Goal: Transaction & Acquisition: Purchase product/service

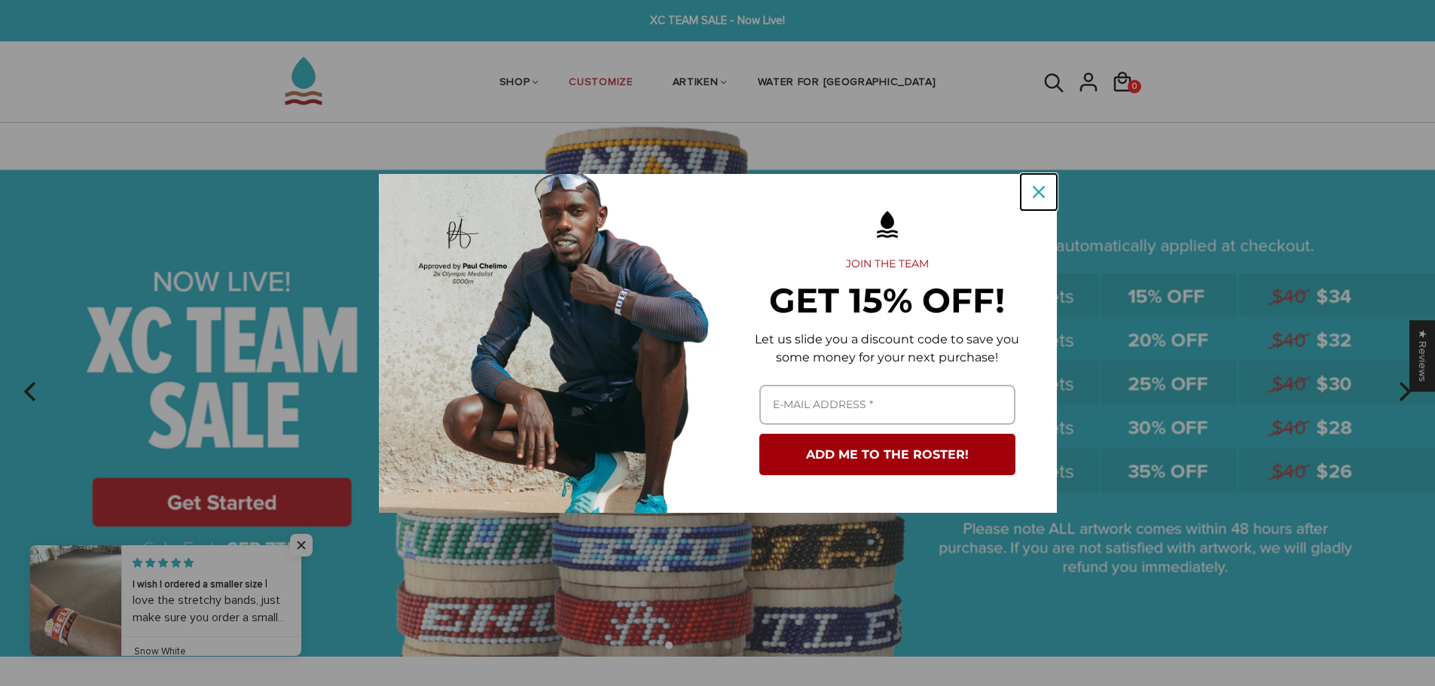
click at [1036, 195] on icon "close icon" at bounding box center [1039, 192] width 12 height 12
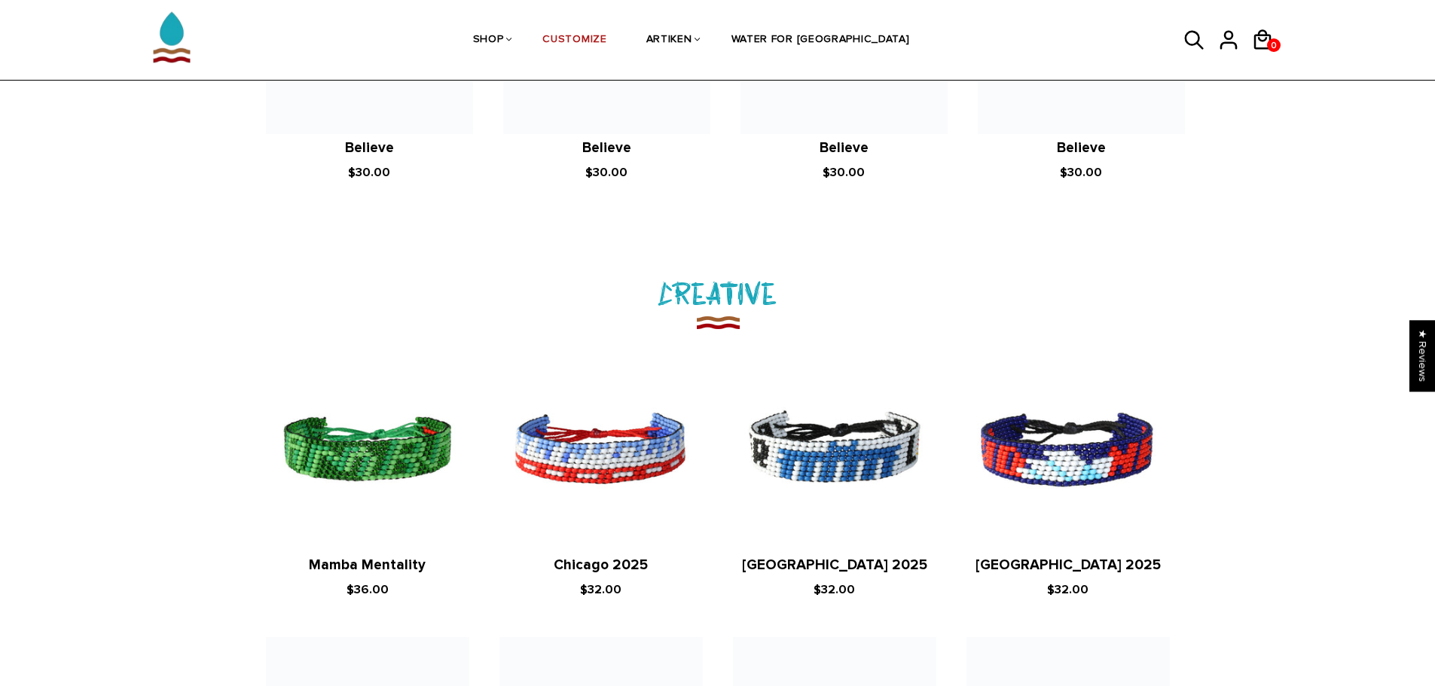
scroll to position [1431, 0]
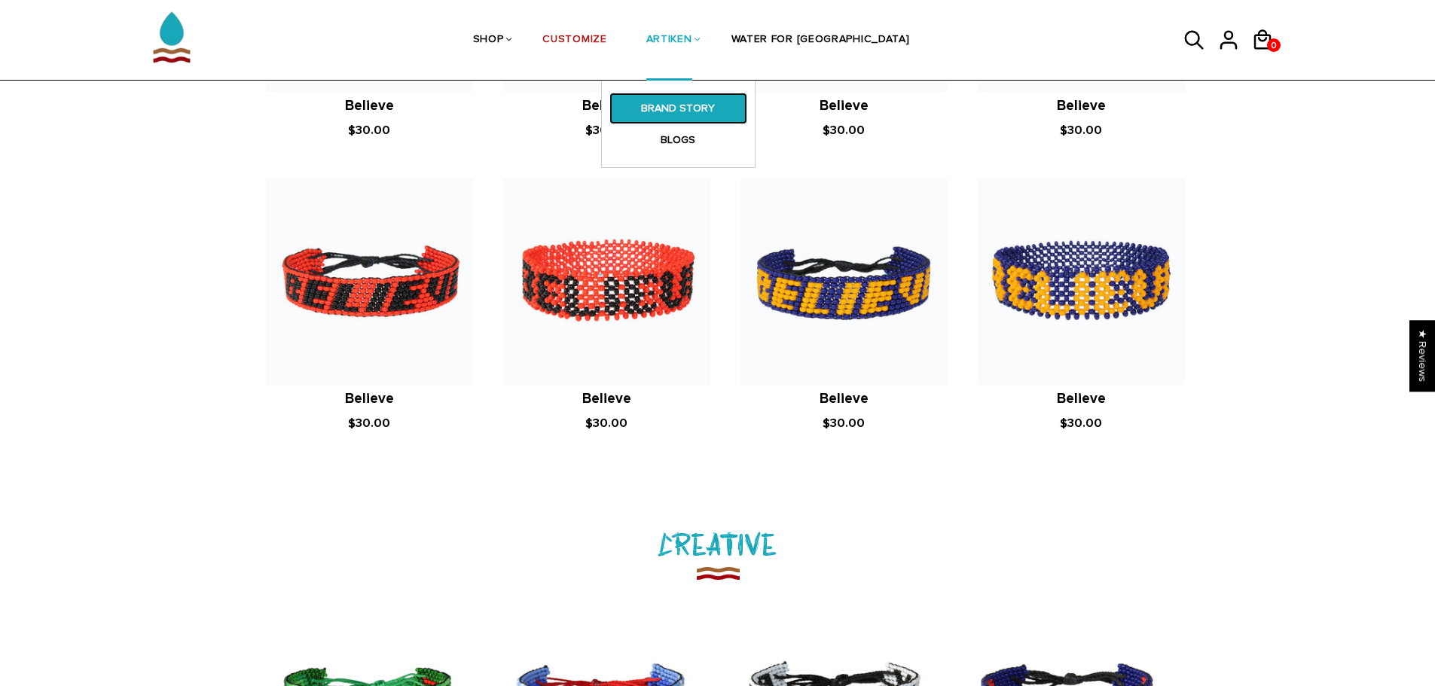
click at [729, 105] on link "BRAND STORY" at bounding box center [678, 109] width 138 height 32
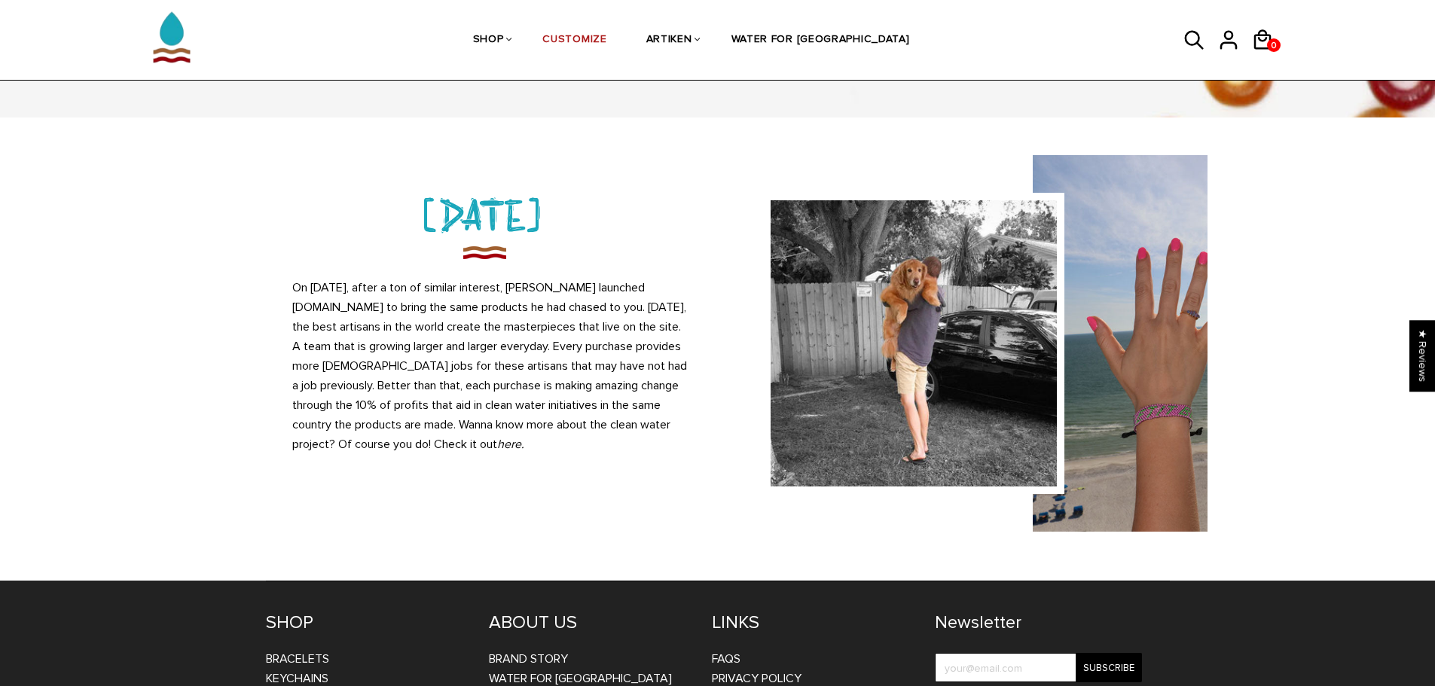
scroll to position [1280, 0]
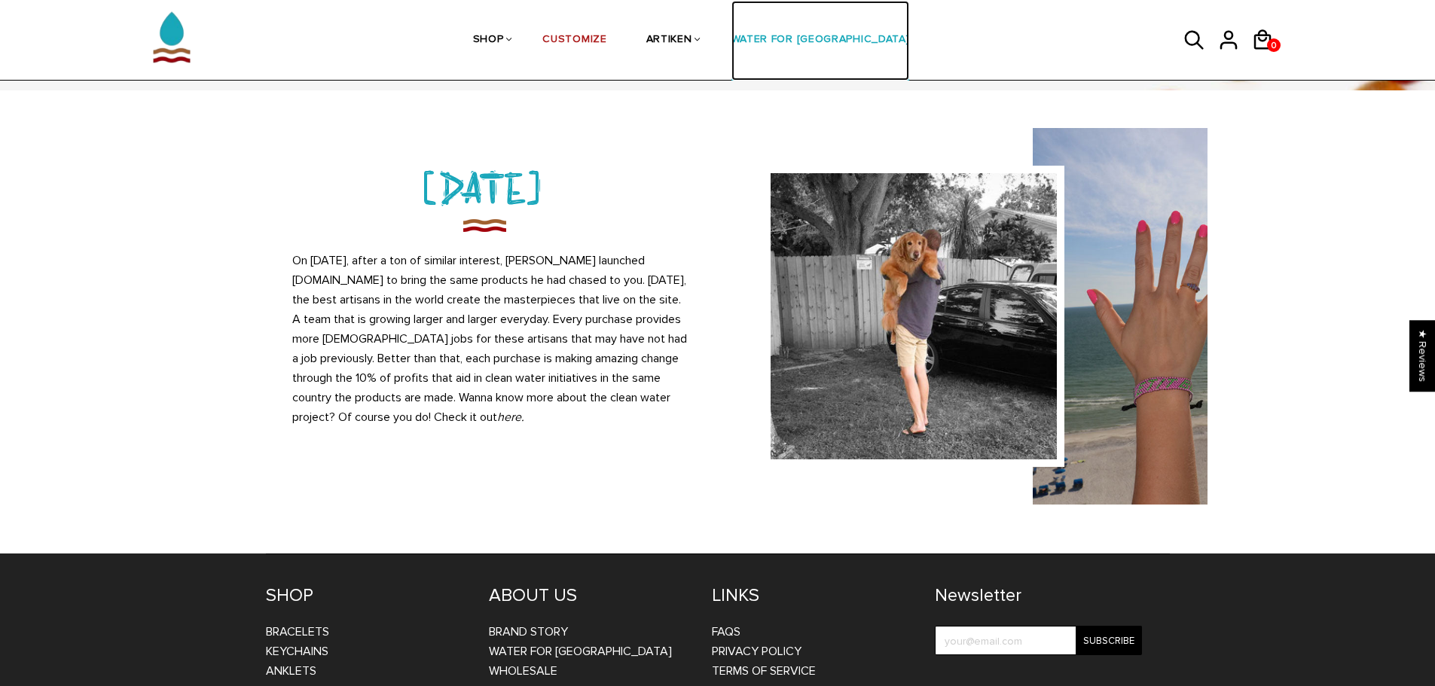
click at [809, 35] on link "WATER FOR [GEOGRAPHIC_DATA]" at bounding box center [820, 41] width 178 height 80
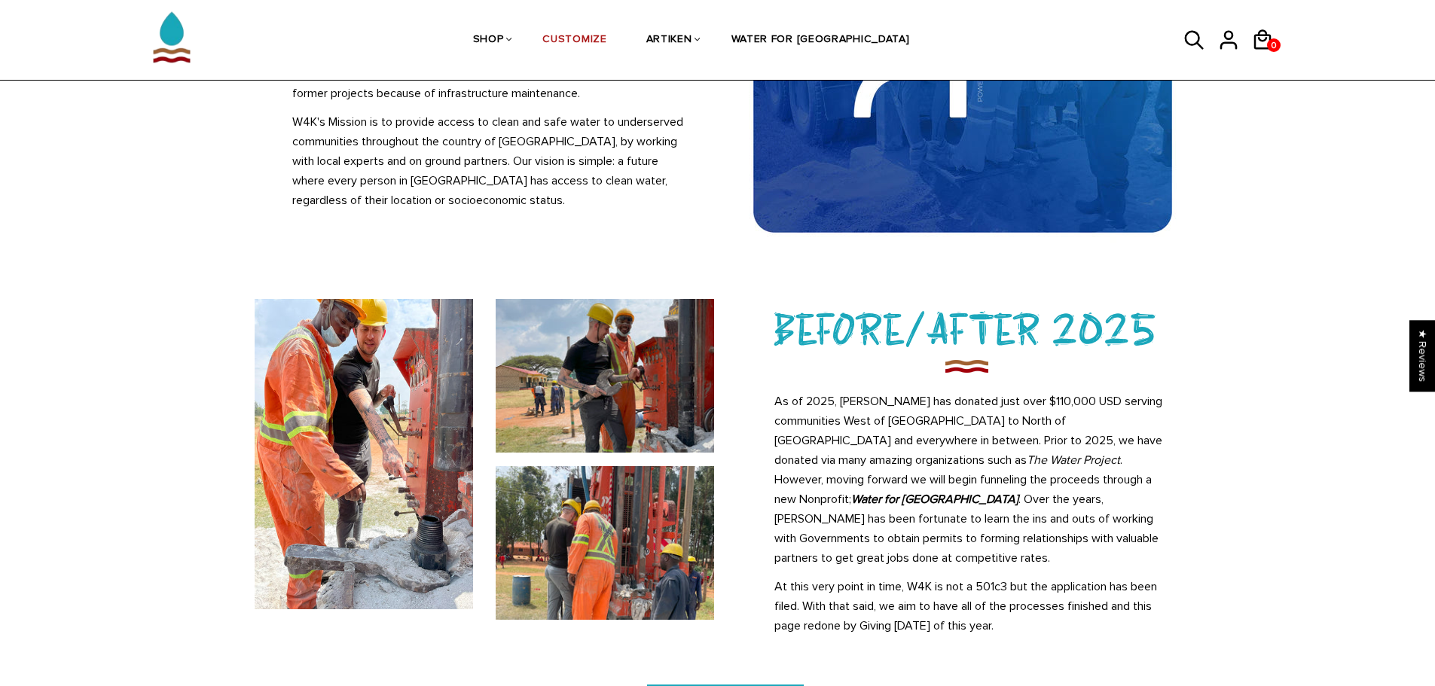
scroll to position [377, 0]
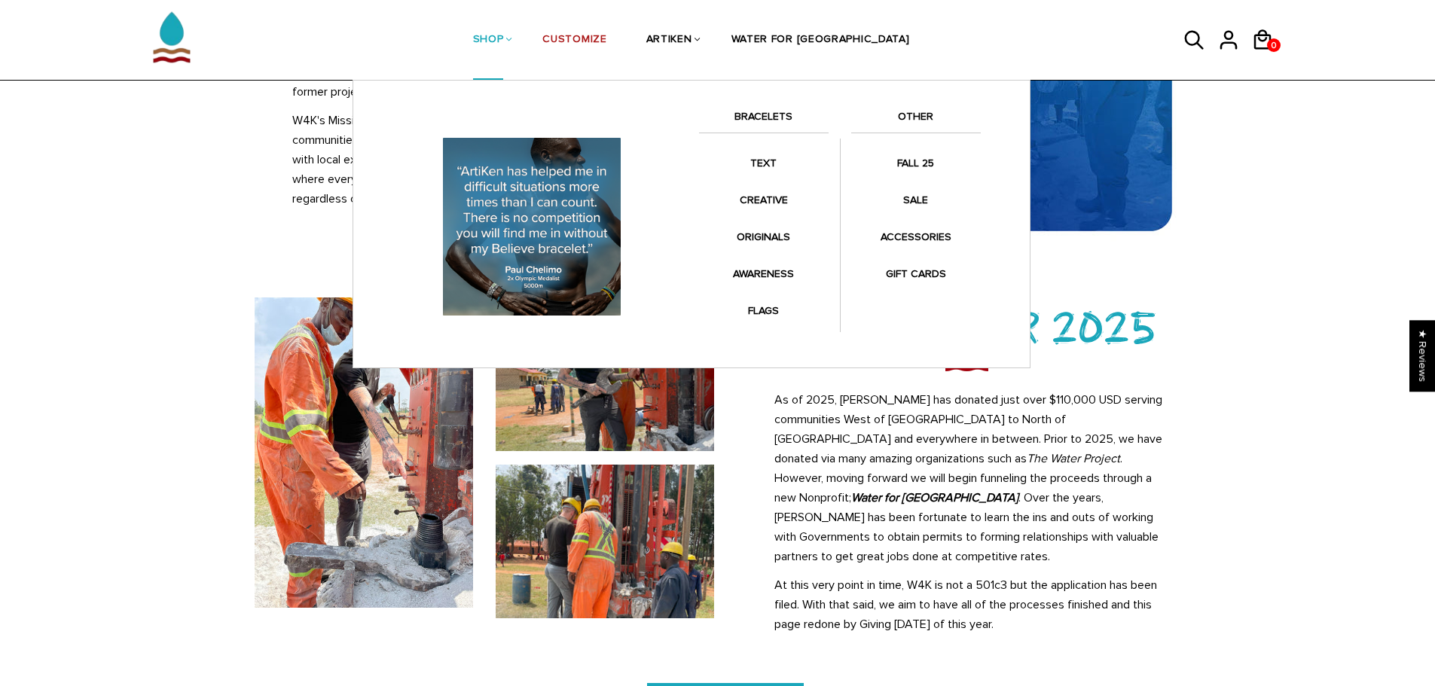
click at [504, 38] on link "SHOP" at bounding box center [488, 41] width 31 height 80
click at [756, 114] on link "BRACELETS" at bounding box center [764, 121] width 130 height 26
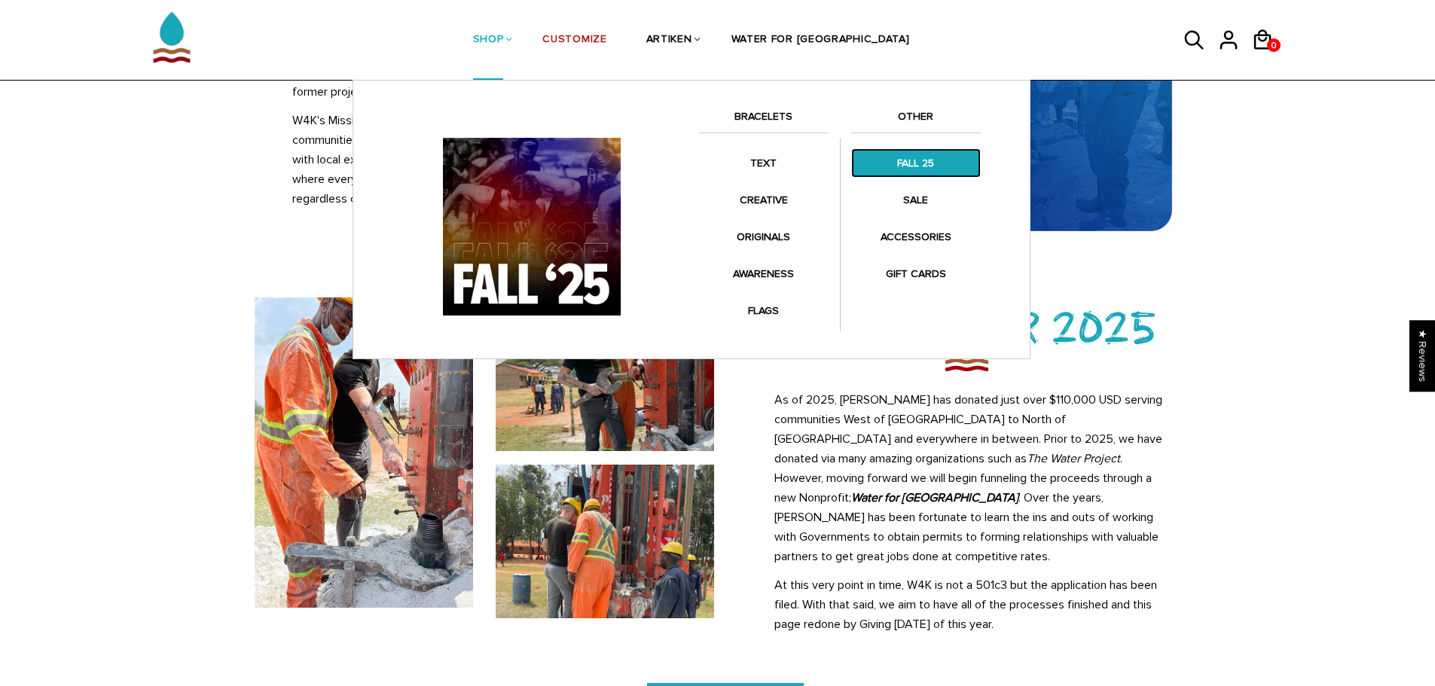
click at [917, 160] on link "FALL 25" at bounding box center [916, 162] width 130 height 29
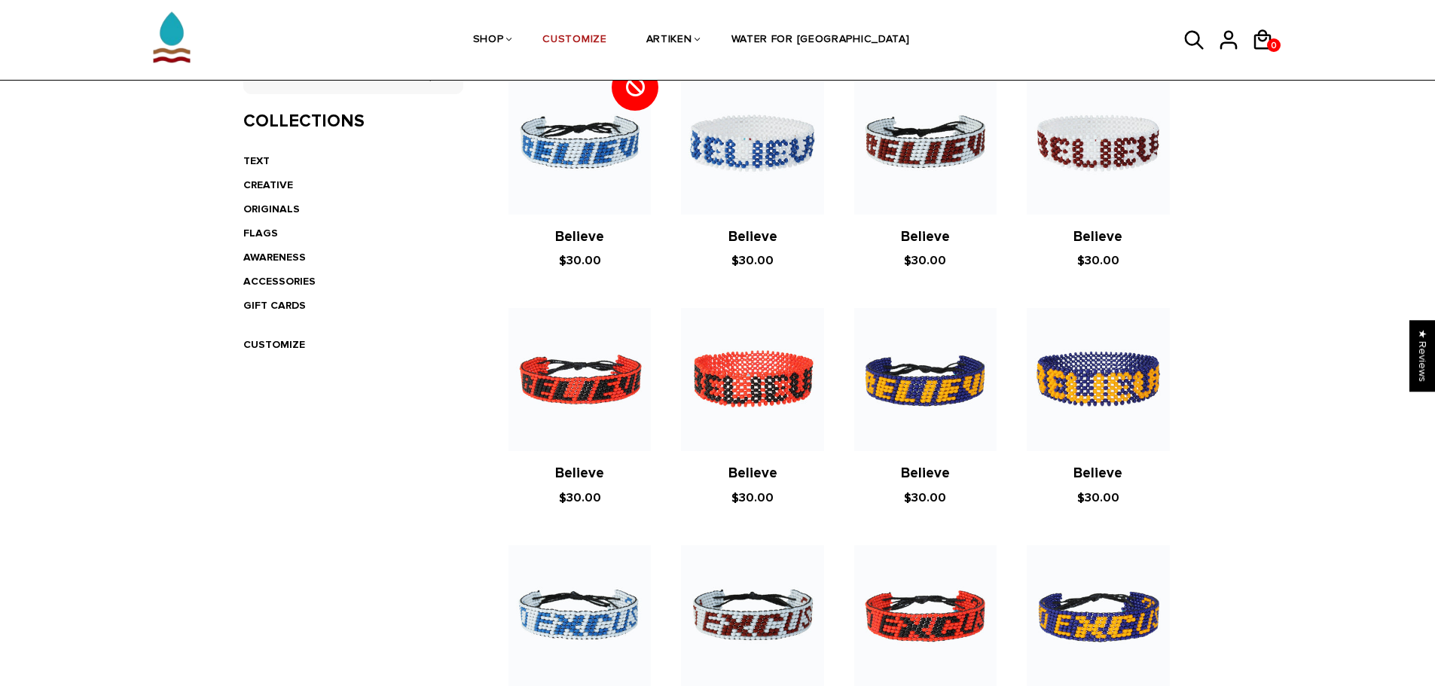
scroll to position [301, 0]
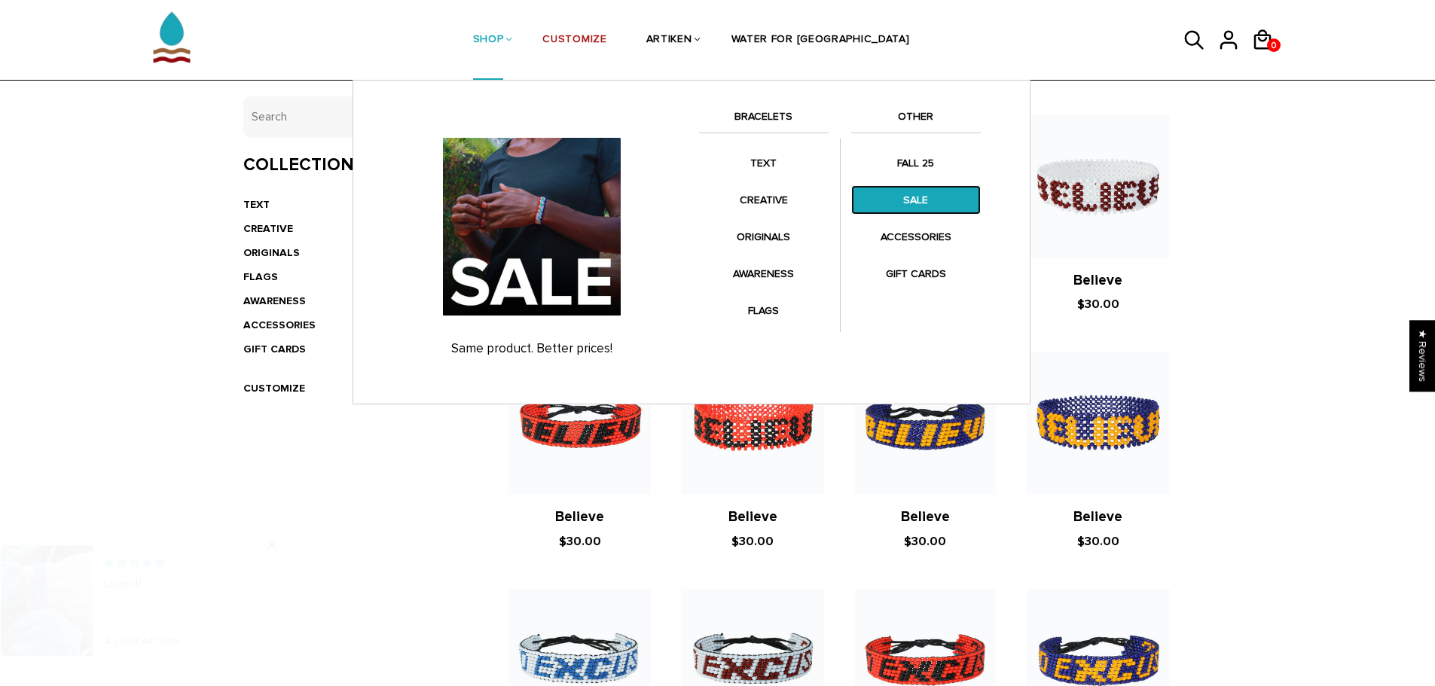
click at [913, 200] on link "SALE" at bounding box center [916, 199] width 130 height 29
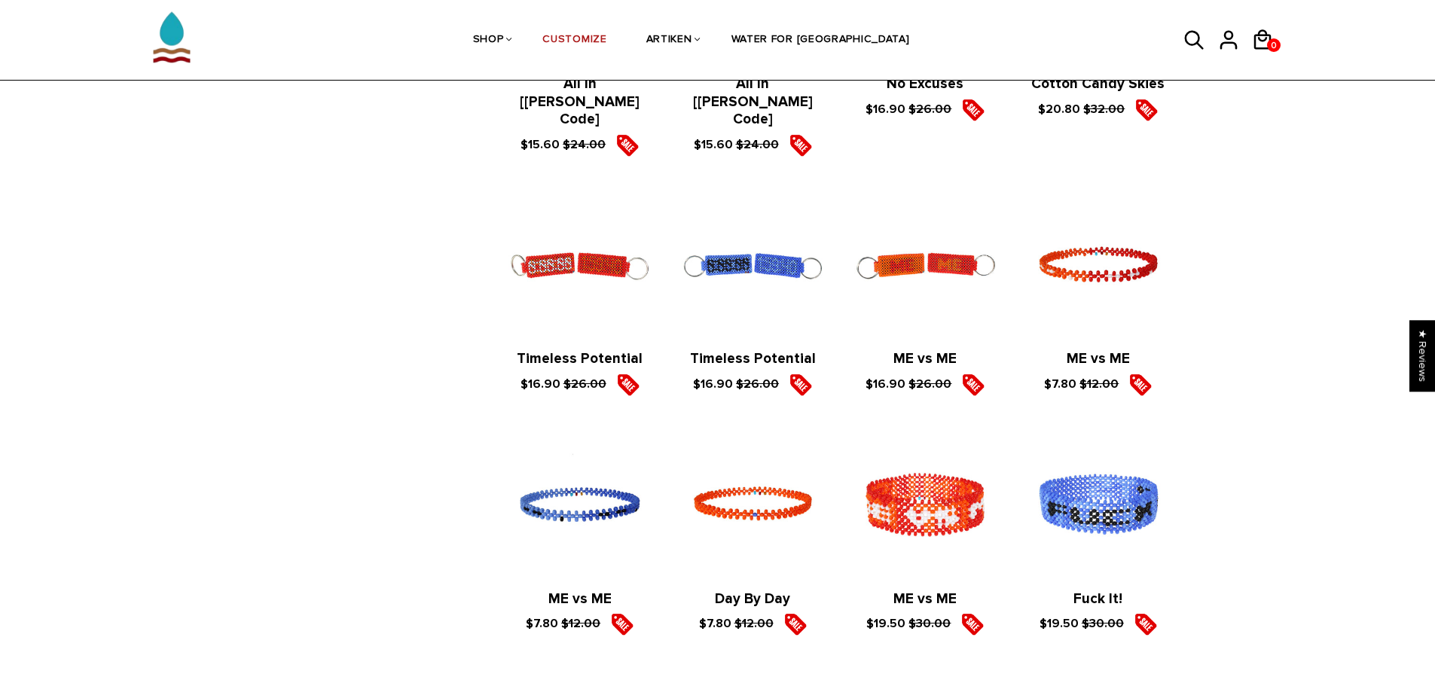
scroll to position [1732, 0]
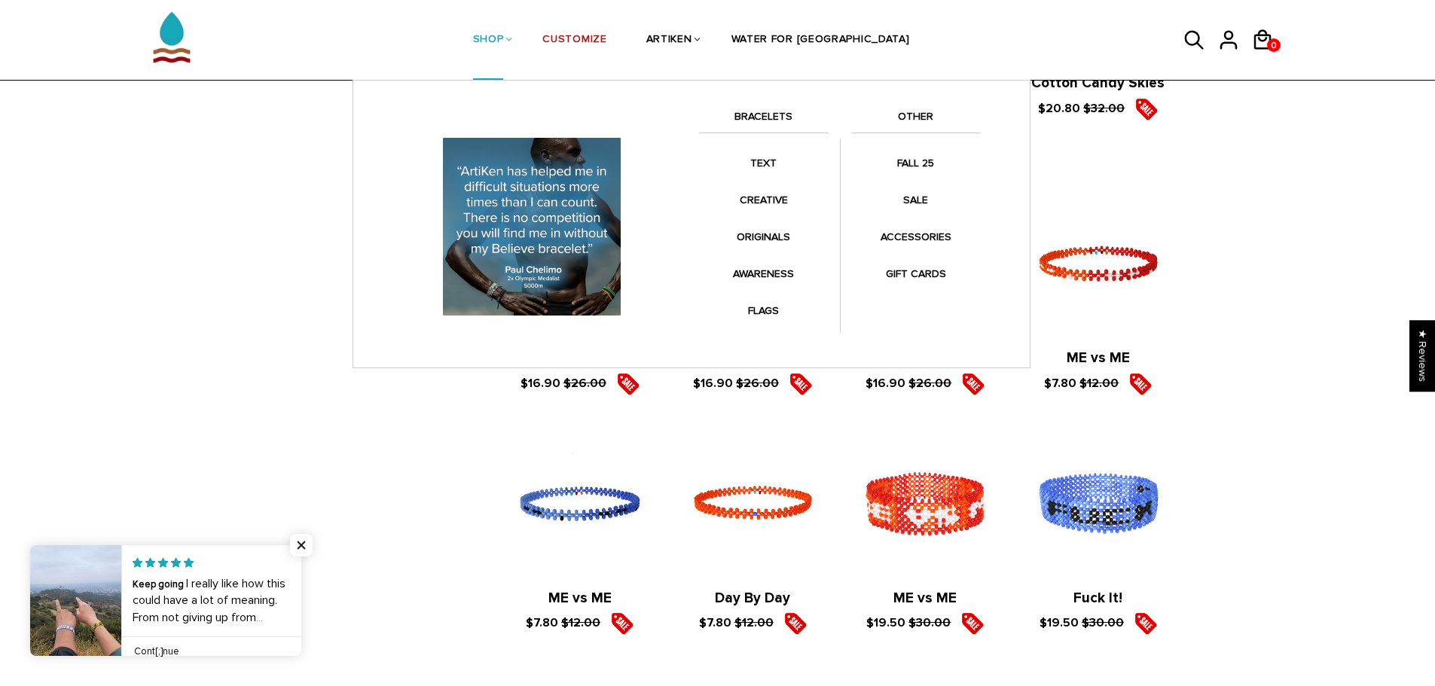
click at [770, 118] on link "BRACELETS" at bounding box center [764, 121] width 130 height 26
click at [780, 116] on link "BRACELETS" at bounding box center [764, 121] width 130 height 26
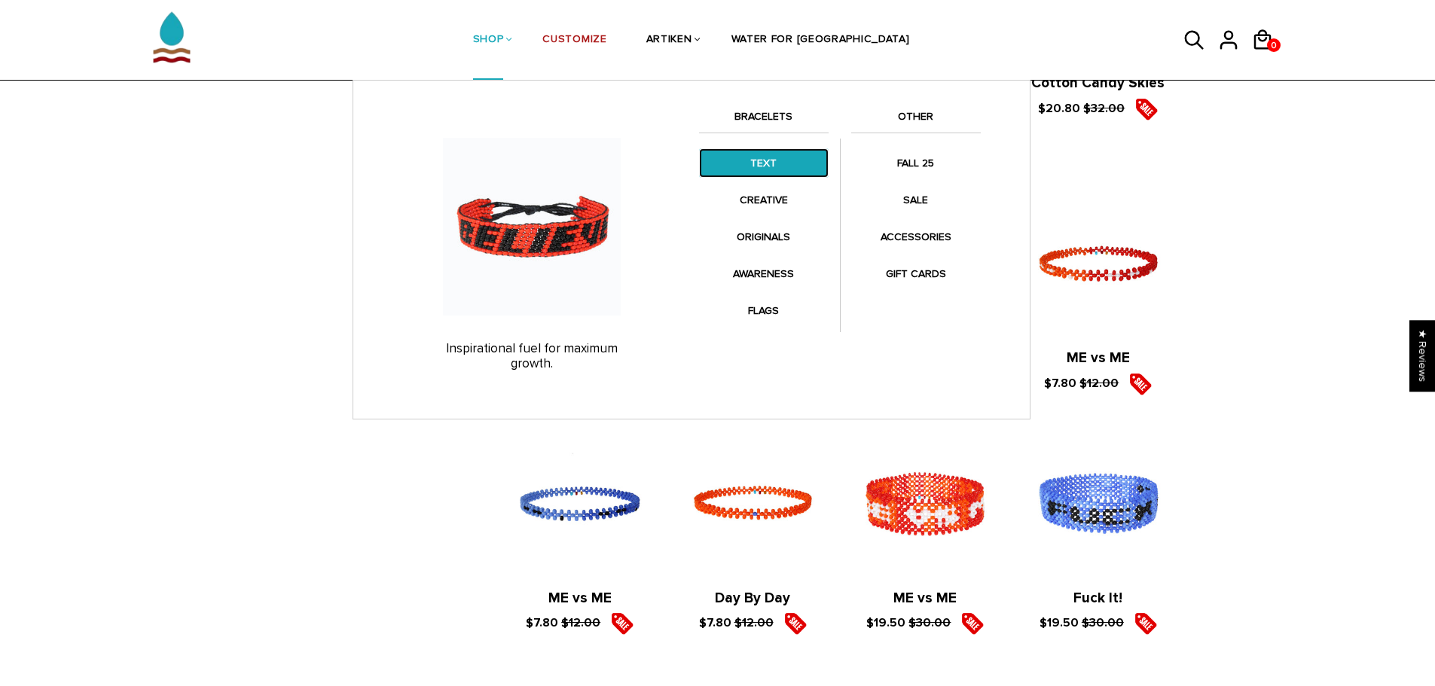
click at [767, 156] on link "TEXT" at bounding box center [764, 162] width 130 height 29
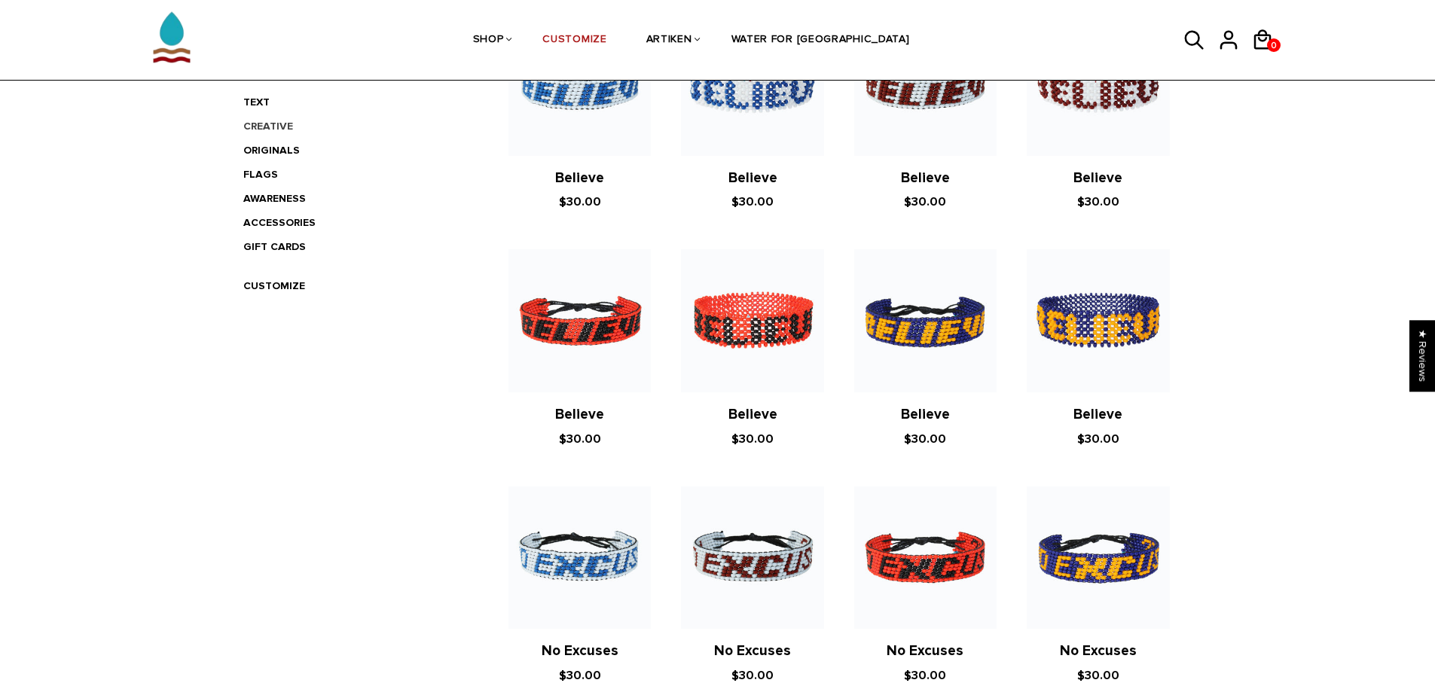
scroll to position [377, 0]
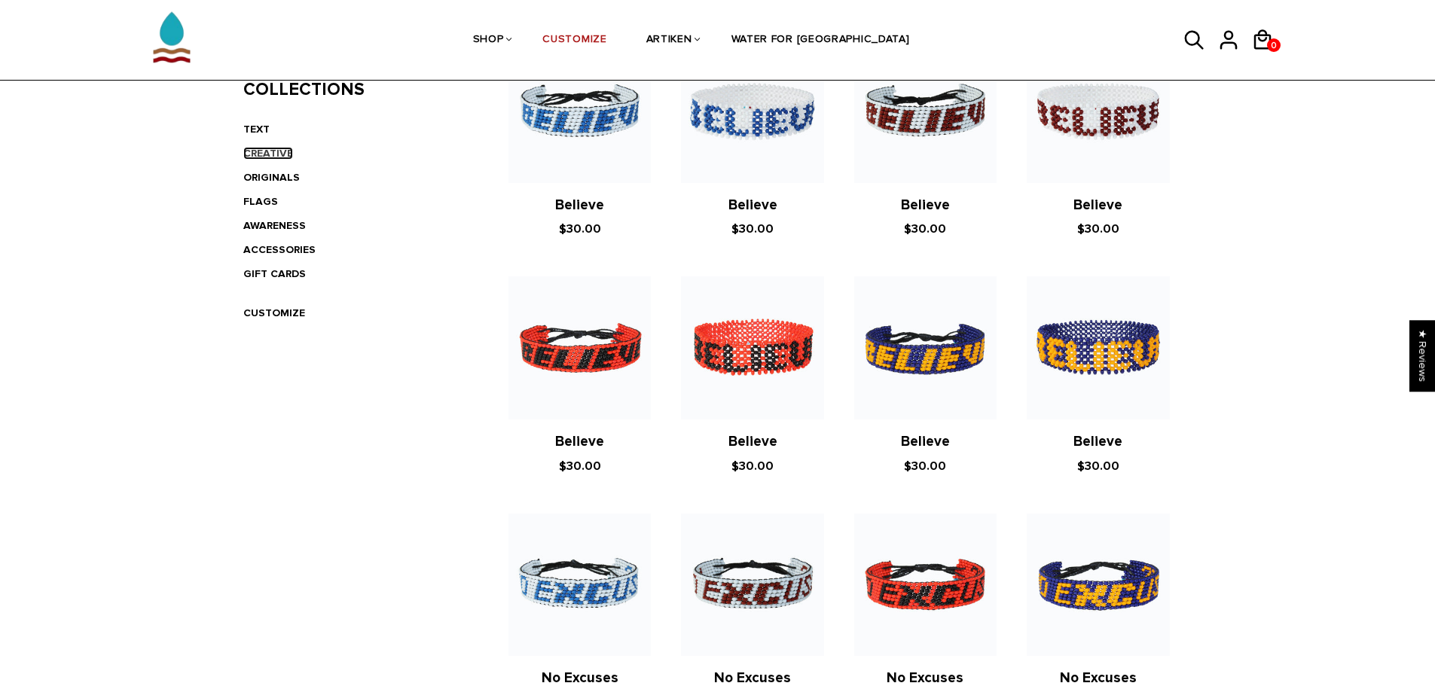
click at [274, 150] on link "CREATIVE" at bounding box center [268, 153] width 50 height 13
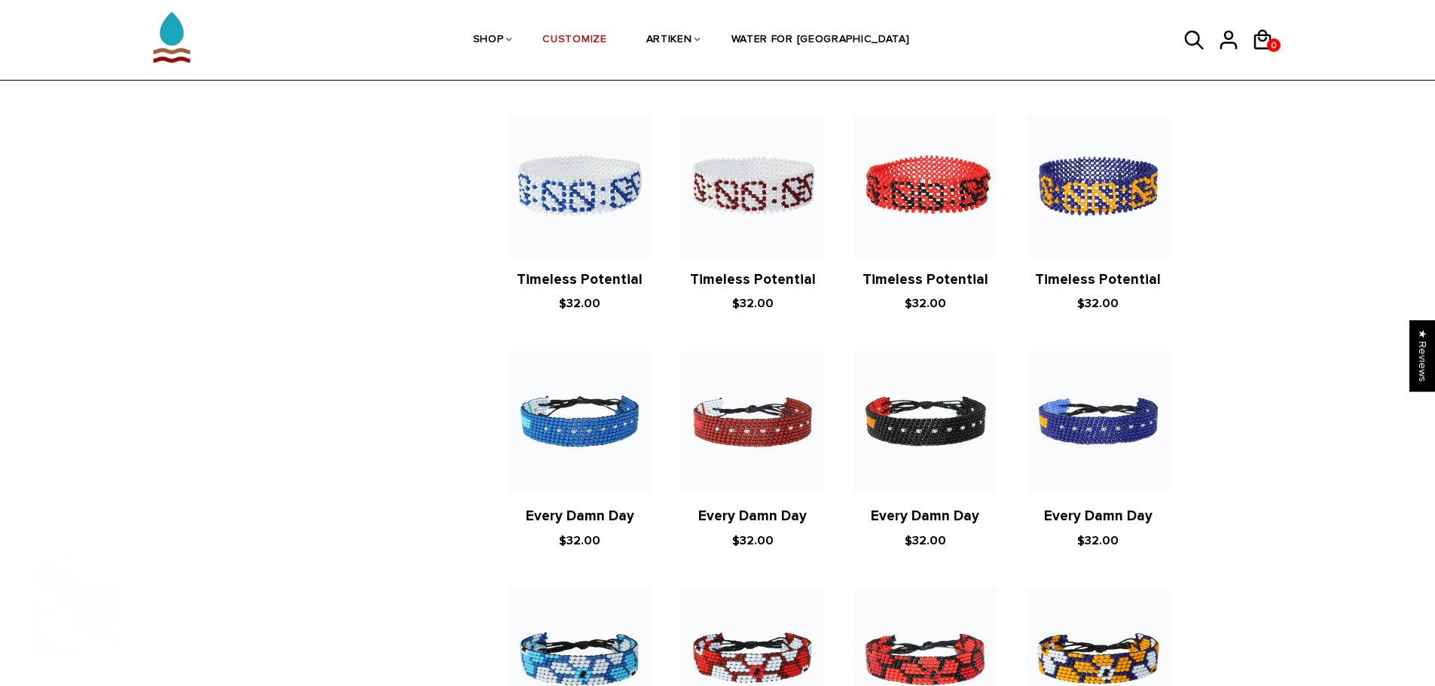
scroll to position [828, 0]
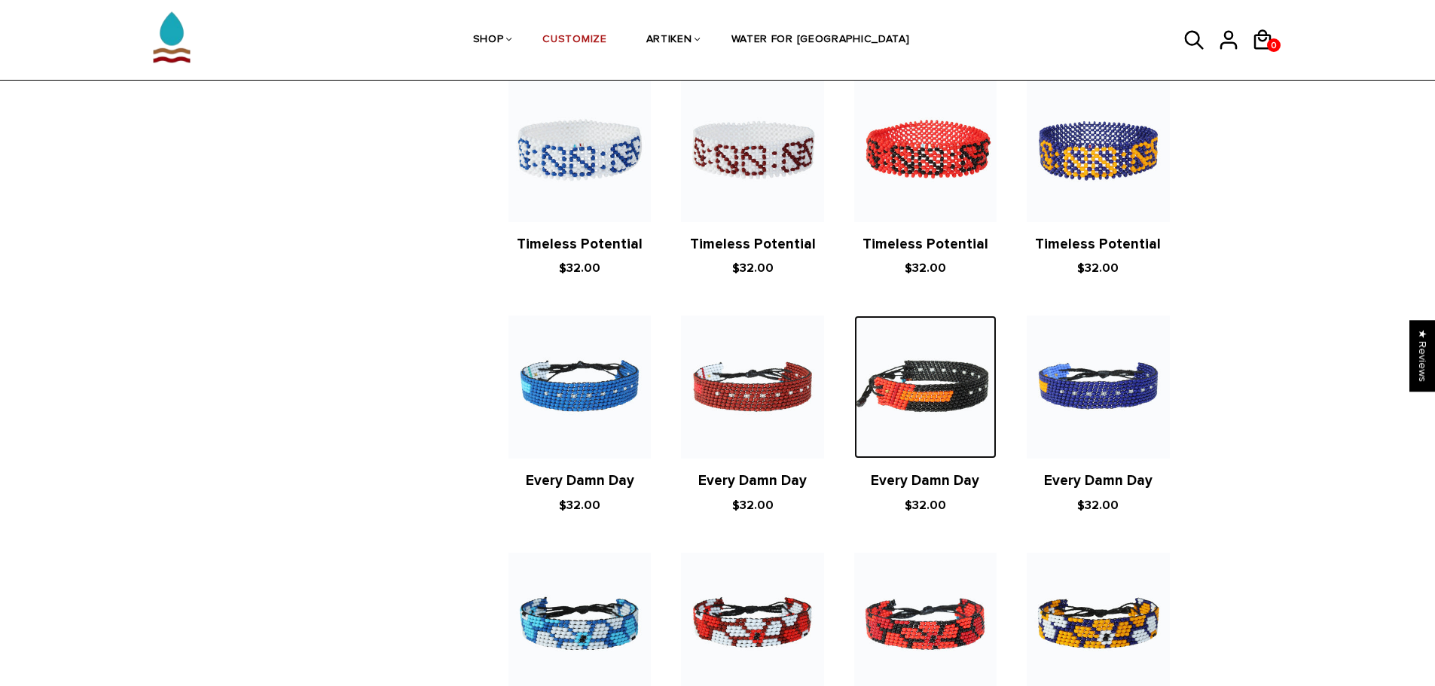
click at [931, 385] on img at bounding box center [925, 387] width 142 height 142
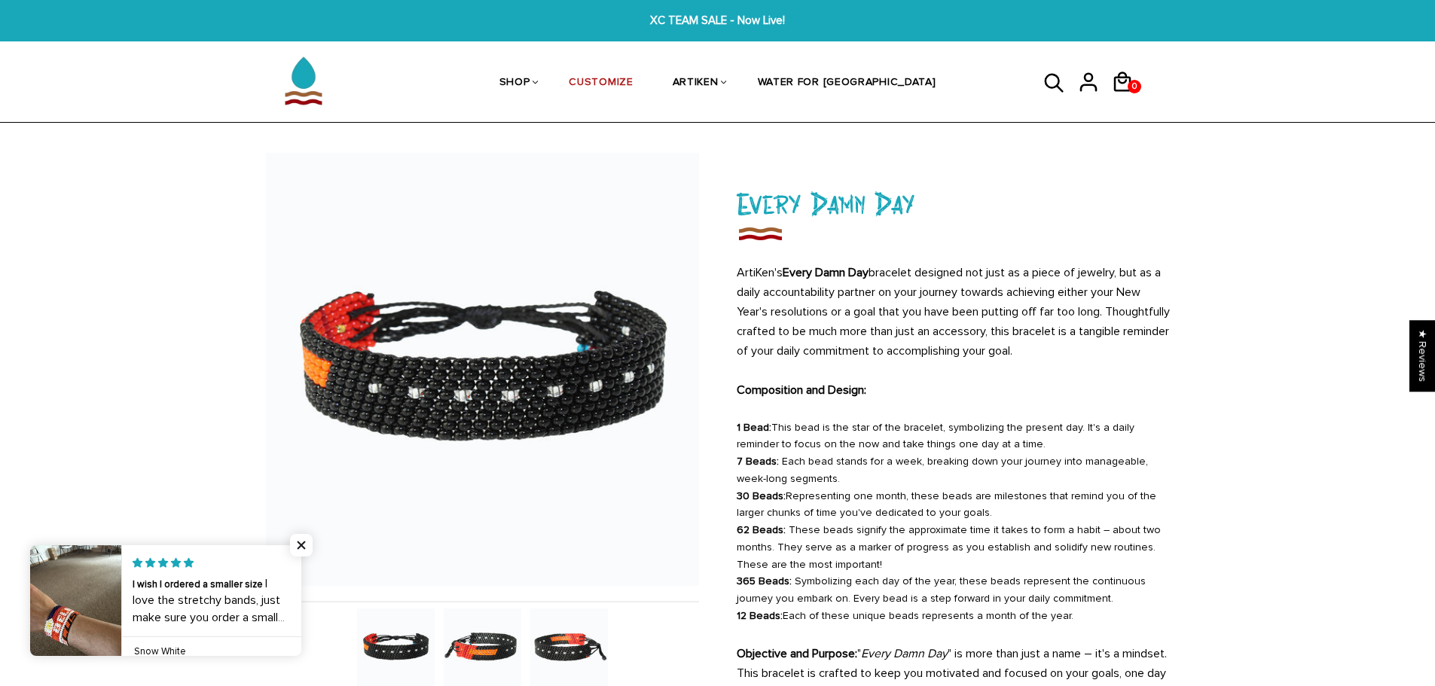
scroll to position [75, 0]
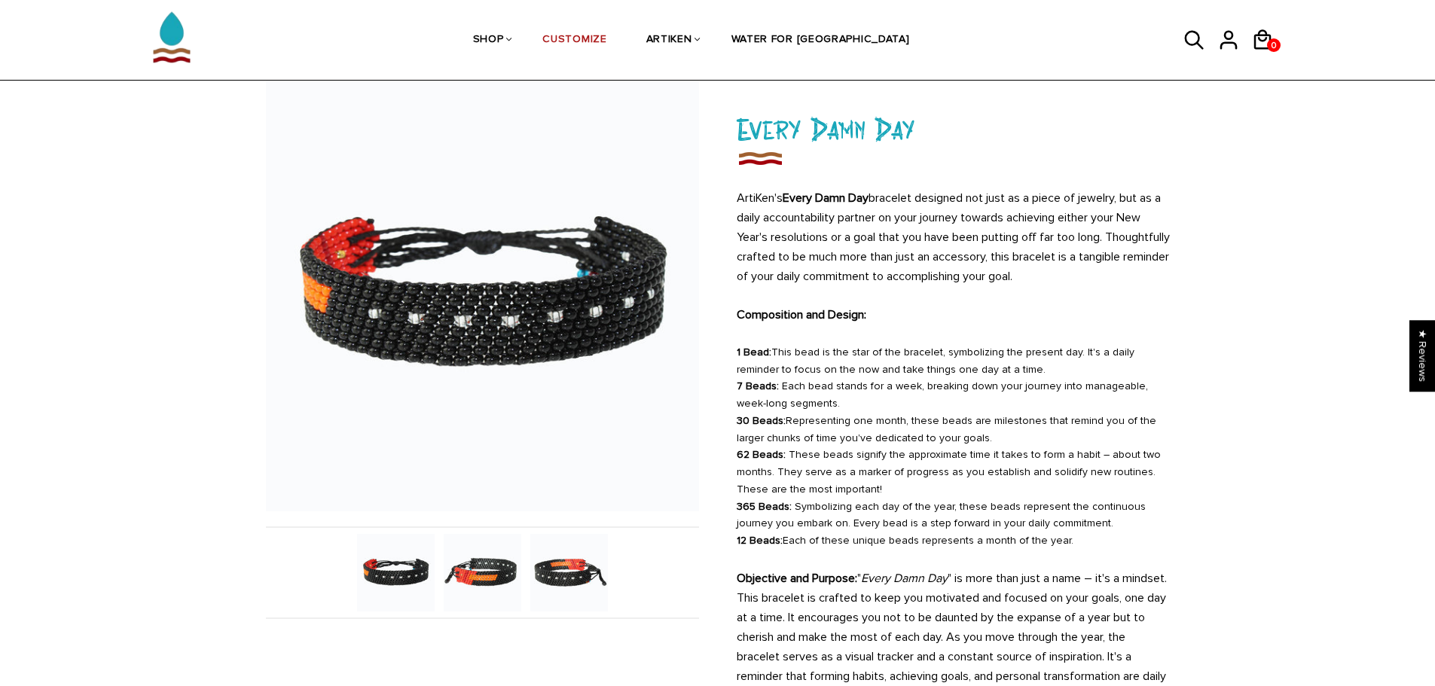
click at [475, 578] on img at bounding box center [483, 573] width 78 height 78
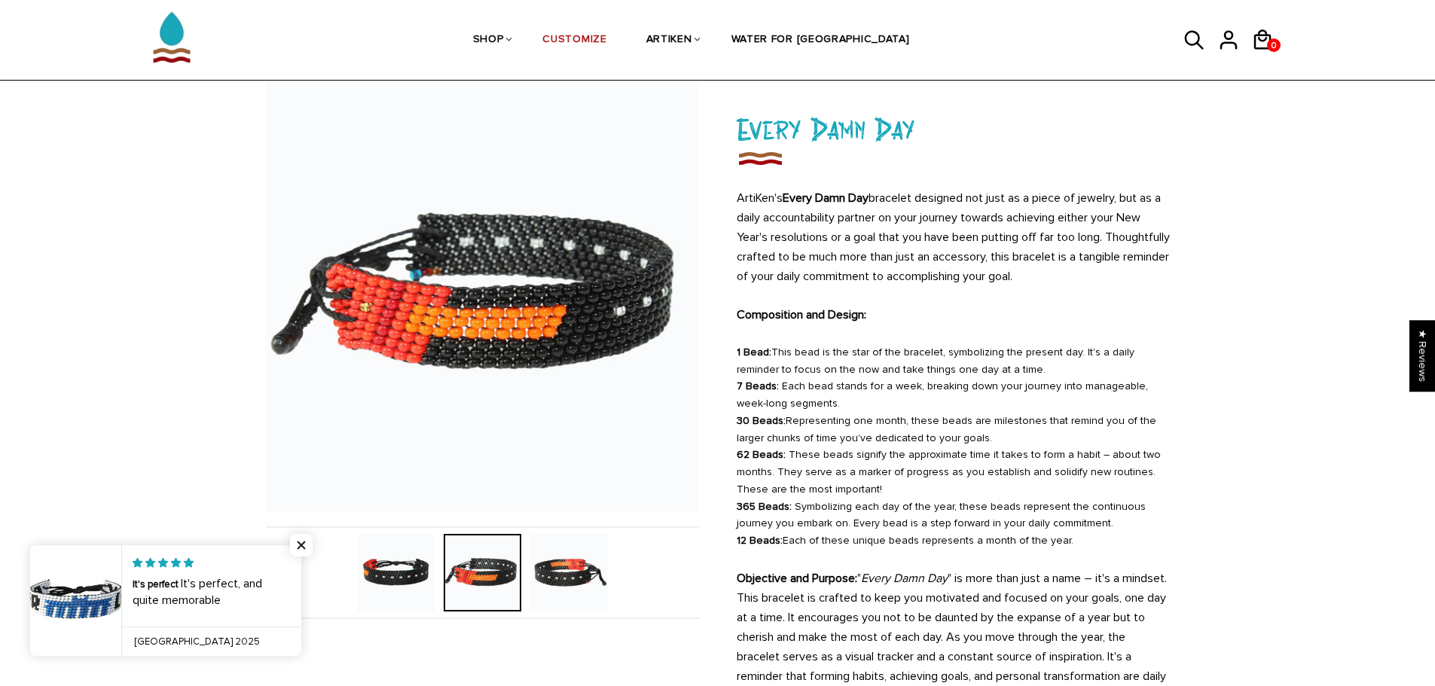
click at [581, 581] on img at bounding box center [569, 573] width 78 height 78
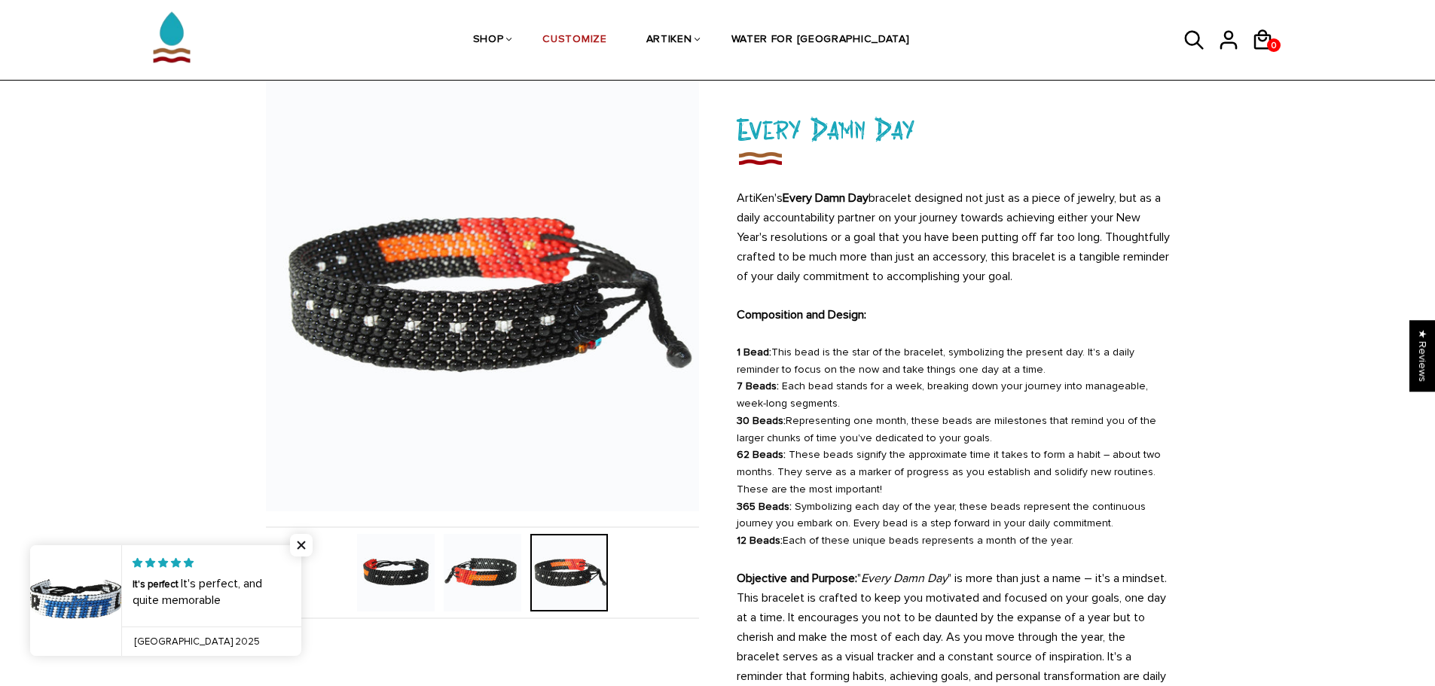
click at [409, 573] on img at bounding box center [396, 573] width 78 height 78
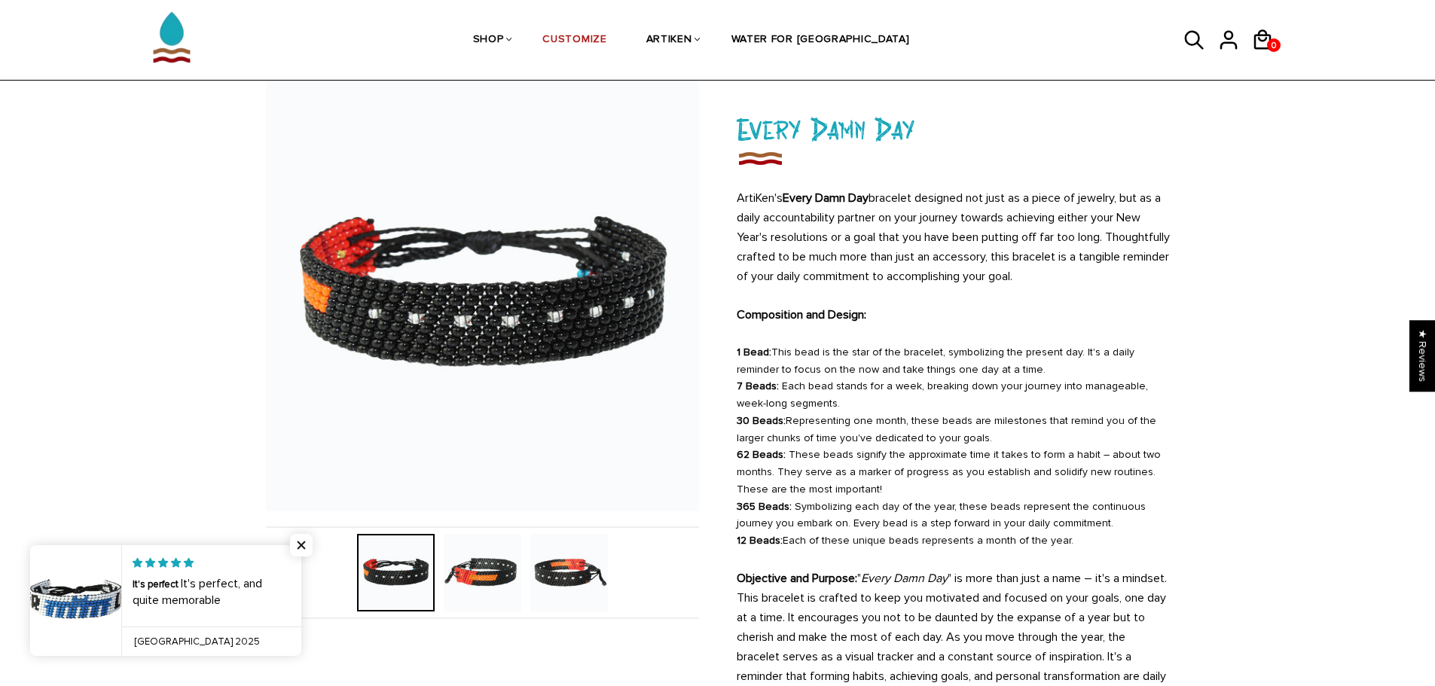
click at [477, 573] on img at bounding box center [483, 573] width 78 height 78
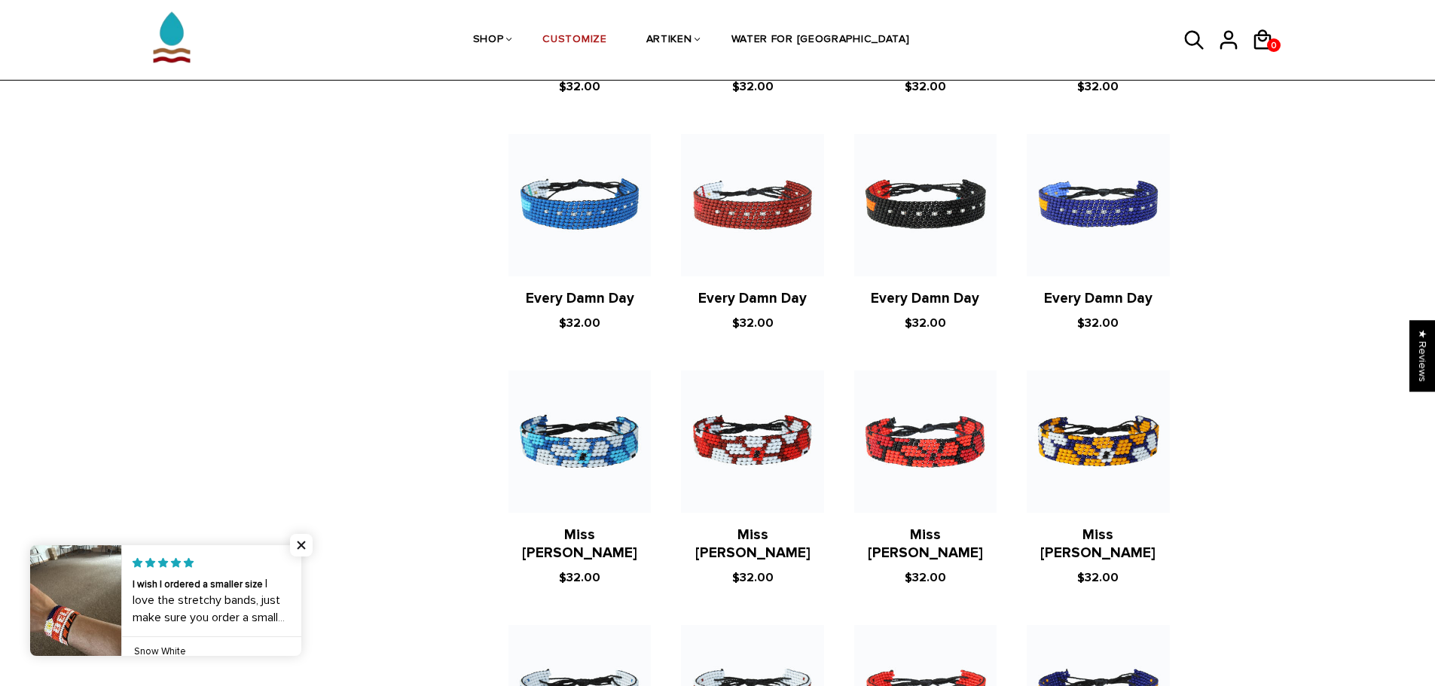
scroll to position [753, 0]
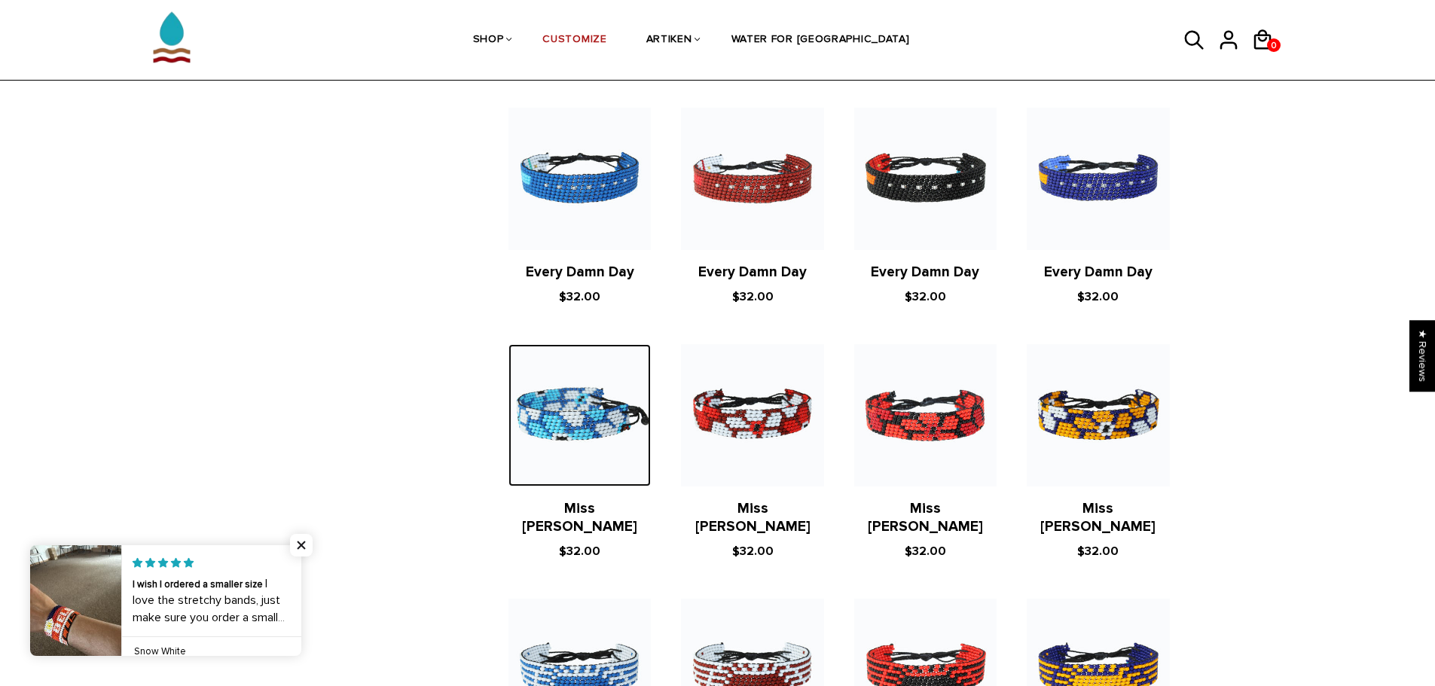
click at [604, 405] on img at bounding box center [579, 415] width 142 height 142
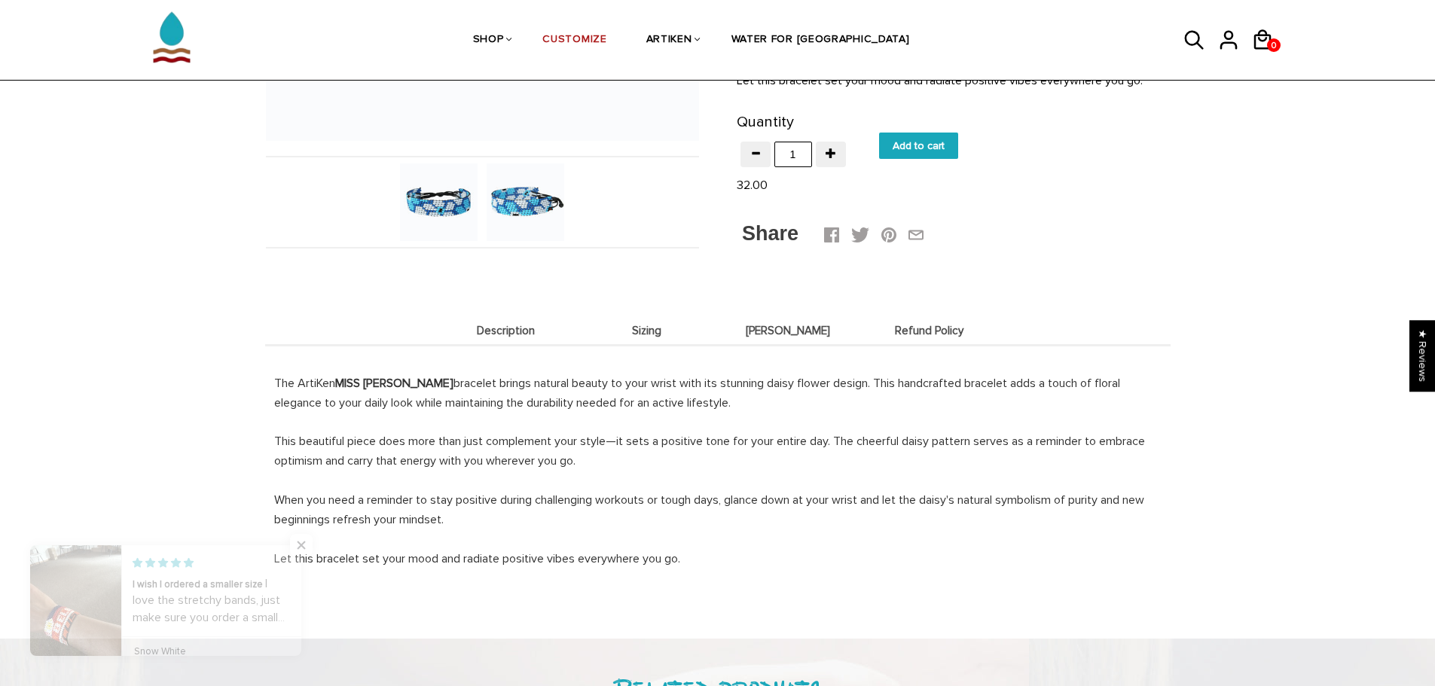
scroll to position [452, 0]
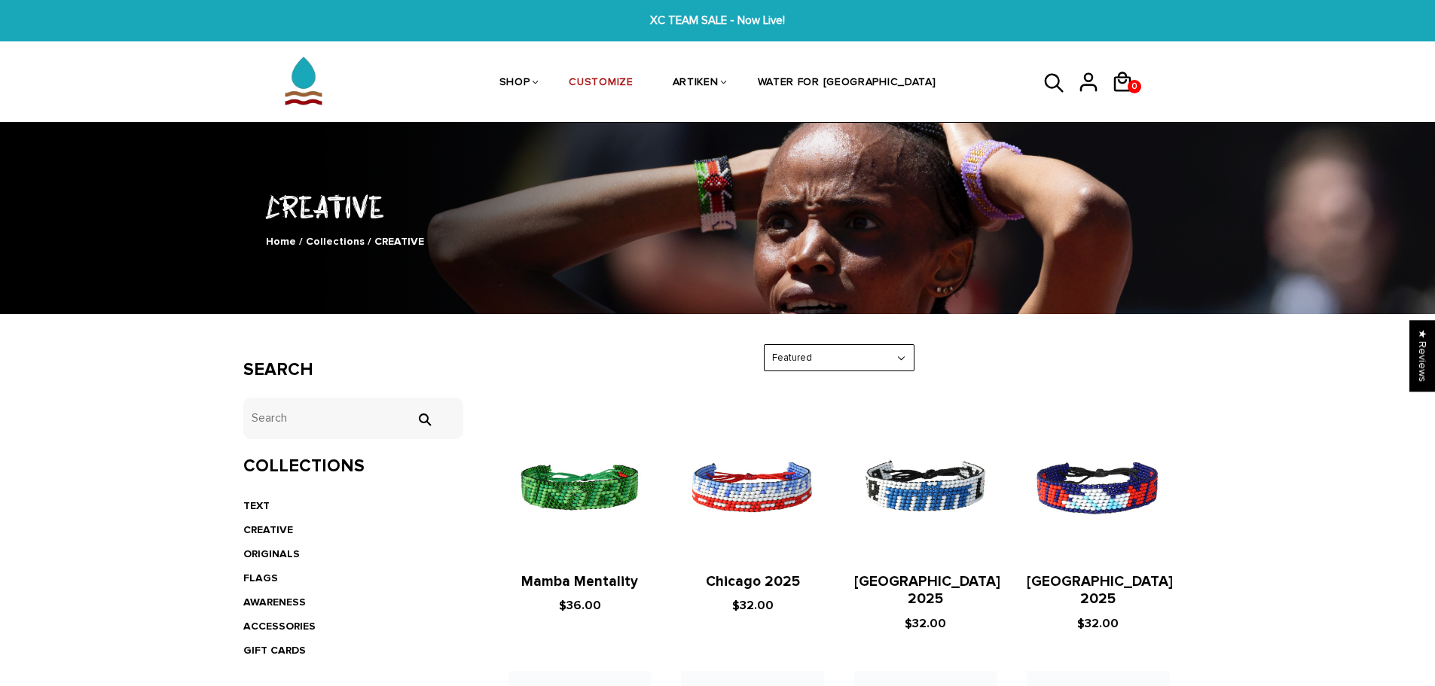
click at [827, 358] on select "Featured Best Selling $ Low to High $ High to Low Z-A A-Z Oldest to Newest Newe…" at bounding box center [838, 358] width 149 height 26
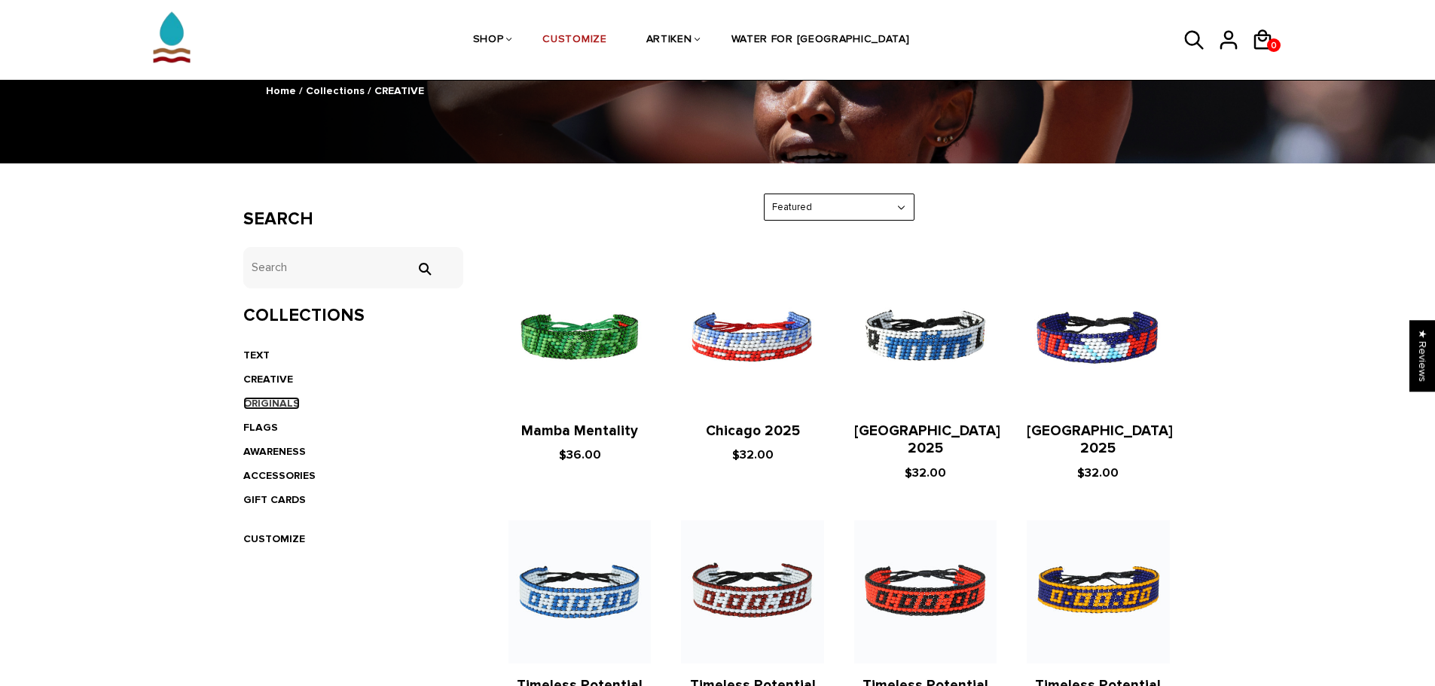
click at [274, 406] on link "ORIGINALS" at bounding box center [271, 403] width 56 height 13
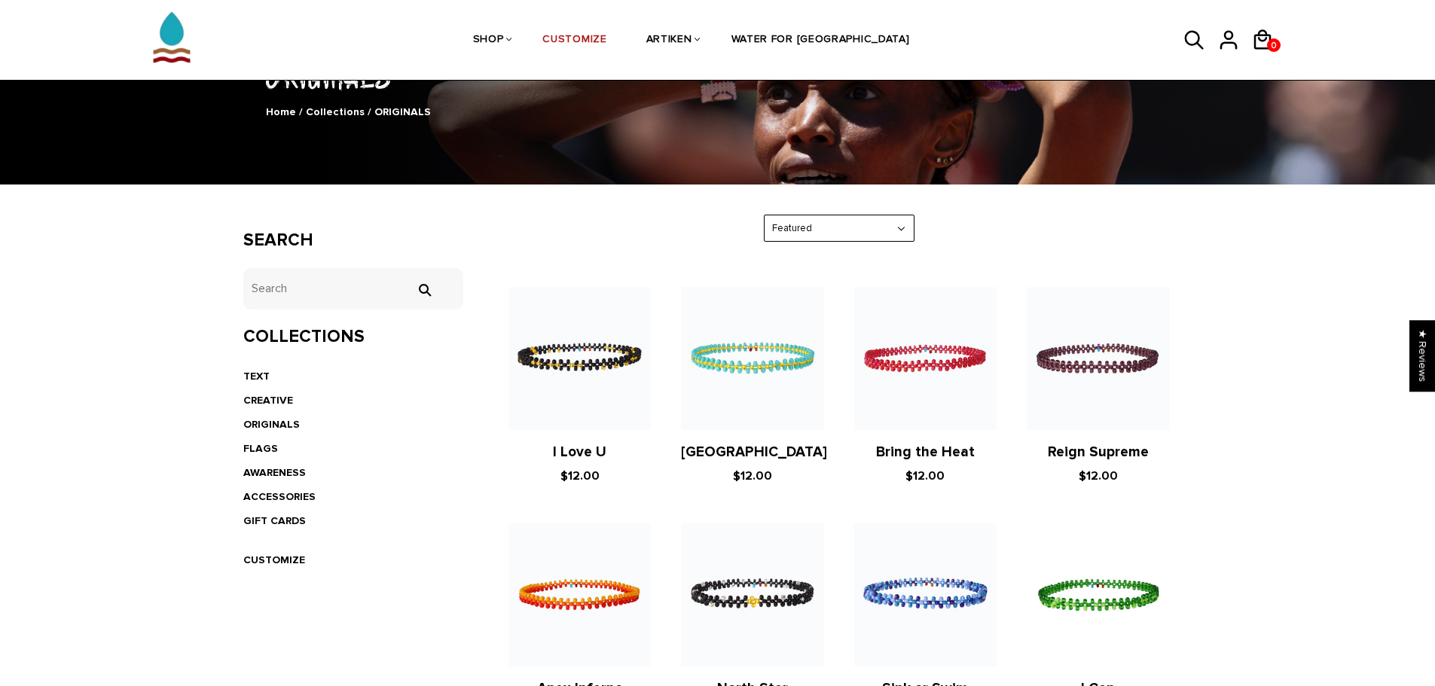
scroll to position [151, 0]
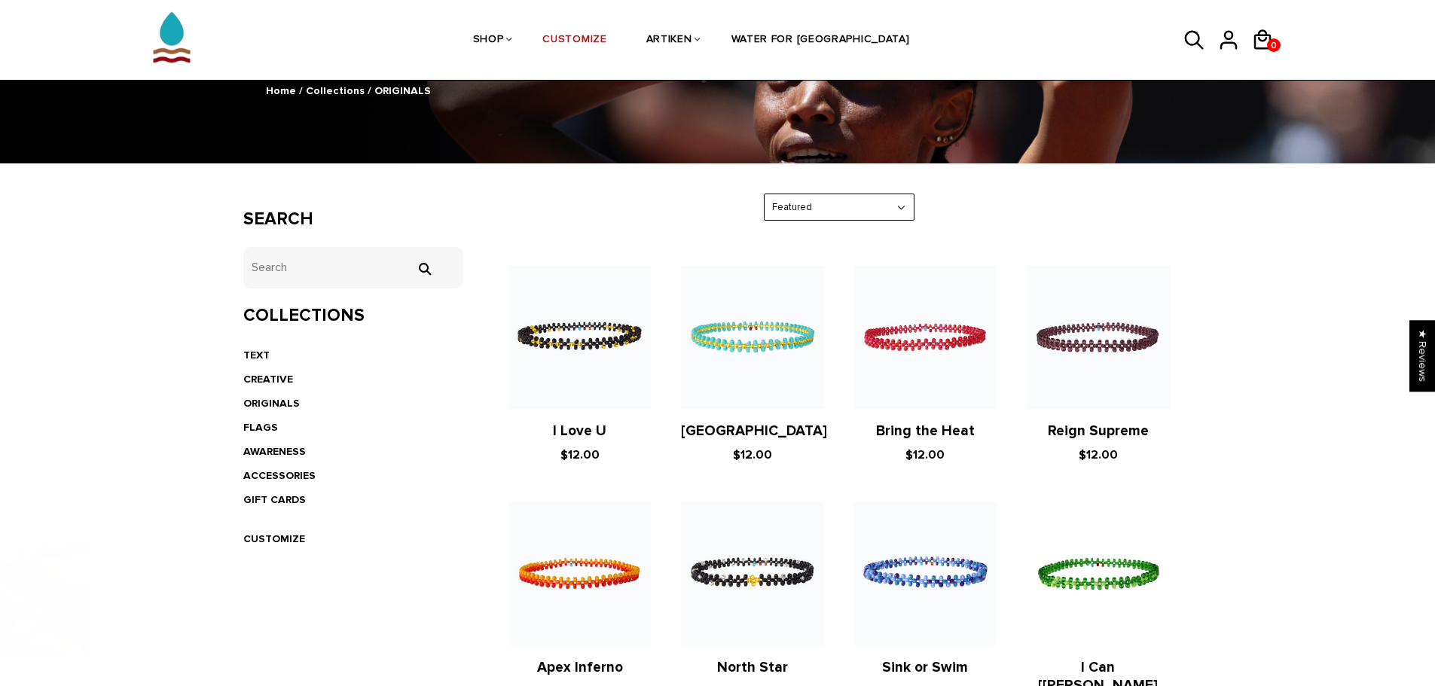
click at [731, 347] on figure at bounding box center [752, 337] width 142 height 142
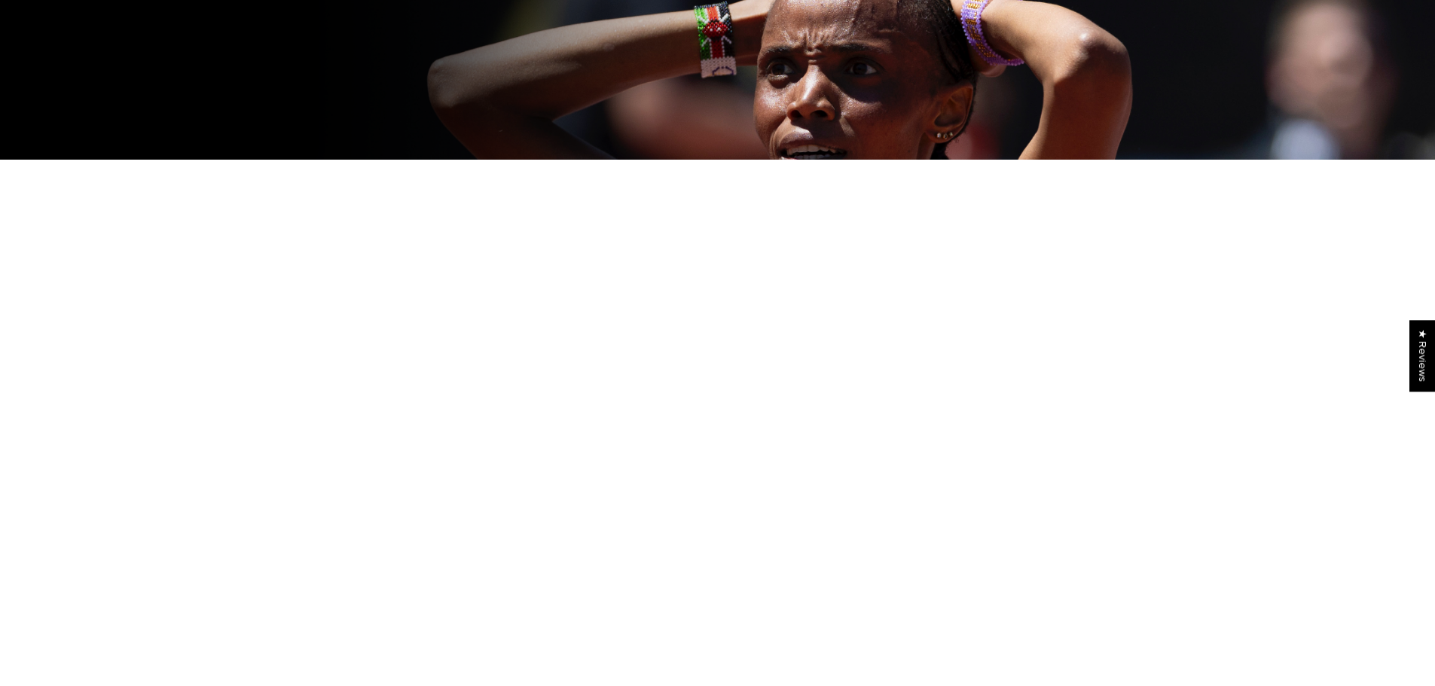
scroll to position [151, 0]
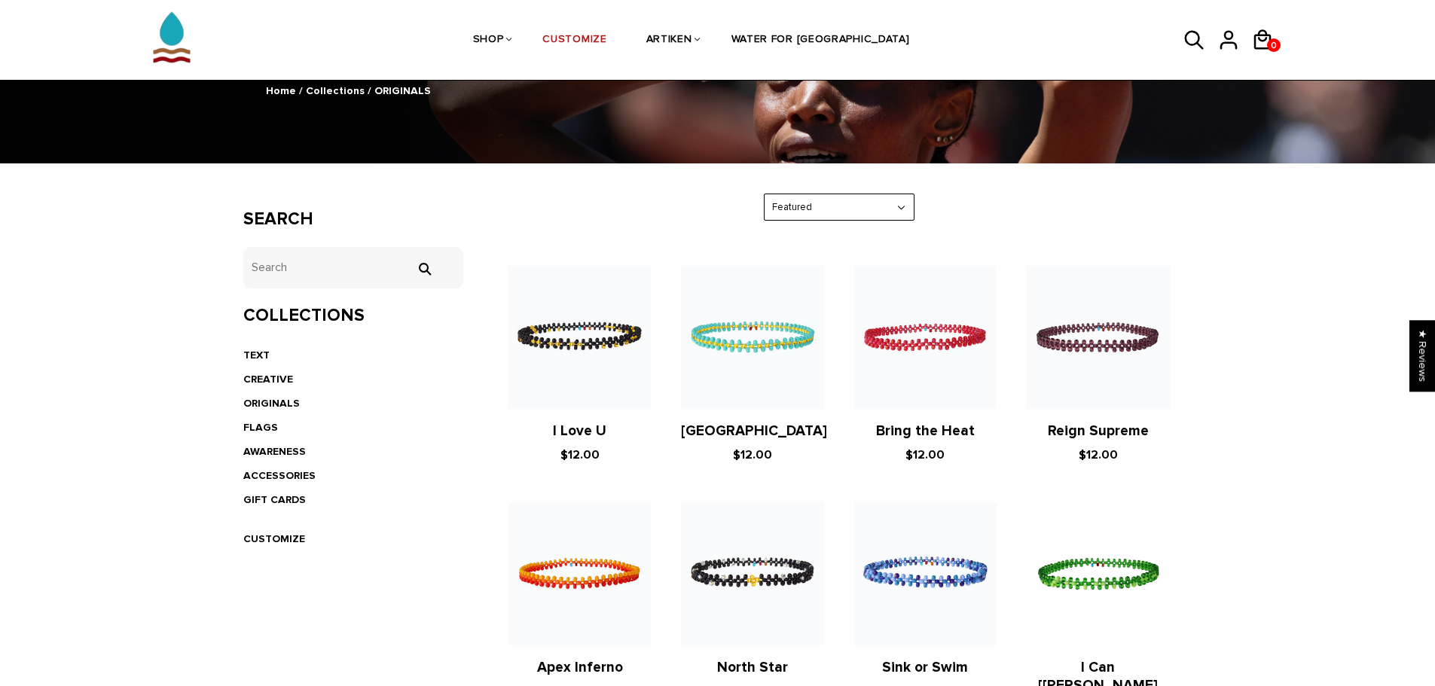
click at [578, 338] on figure at bounding box center [579, 337] width 142 height 142
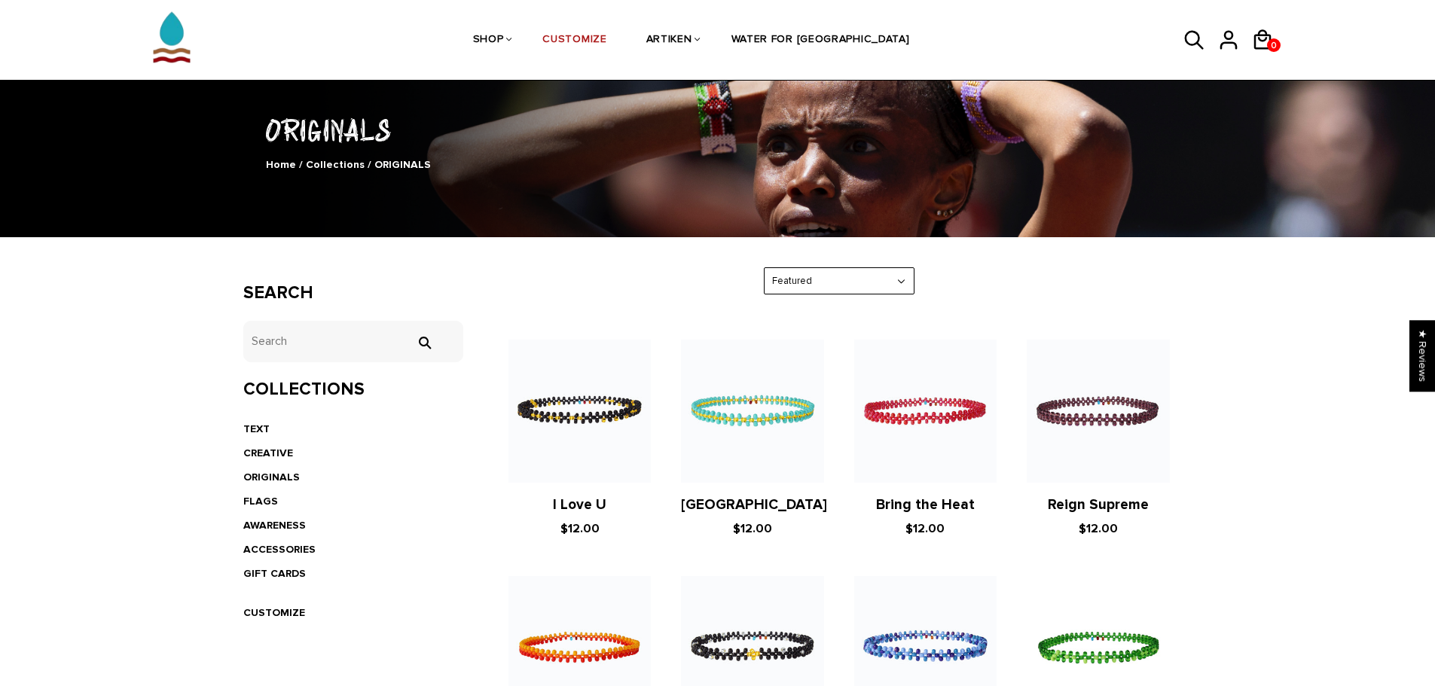
scroll to position [75, 0]
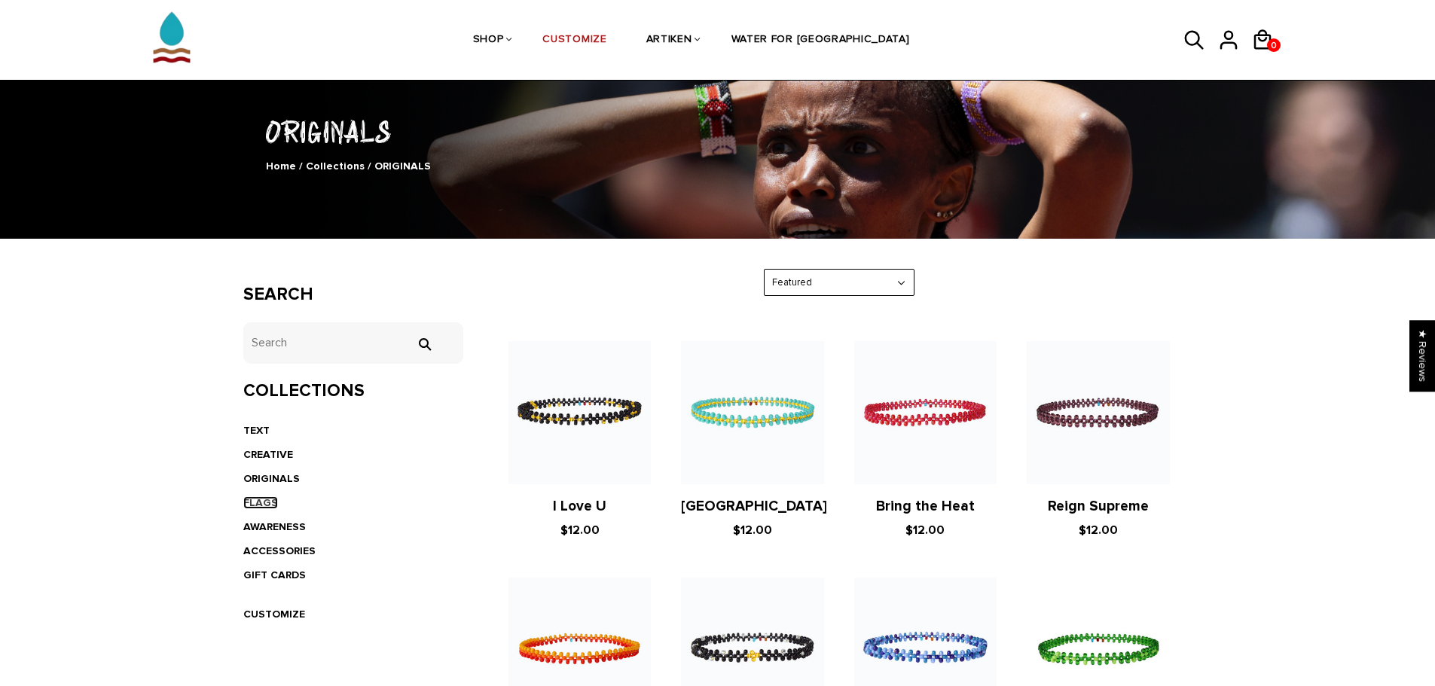
click at [258, 502] on link "FLAGS" at bounding box center [260, 502] width 35 height 13
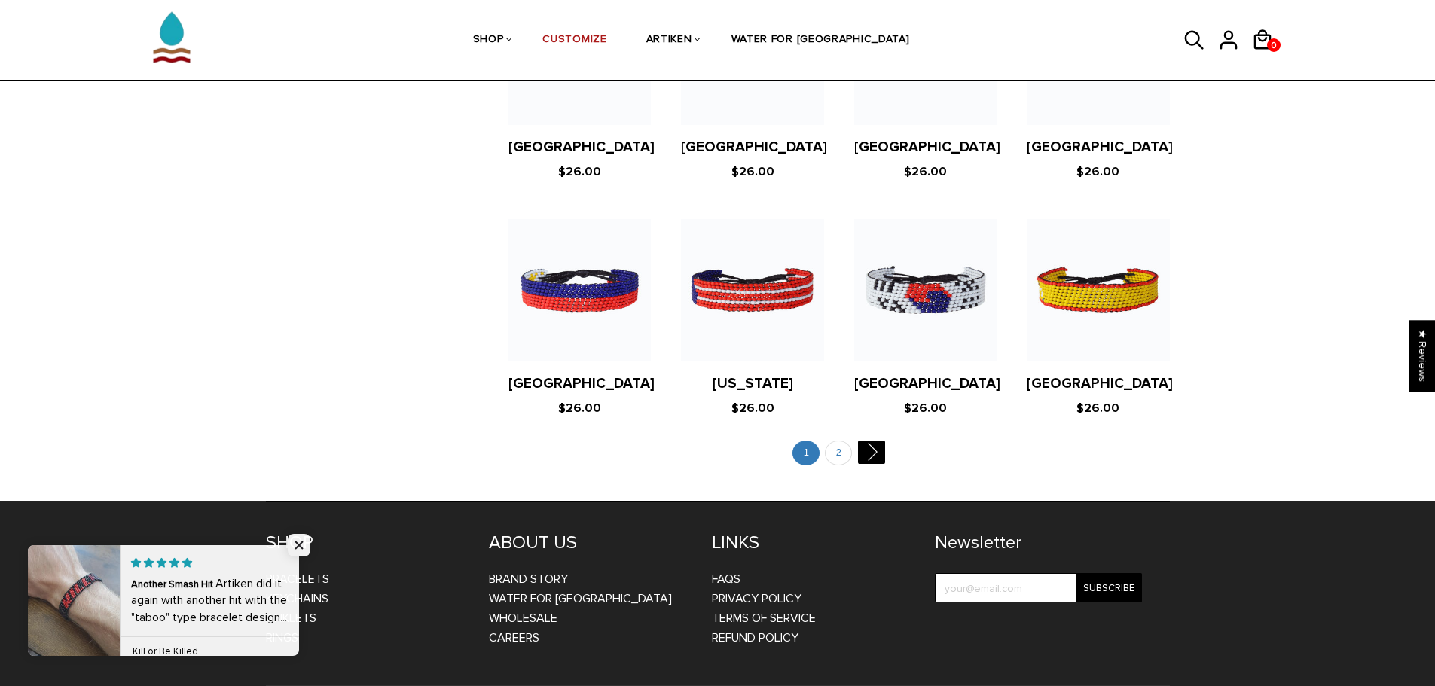
scroll to position [2862, 0]
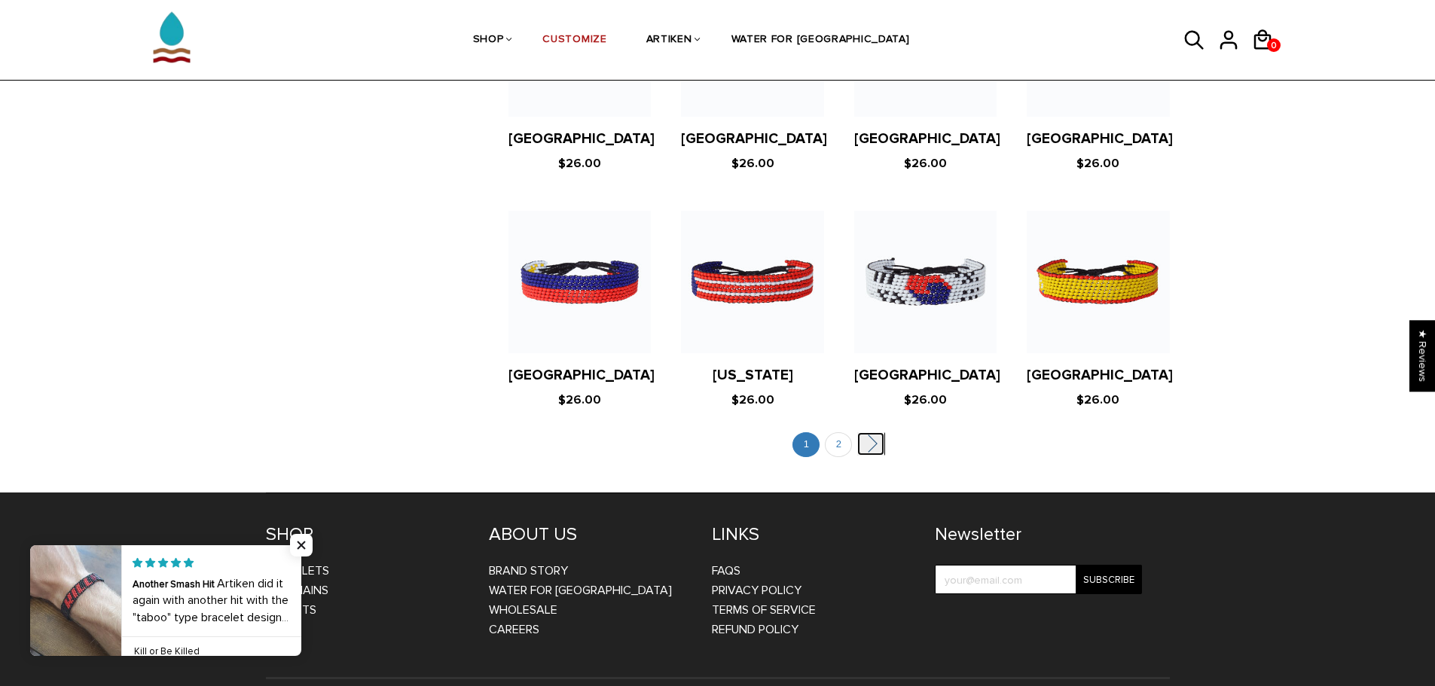
click at [877, 432] on link "" at bounding box center [870, 443] width 27 height 23
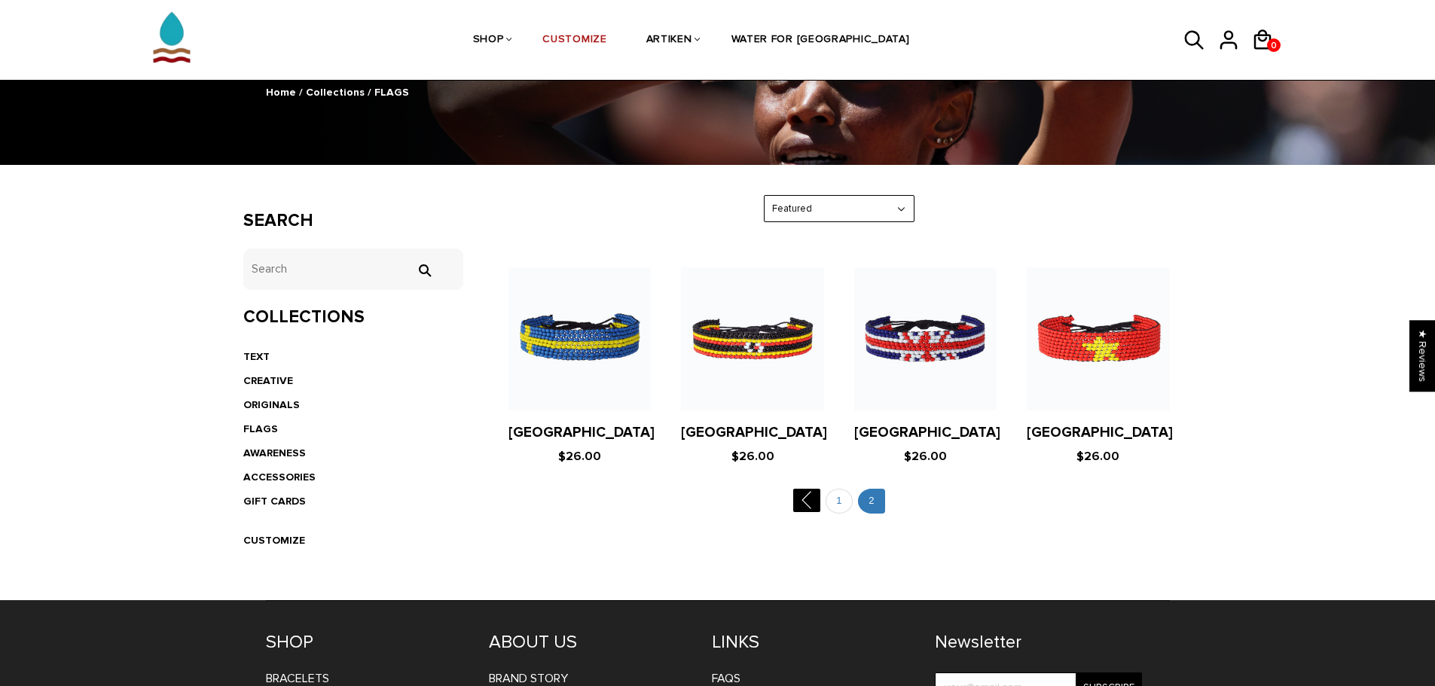
scroll to position [151, 0]
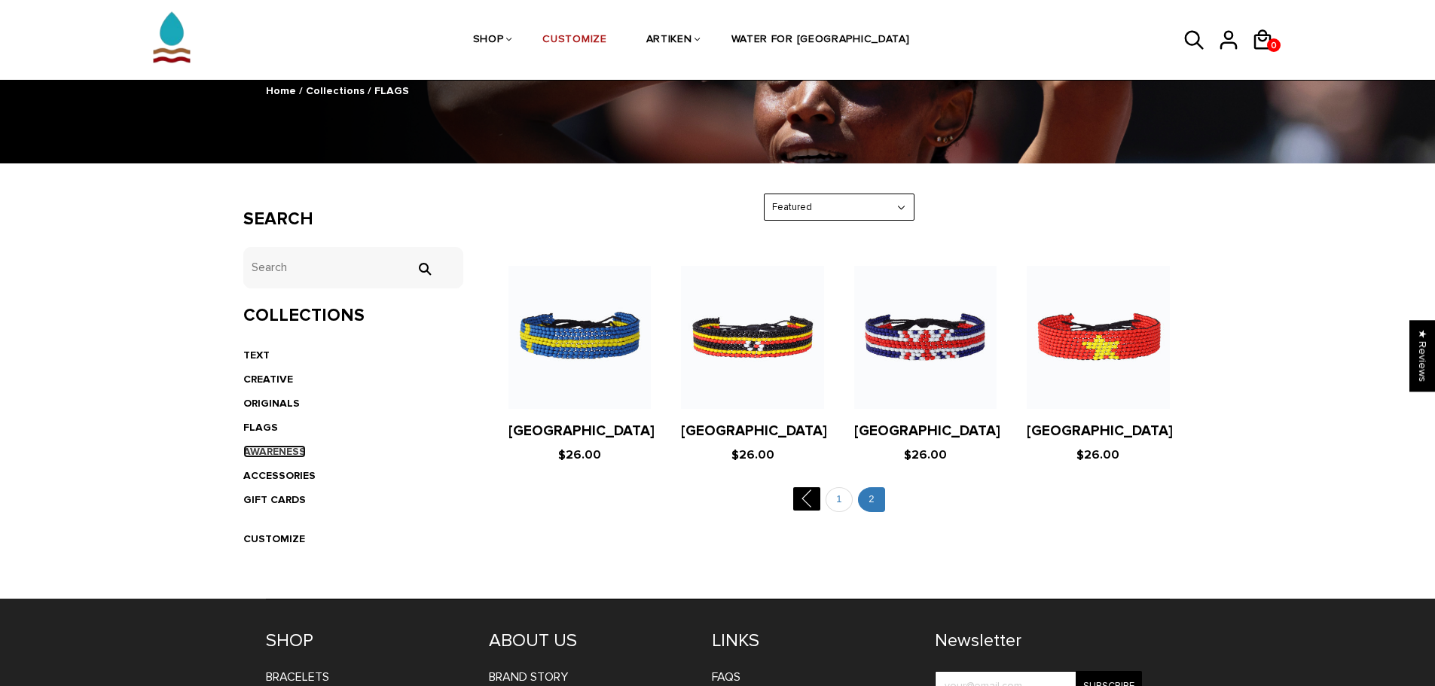
click at [266, 450] on link "AWARENESS" at bounding box center [274, 451] width 63 height 13
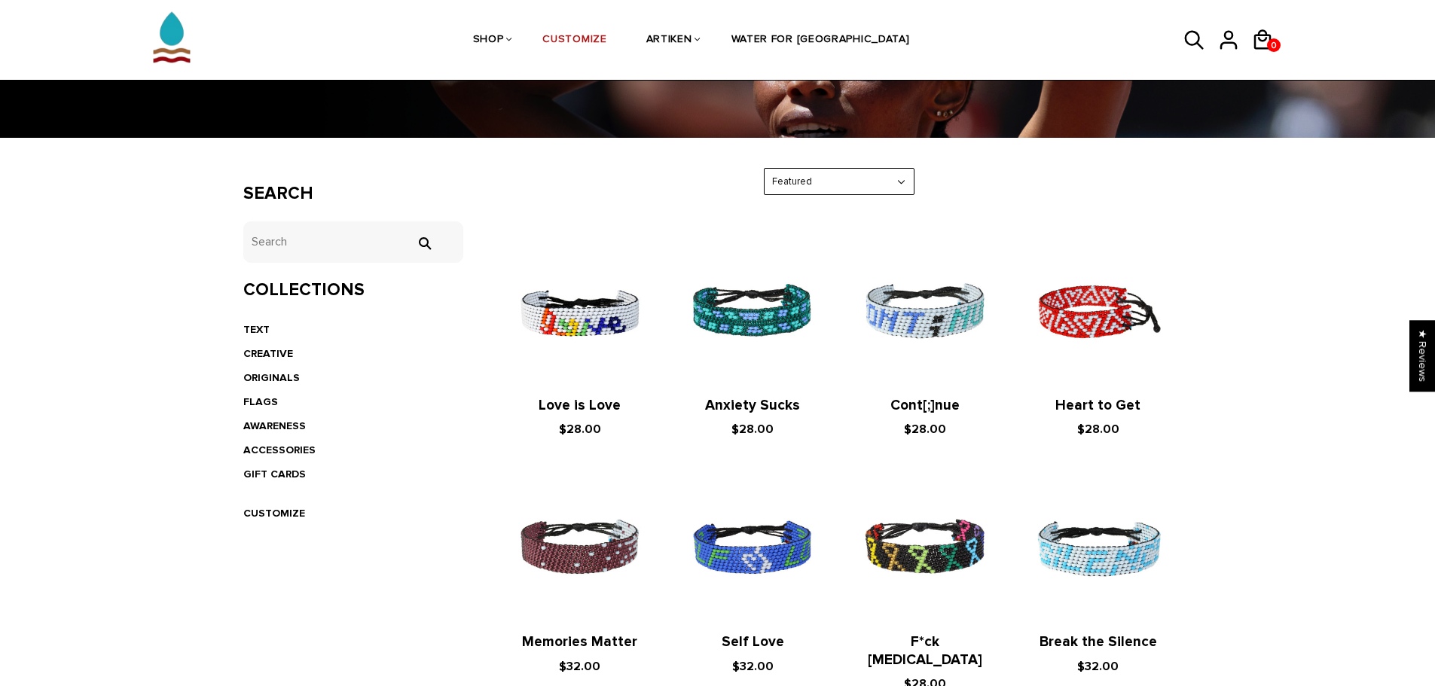
scroll to position [226, 0]
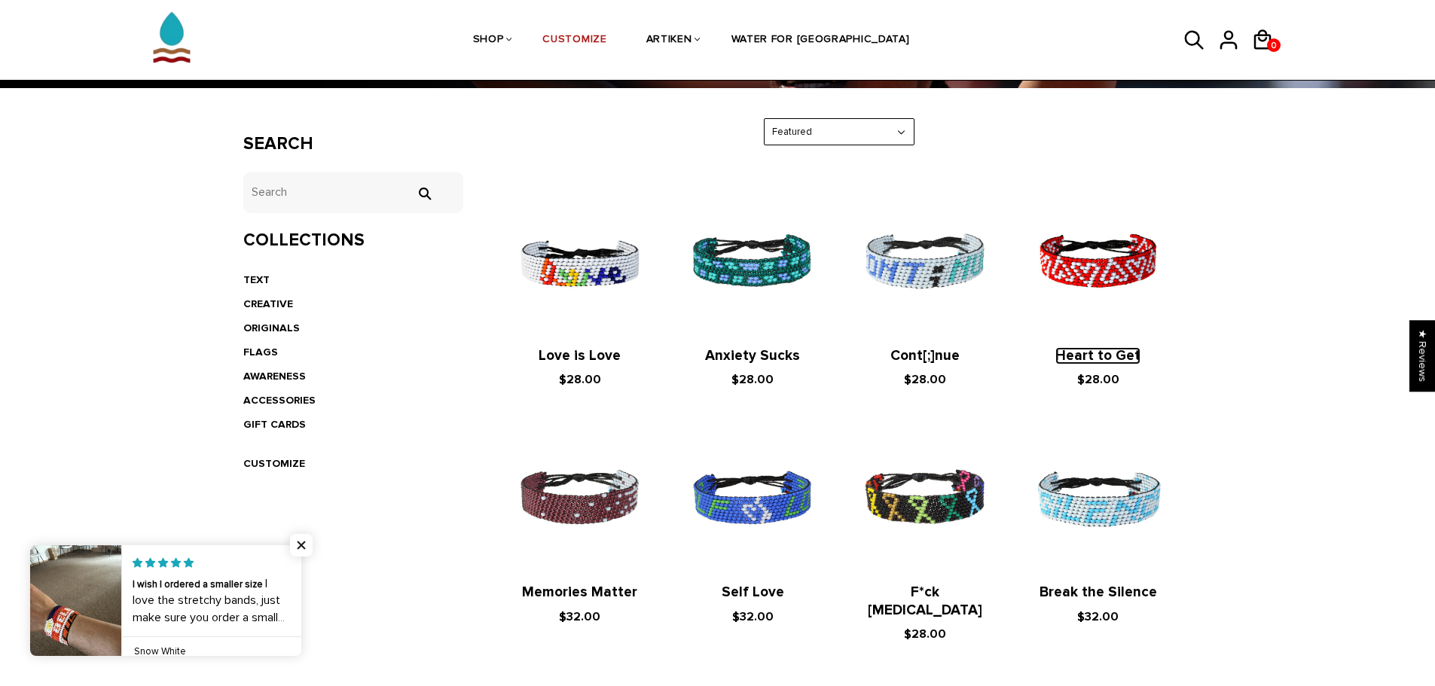
click at [1121, 357] on link "Heart to Get" at bounding box center [1097, 355] width 85 height 17
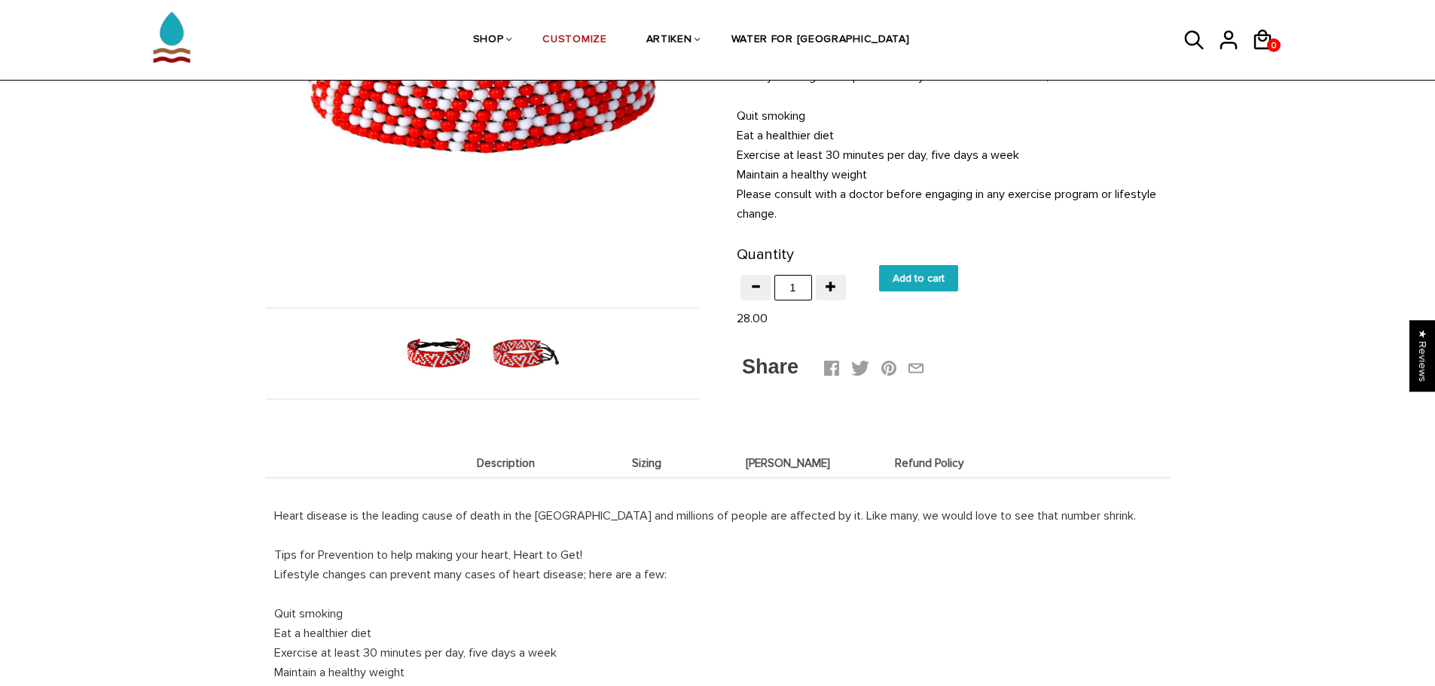
scroll to position [301, 0]
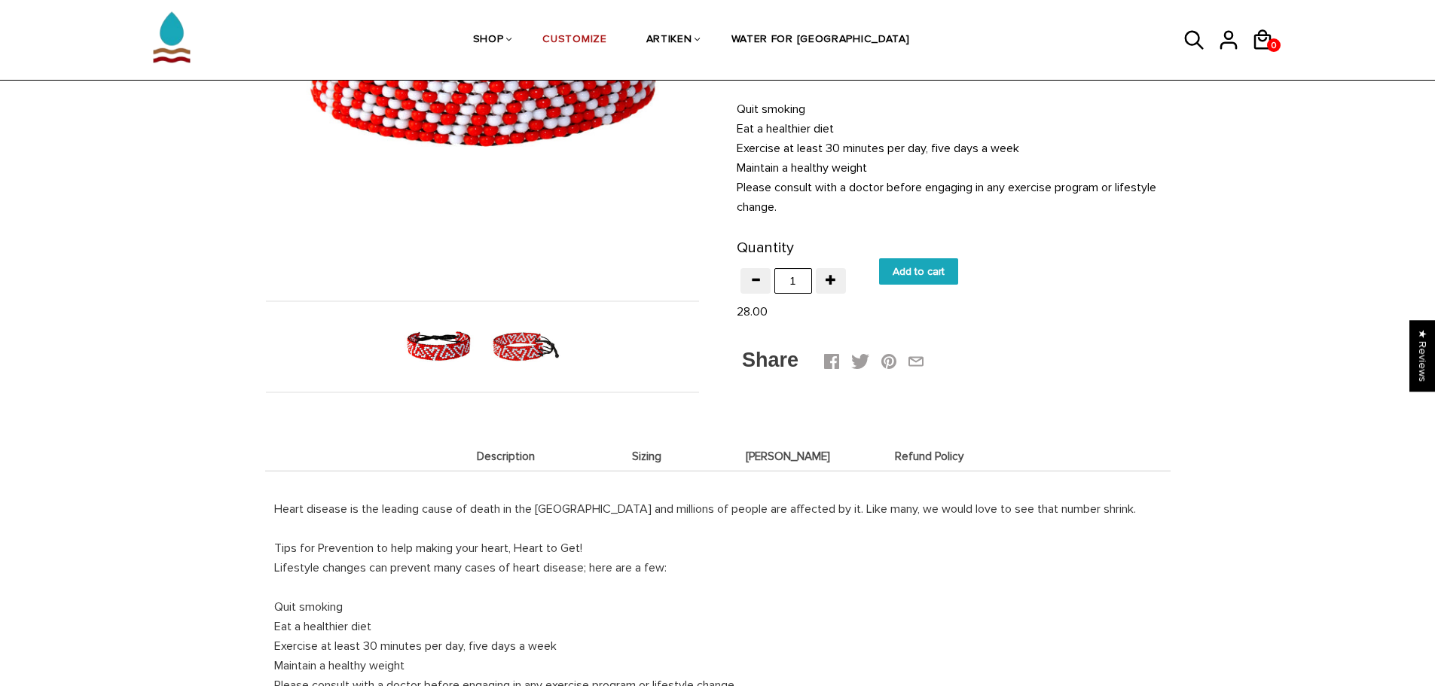
click at [791, 450] on span "Deets" at bounding box center [788, 456] width 134 height 13
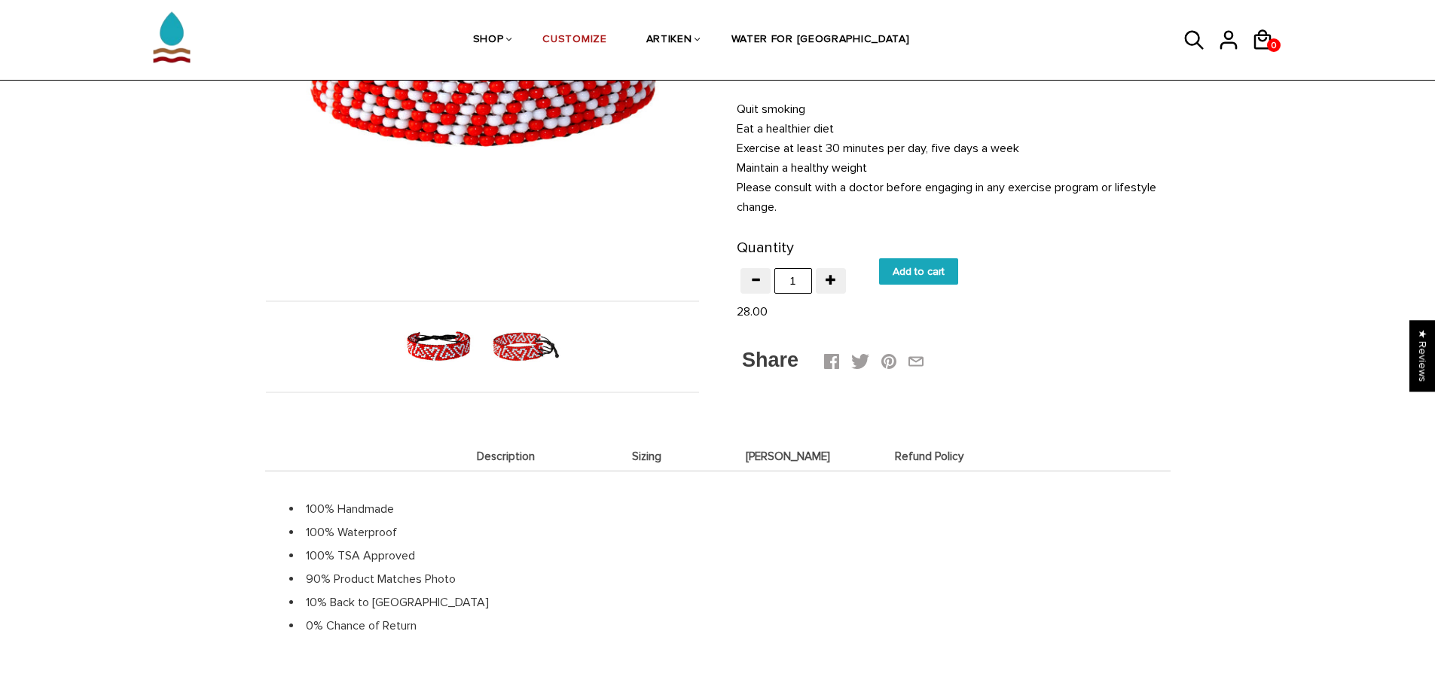
click at [508, 450] on span "Description" at bounding box center [506, 456] width 134 height 13
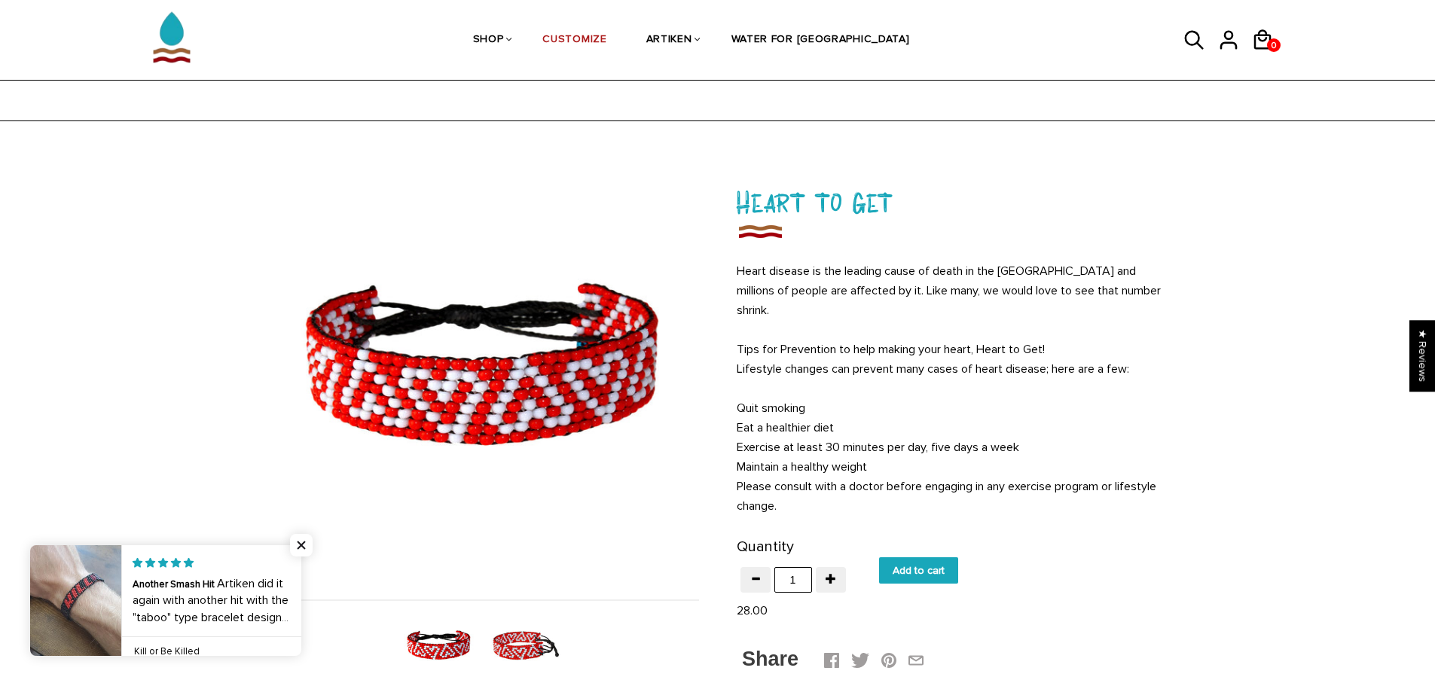
scroll to position [0, 0]
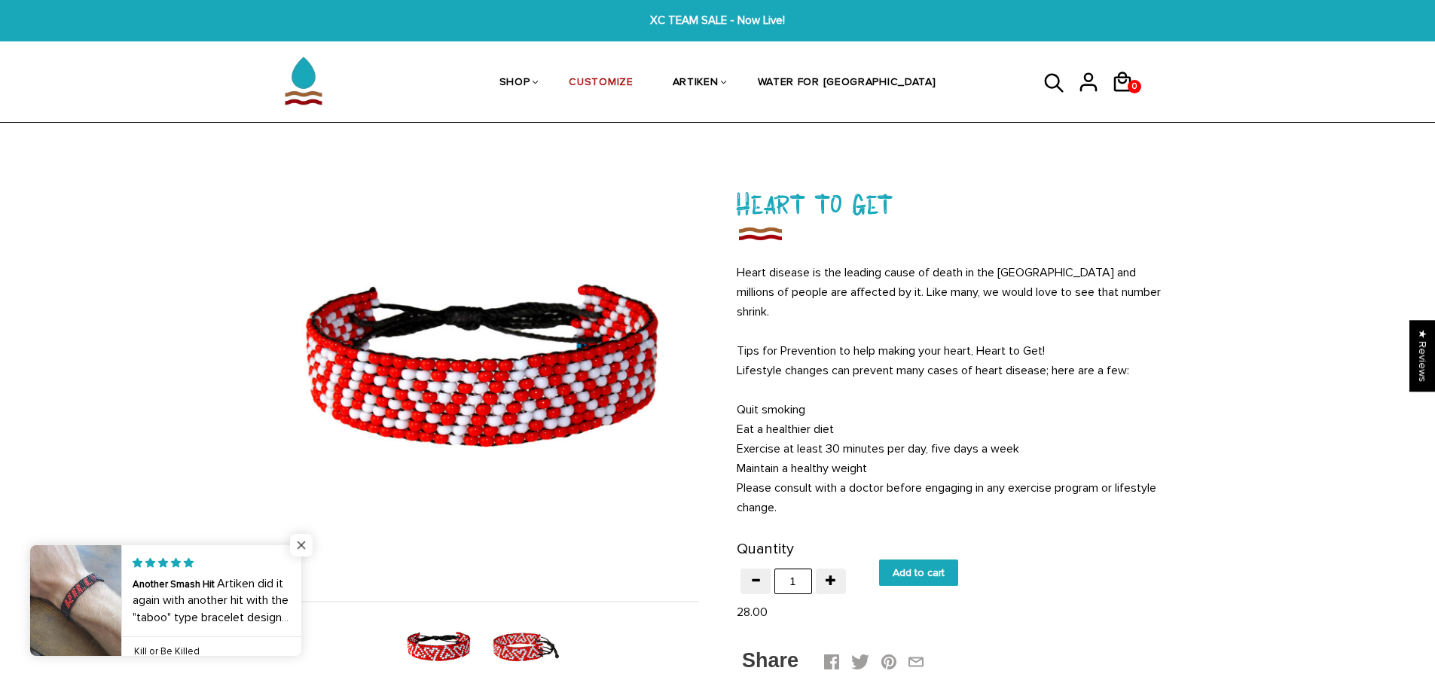
click at [300, 541] on span "Close popup widget" at bounding box center [301, 545] width 23 height 23
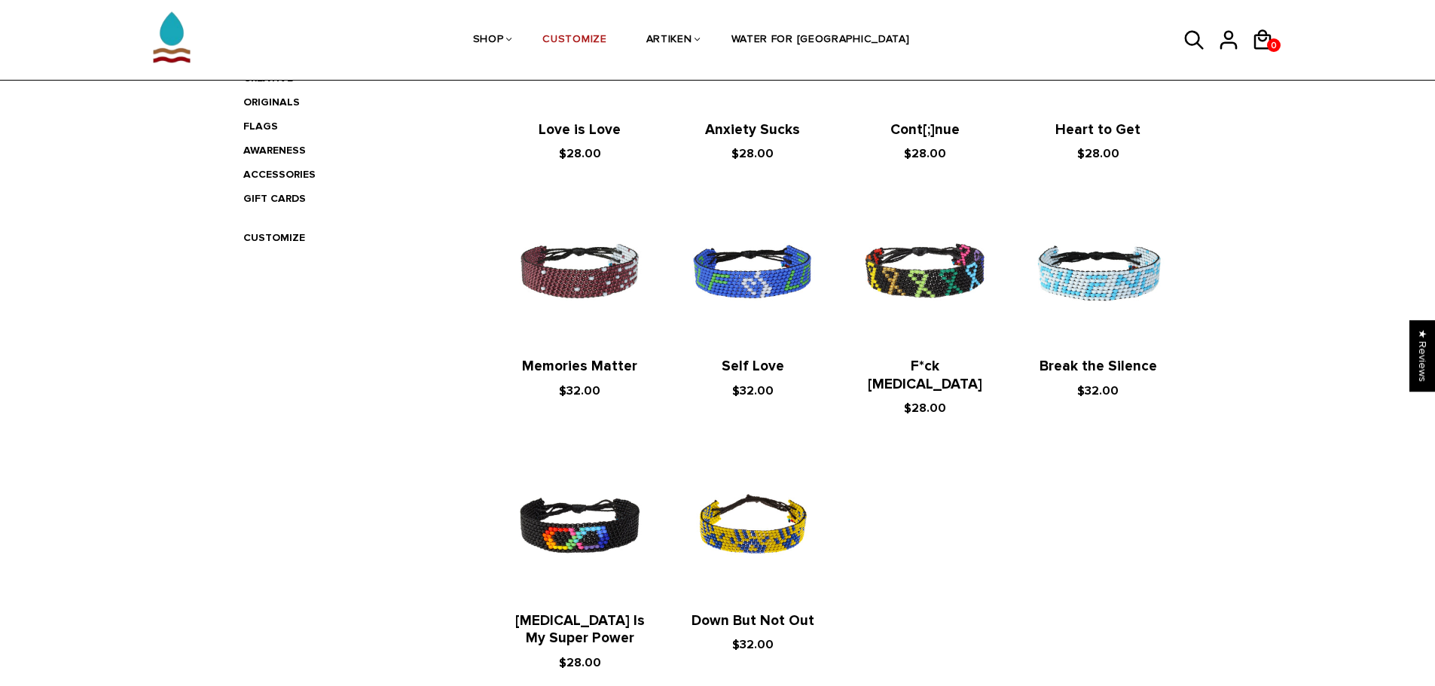
scroll to position [301, 0]
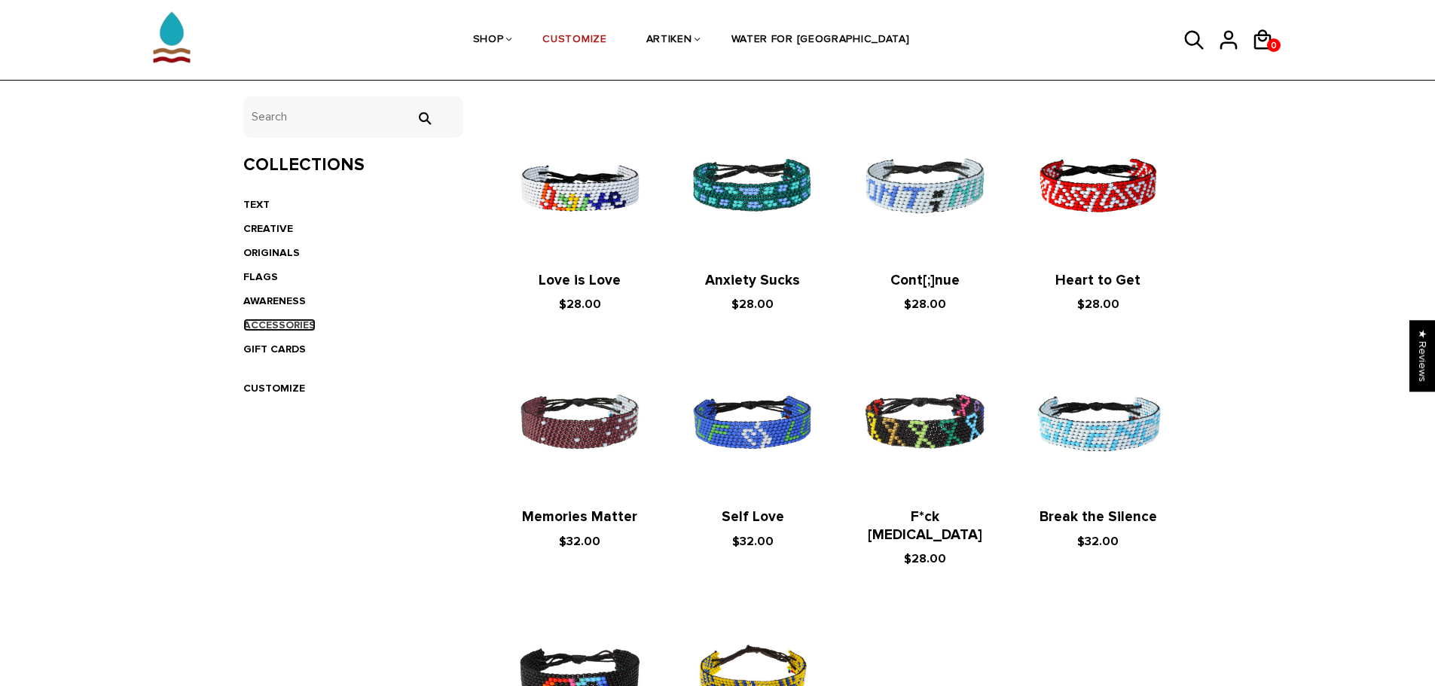
click at [281, 321] on link "ACCESSORIES" at bounding box center [279, 325] width 72 height 13
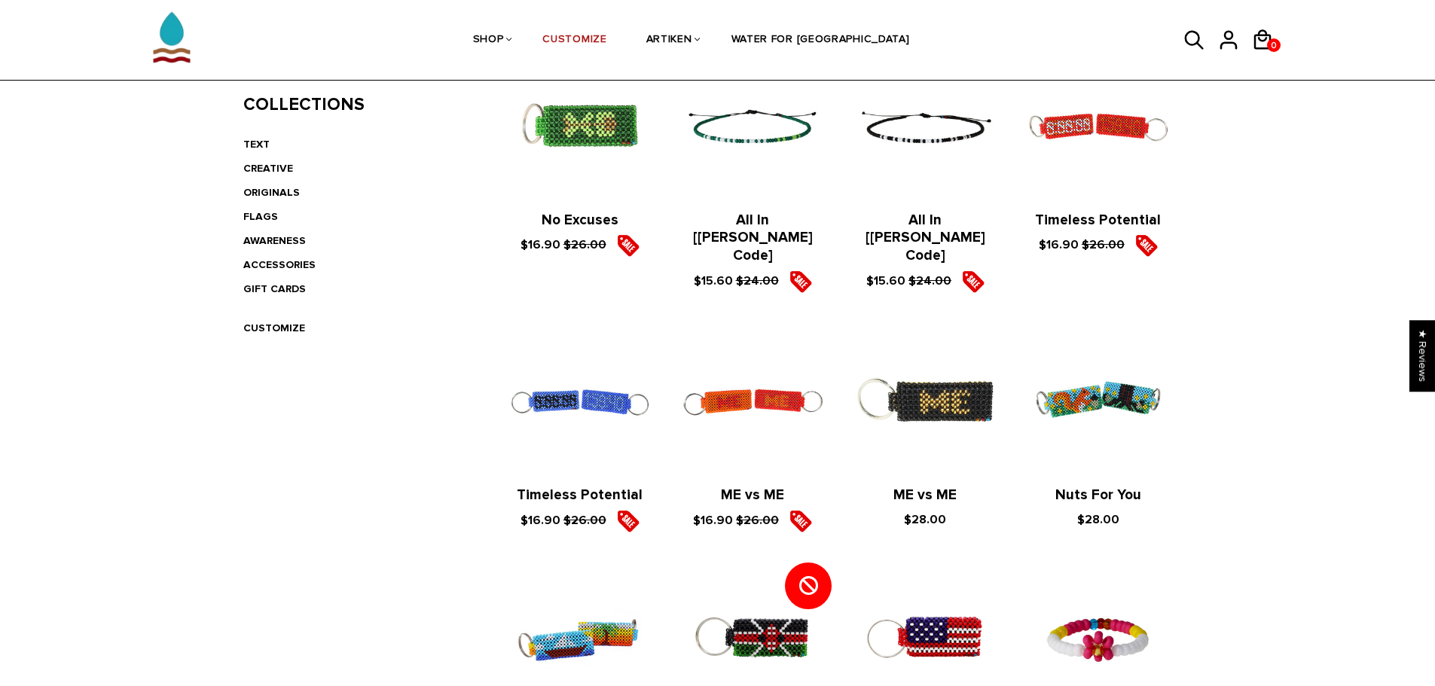
scroll to position [260, 0]
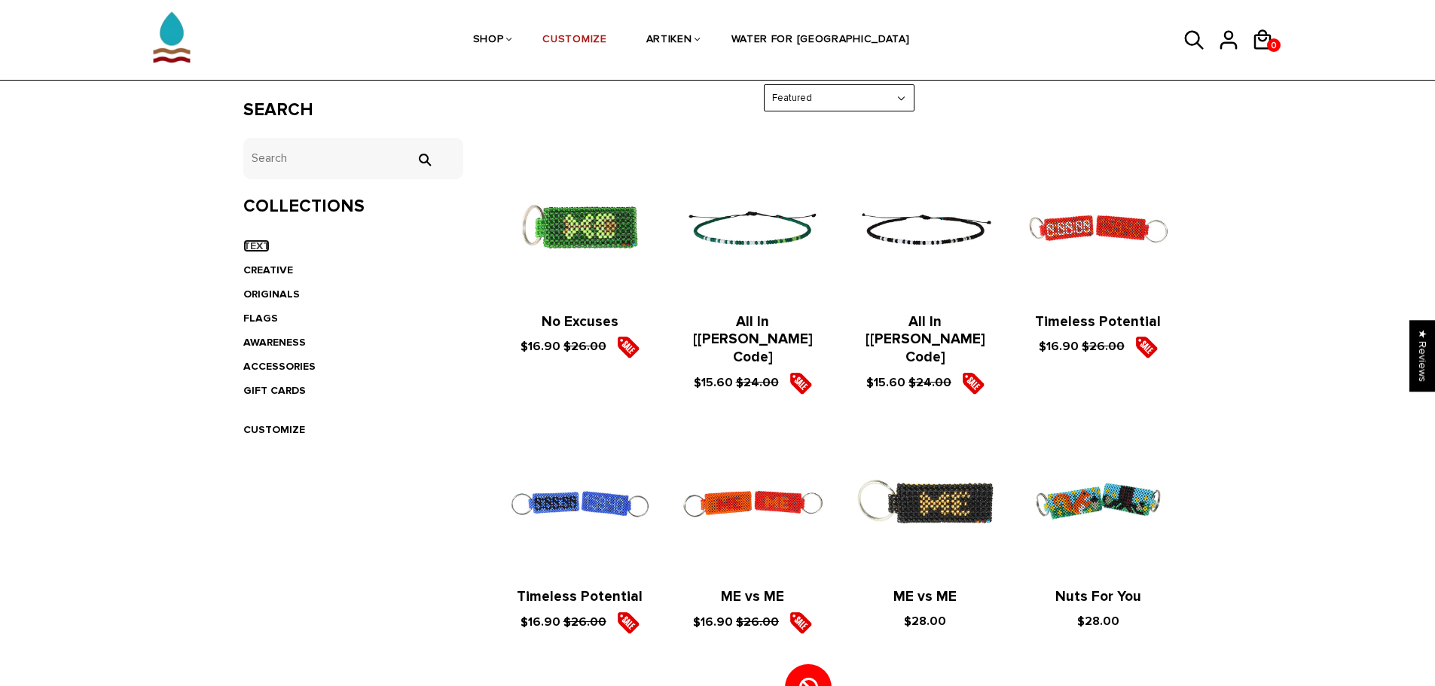
click at [264, 246] on link "TEXT" at bounding box center [256, 245] width 26 height 13
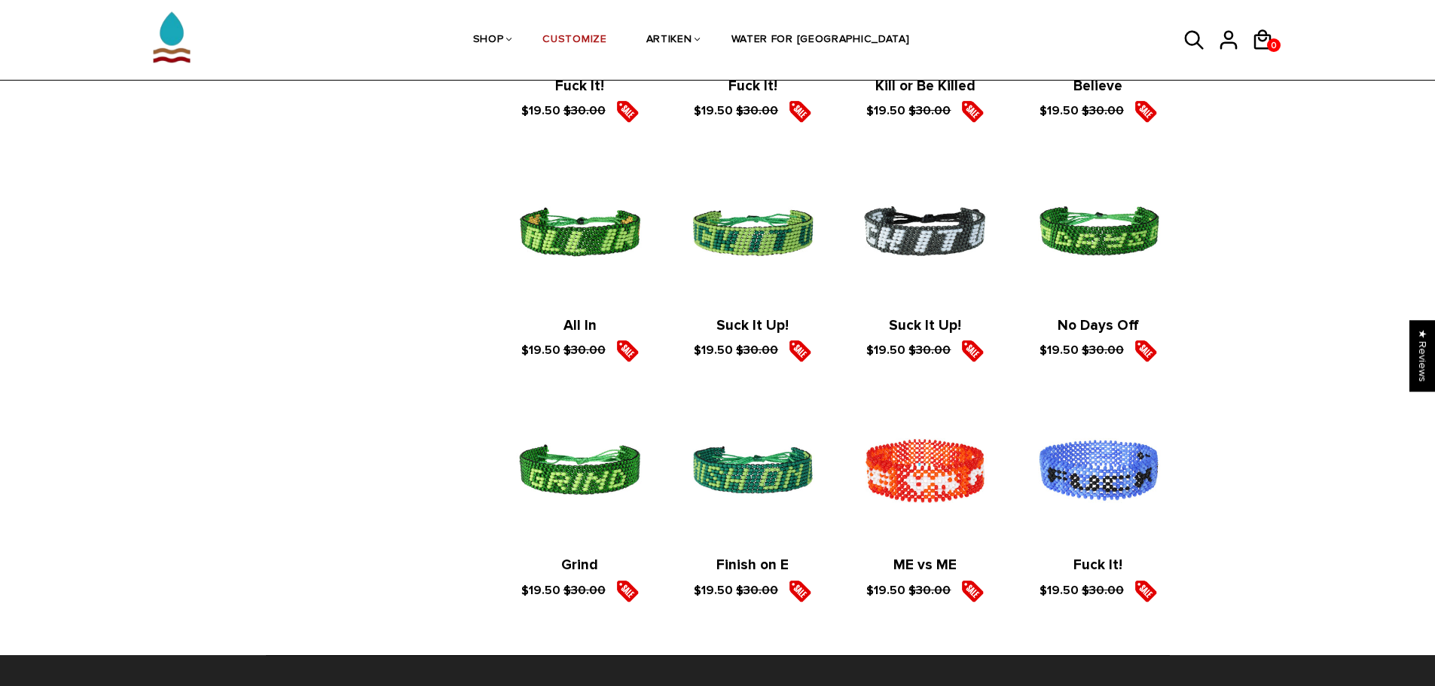
scroll to position [2184, 0]
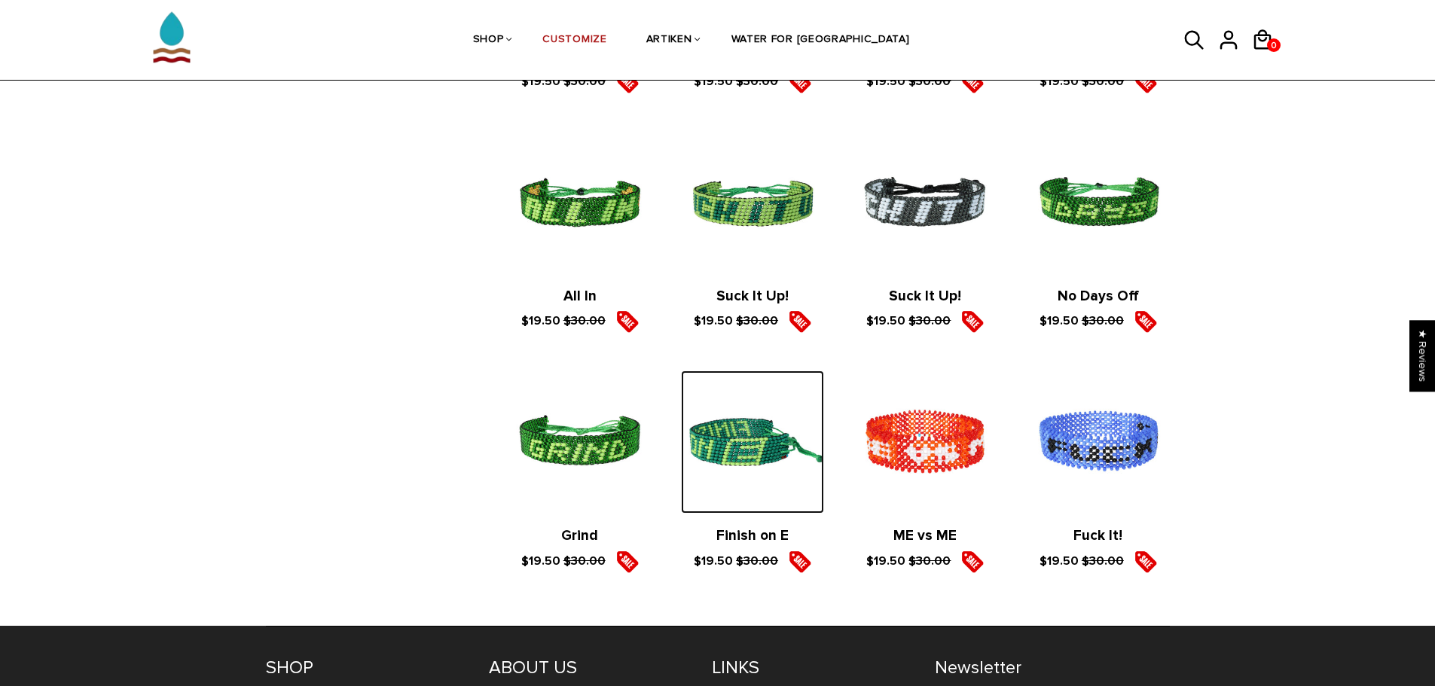
click at [787, 453] on img at bounding box center [752, 442] width 142 height 142
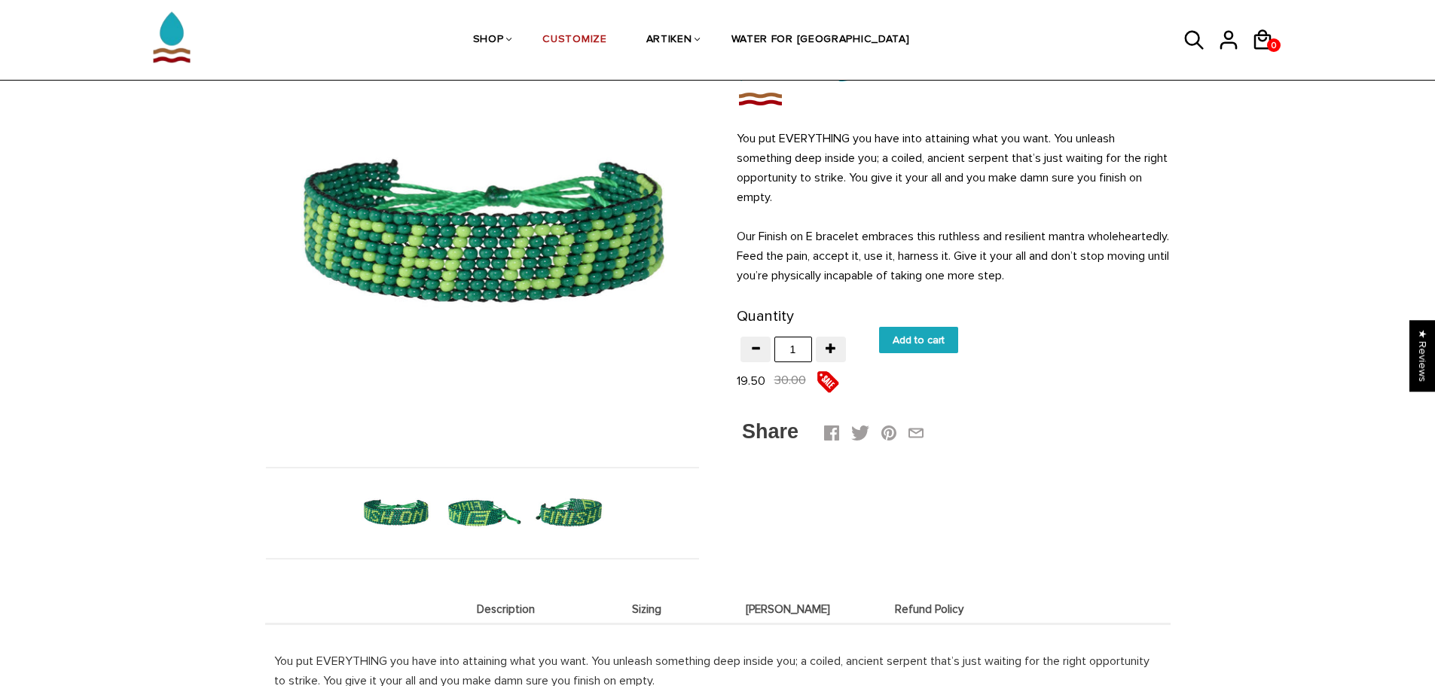
scroll to position [151, 0]
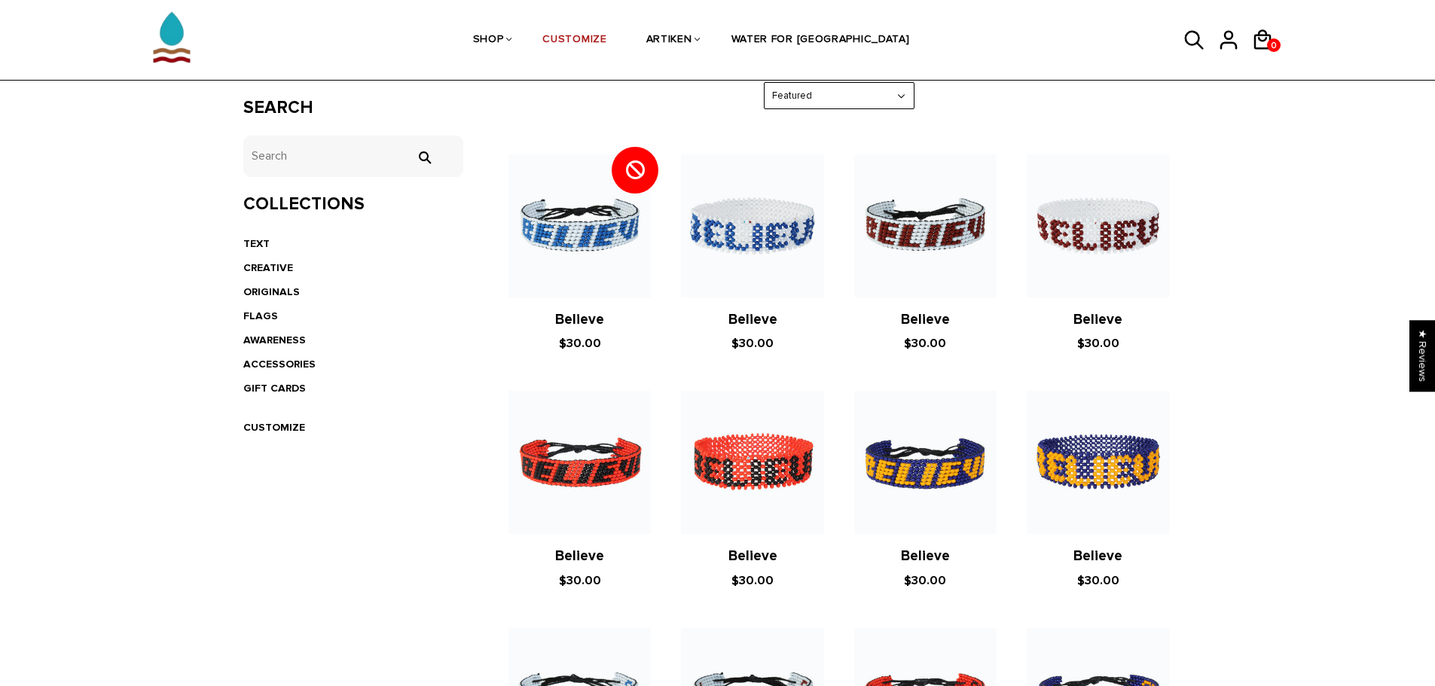
scroll to position [236, 0]
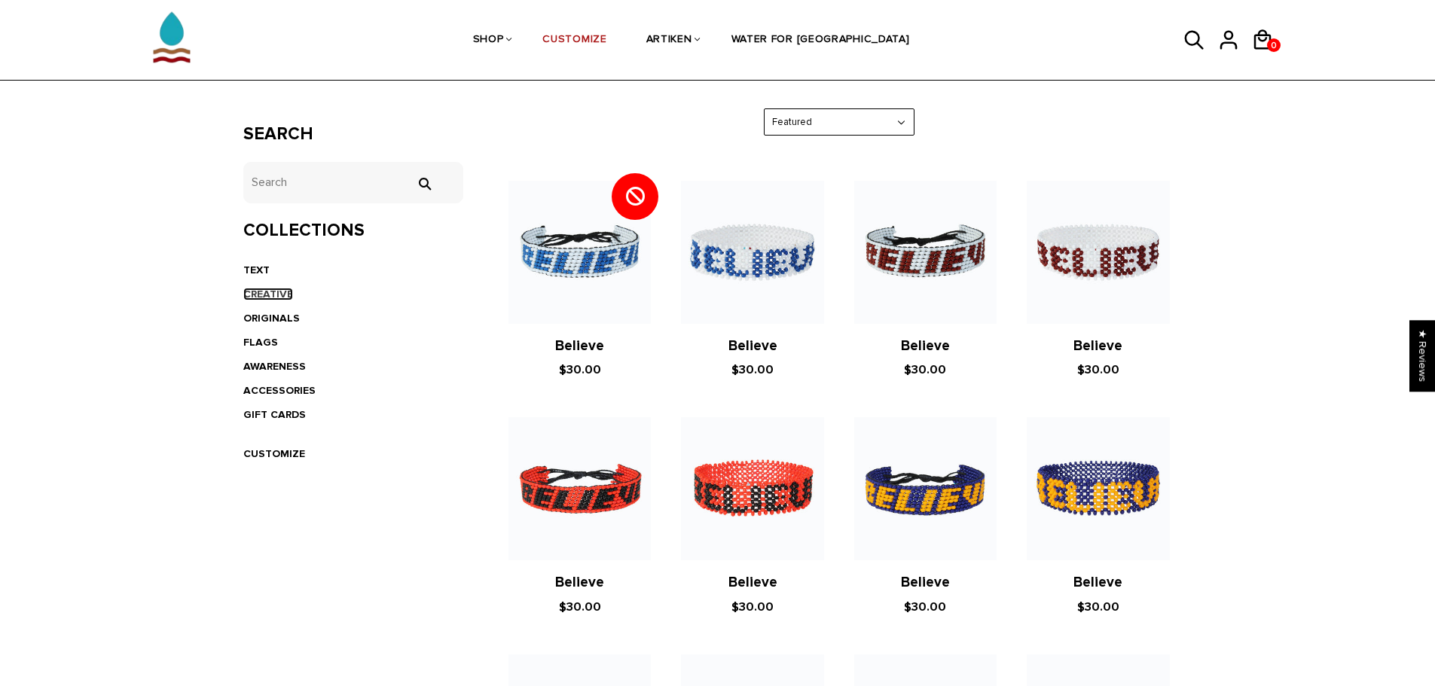
click at [279, 299] on link "CREATIVE" at bounding box center [268, 294] width 50 height 13
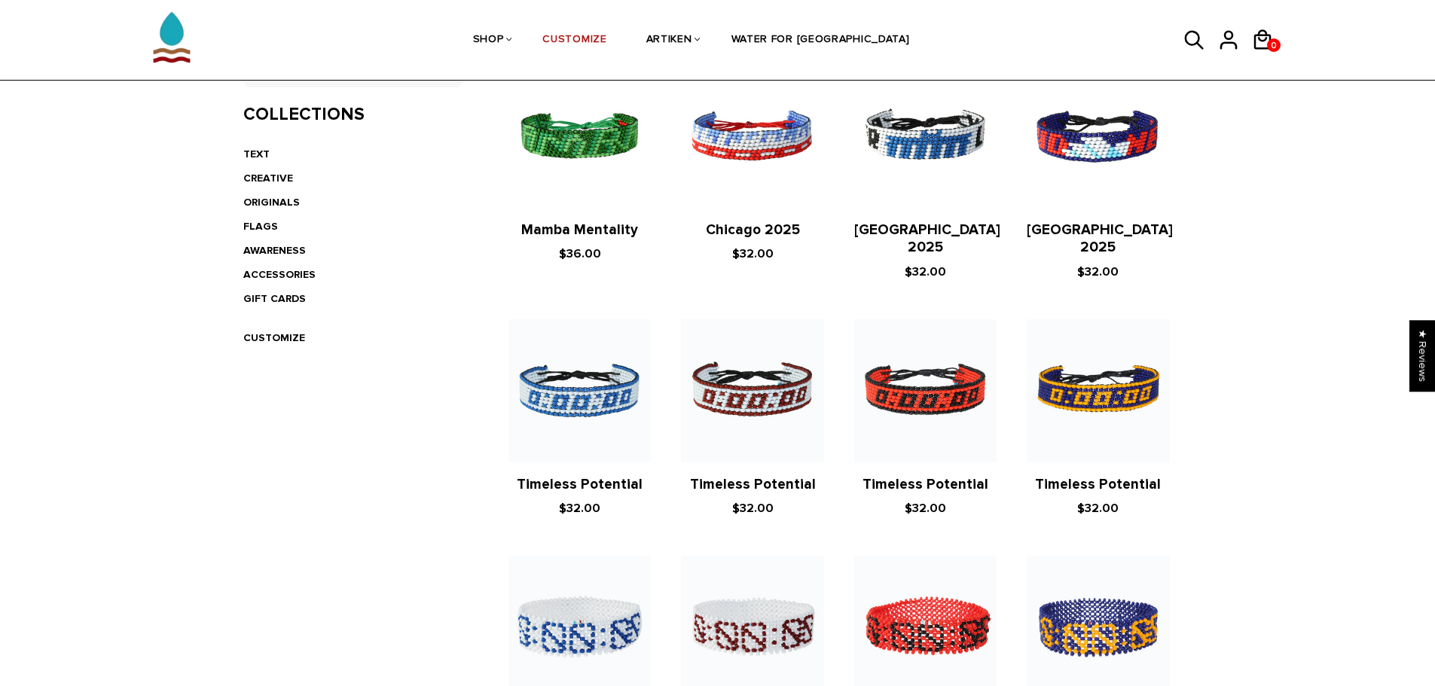
scroll to position [377, 0]
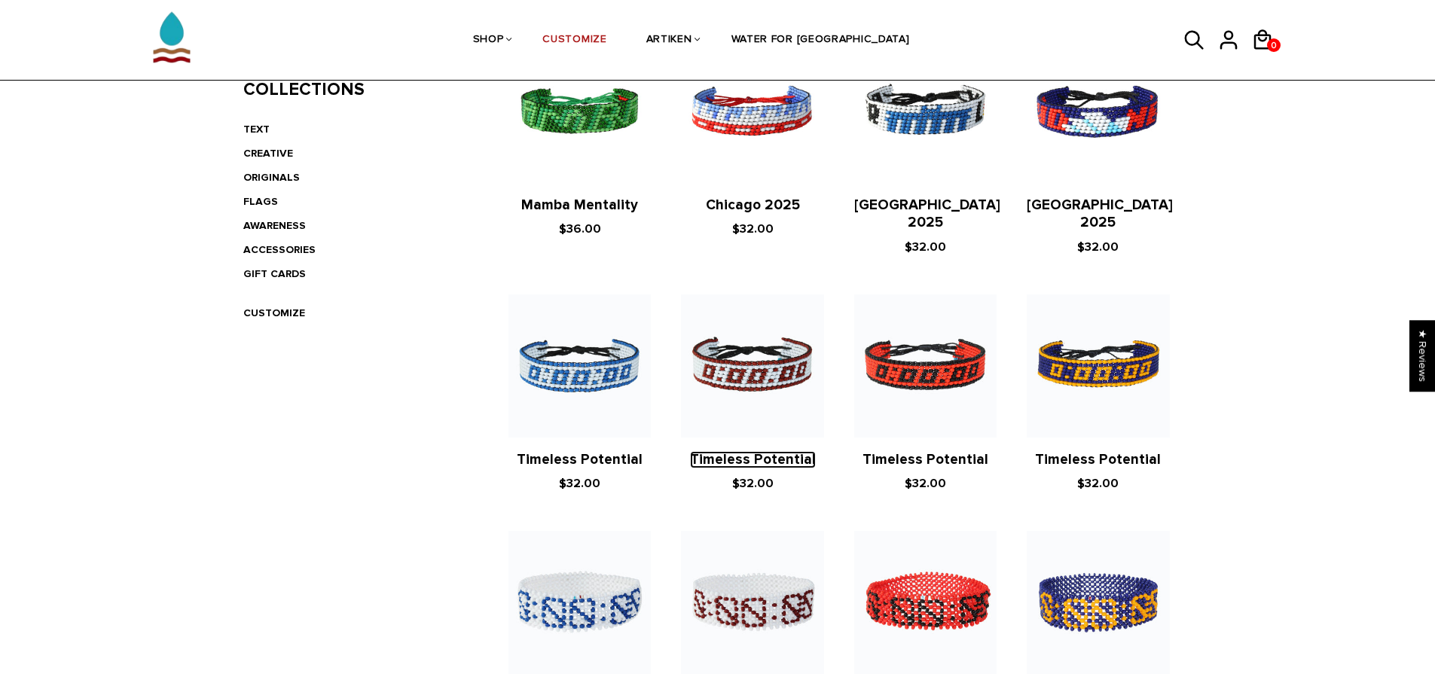
click at [744, 451] on link "Timeless Potential" at bounding box center [753, 459] width 126 height 17
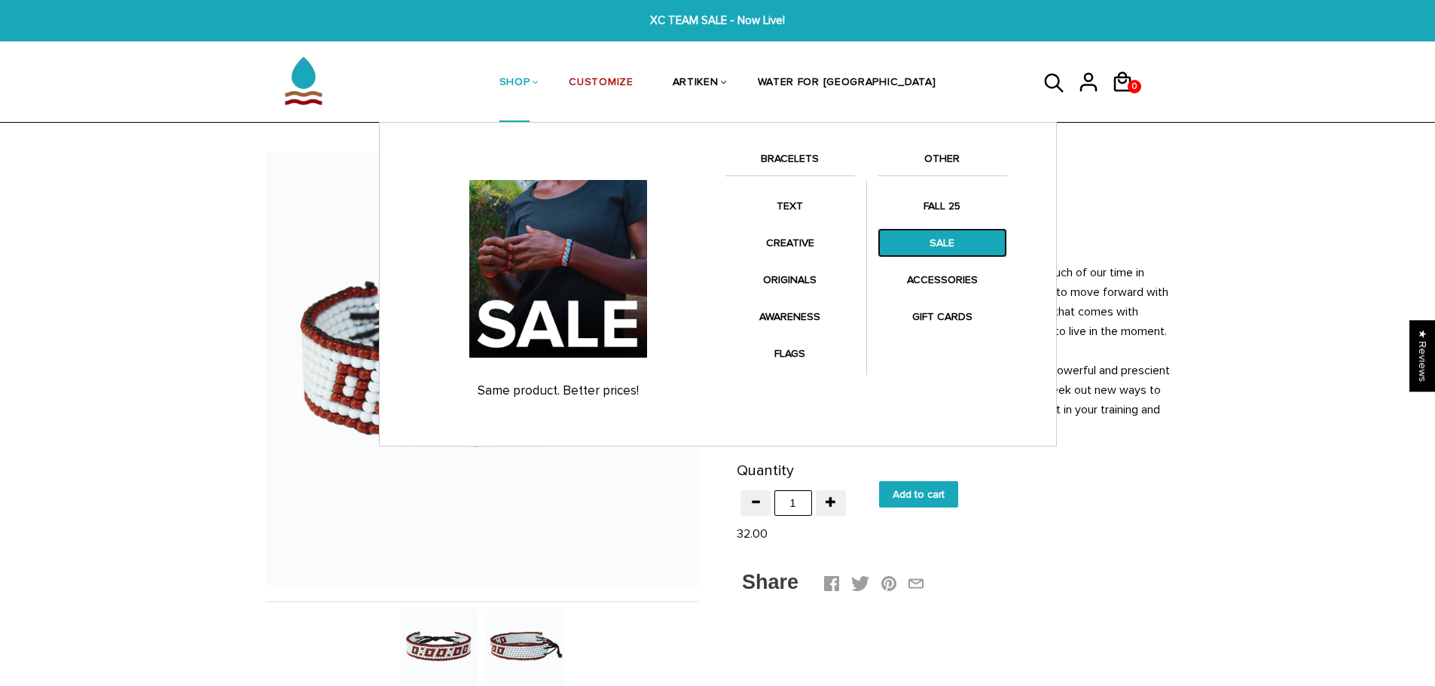
click at [931, 247] on link "SALE" at bounding box center [942, 242] width 130 height 29
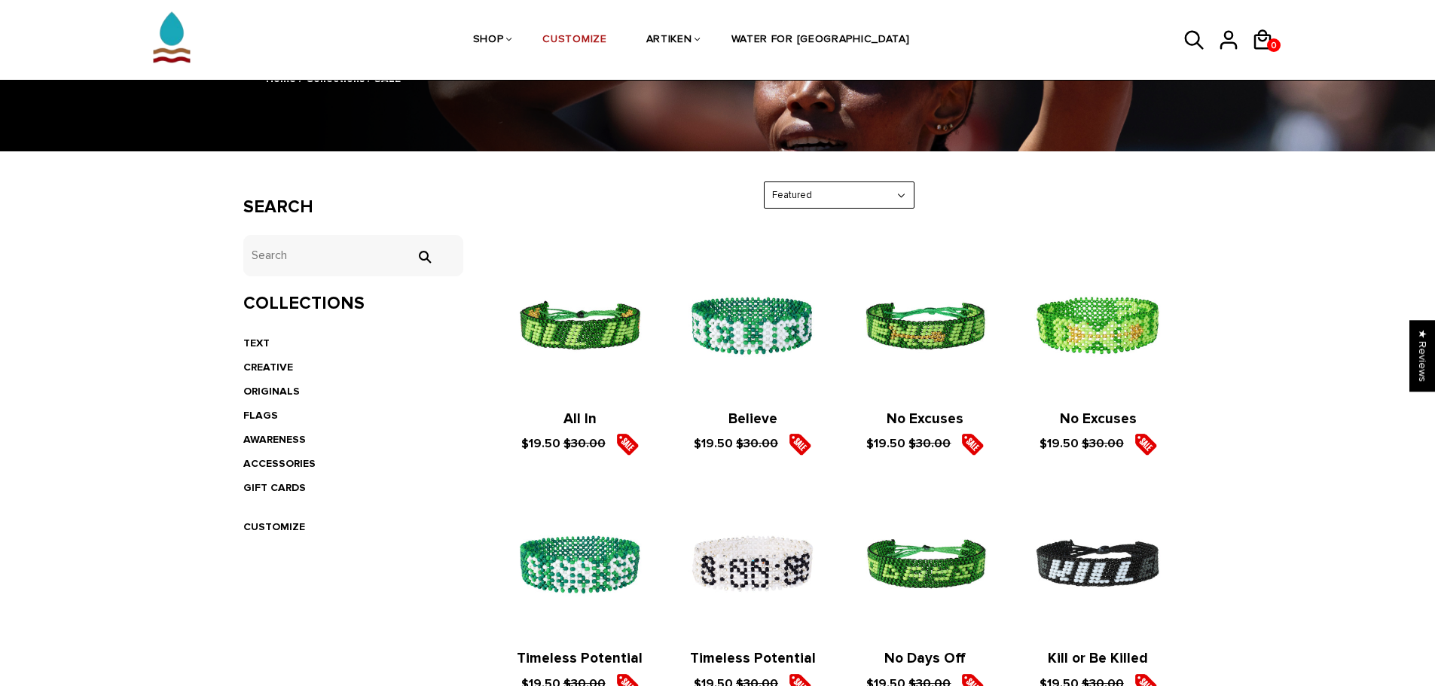
scroll to position [151, 0]
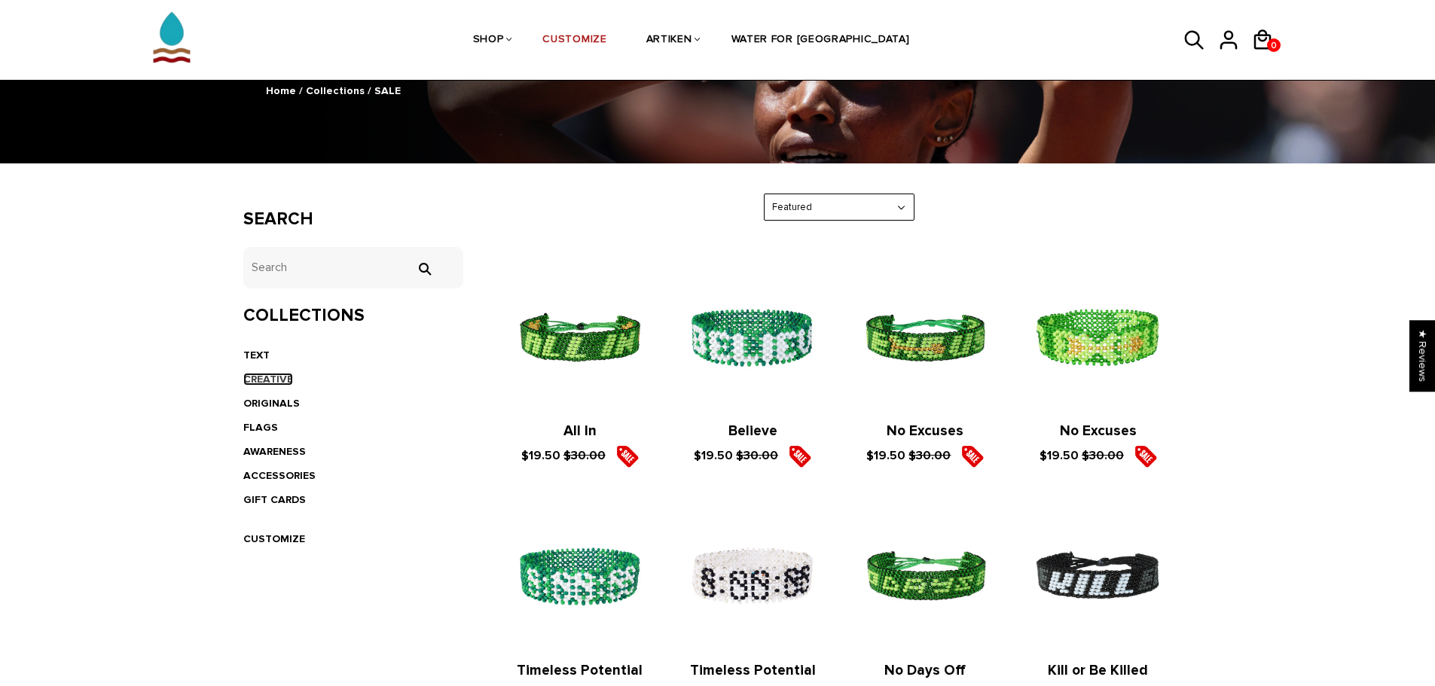
click at [273, 377] on link "CREATIVE" at bounding box center [268, 379] width 50 height 13
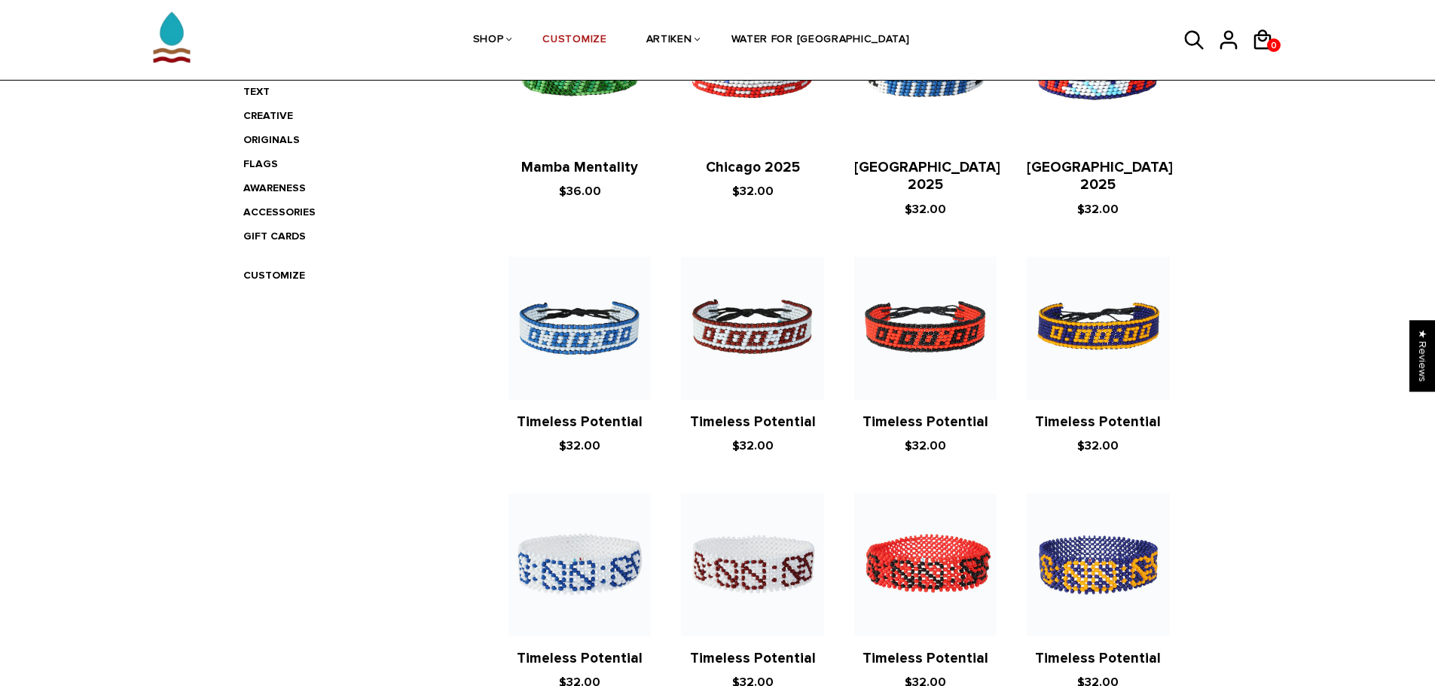
scroll to position [452, 0]
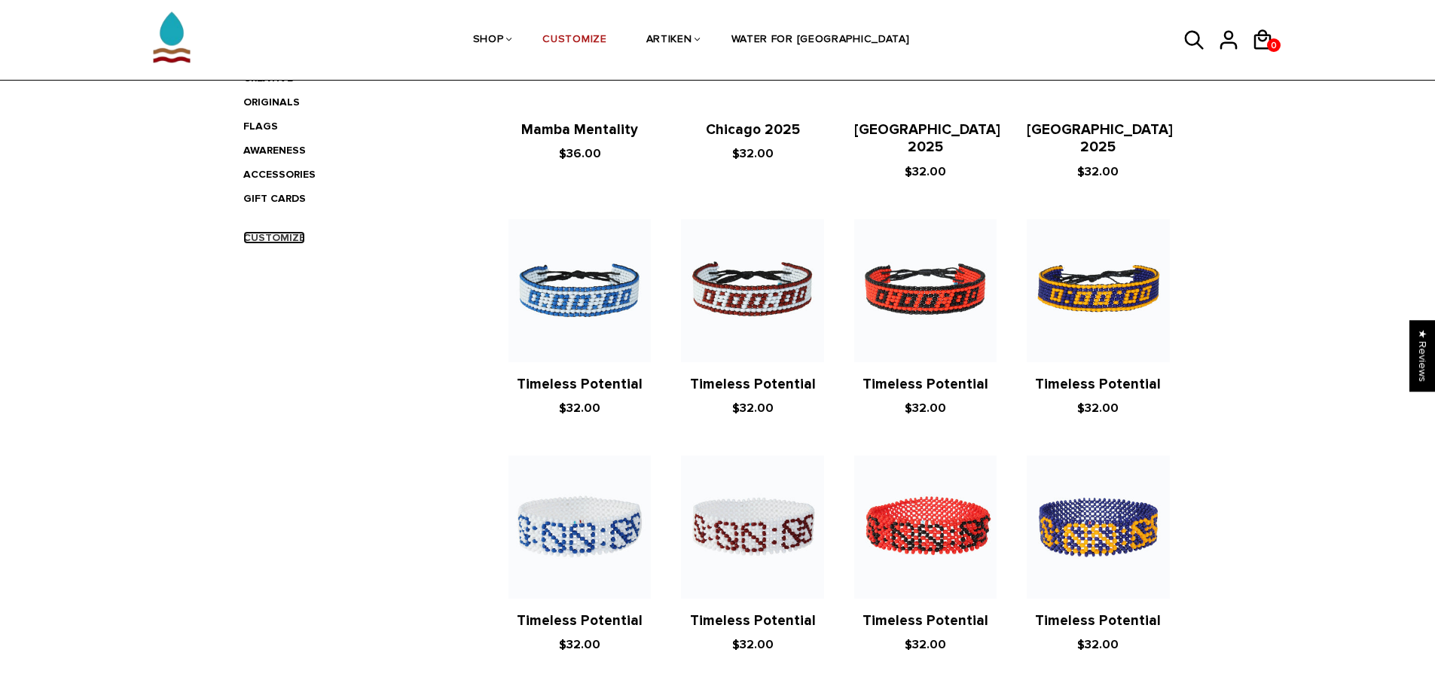
click at [285, 233] on link "CUSTOMIZE" at bounding box center [274, 237] width 62 height 13
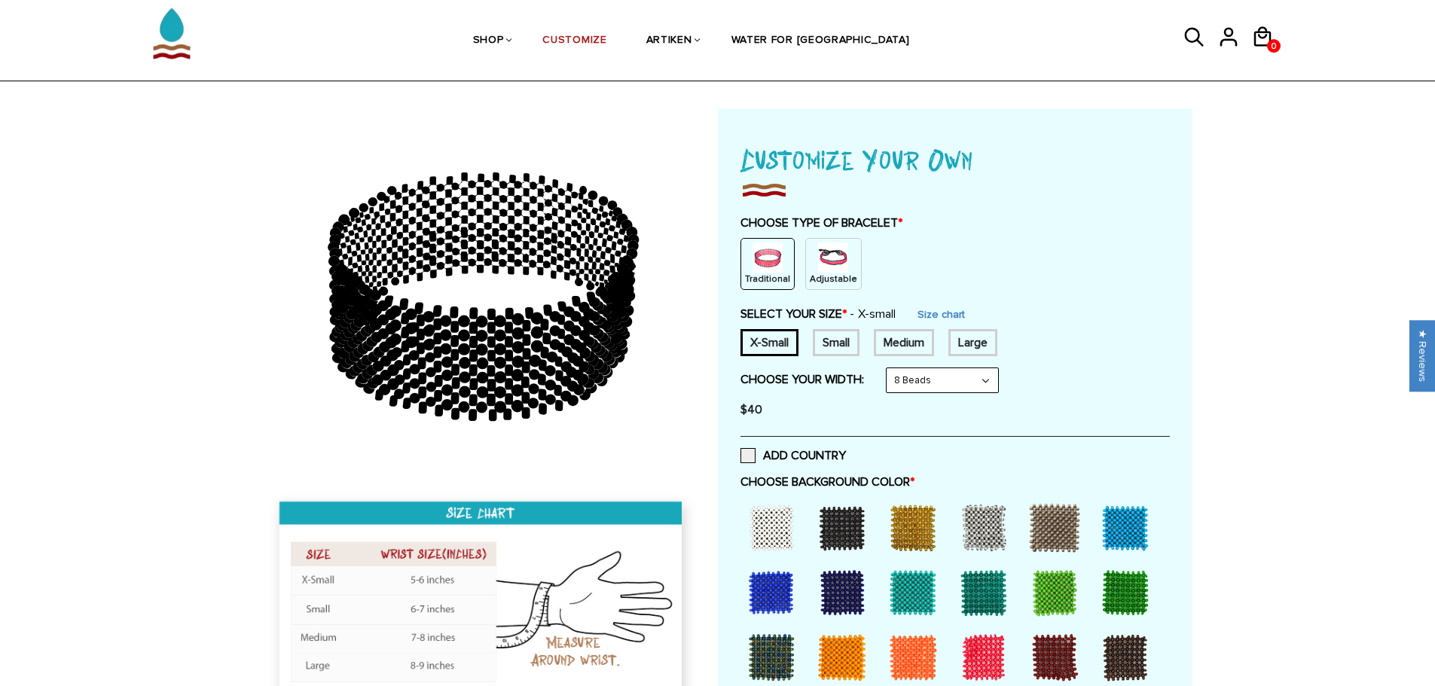
scroll to position [151, 0]
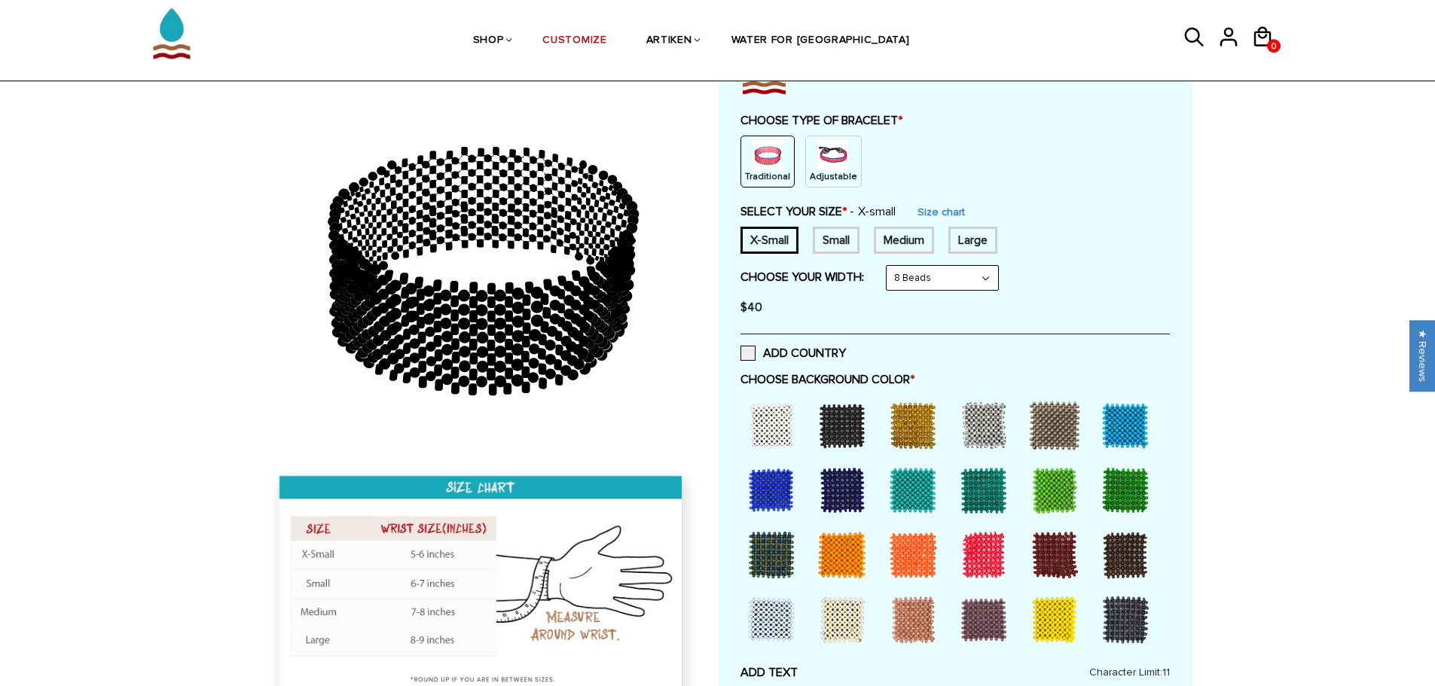
click at [826, 155] on img at bounding box center [833, 155] width 30 height 30
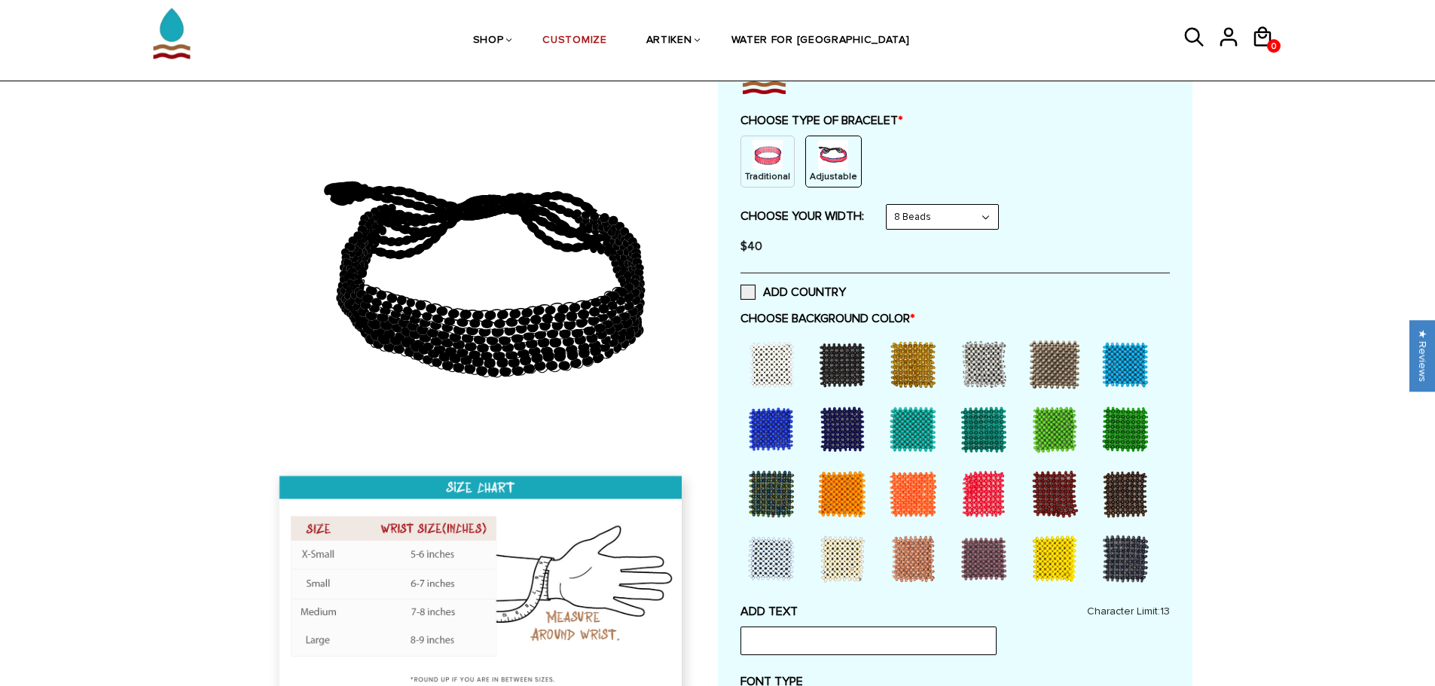
click at [835, 362] on div at bounding box center [842, 364] width 60 height 60
click at [778, 371] on div at bounding box center [771, 364] width 60 height 60
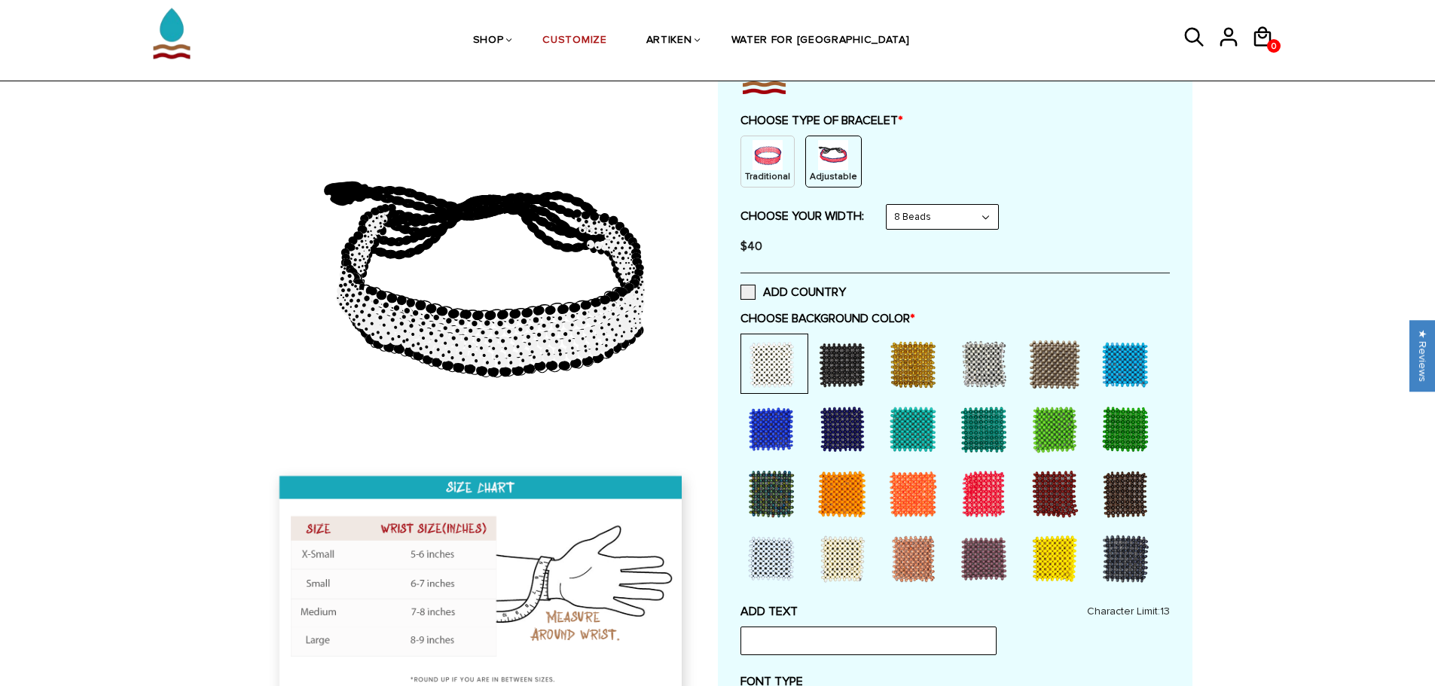
click at [844, 362] on div at bounding box center [842, 364] width 60 height 60
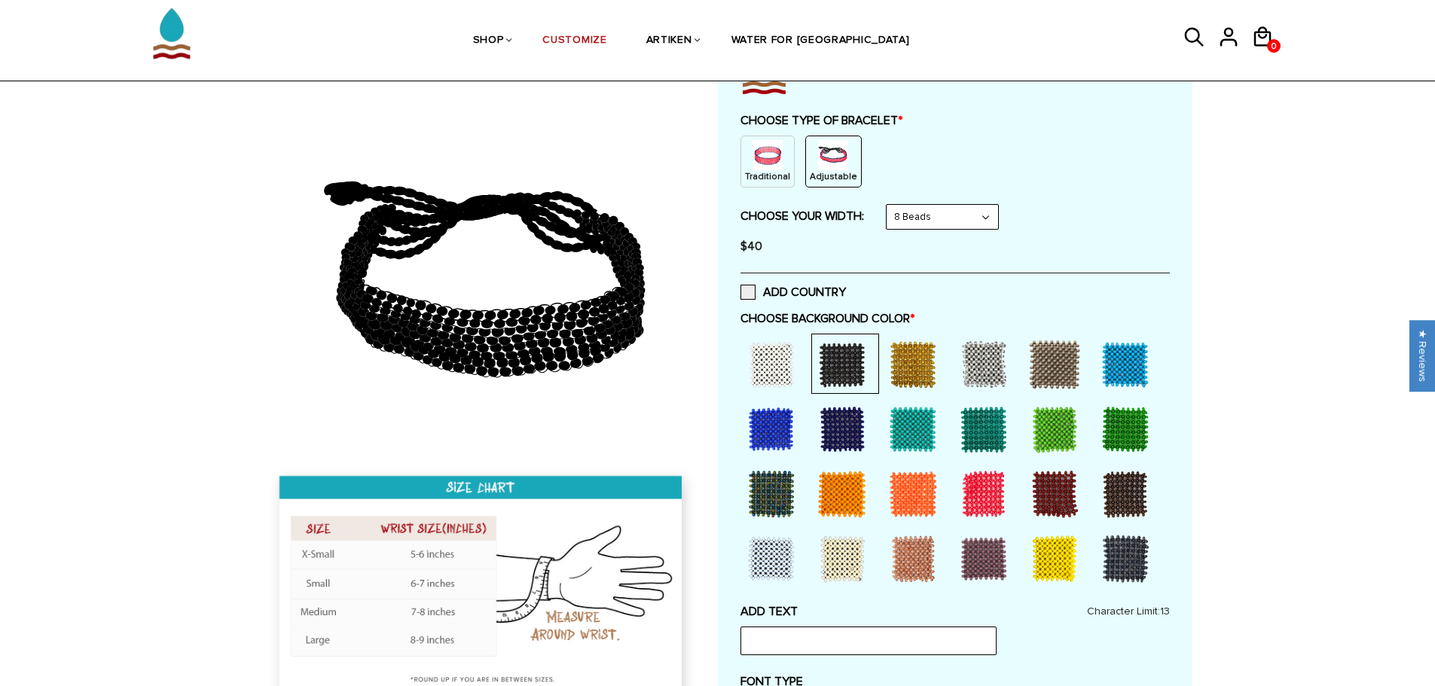
click at [999, 358] on div at bounding box center [983, 364] width 60 height 60
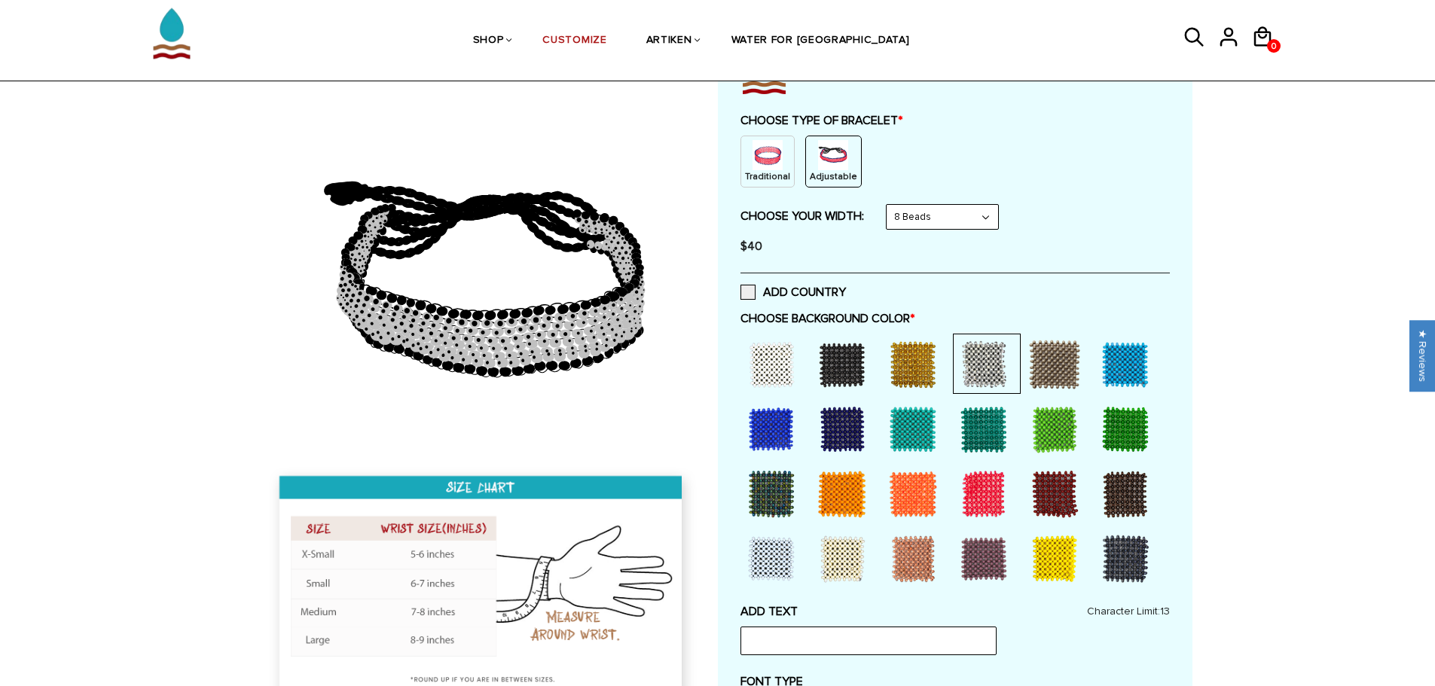
click at [858, 346] on div at bounding box center [842, 364] width 60 height 60
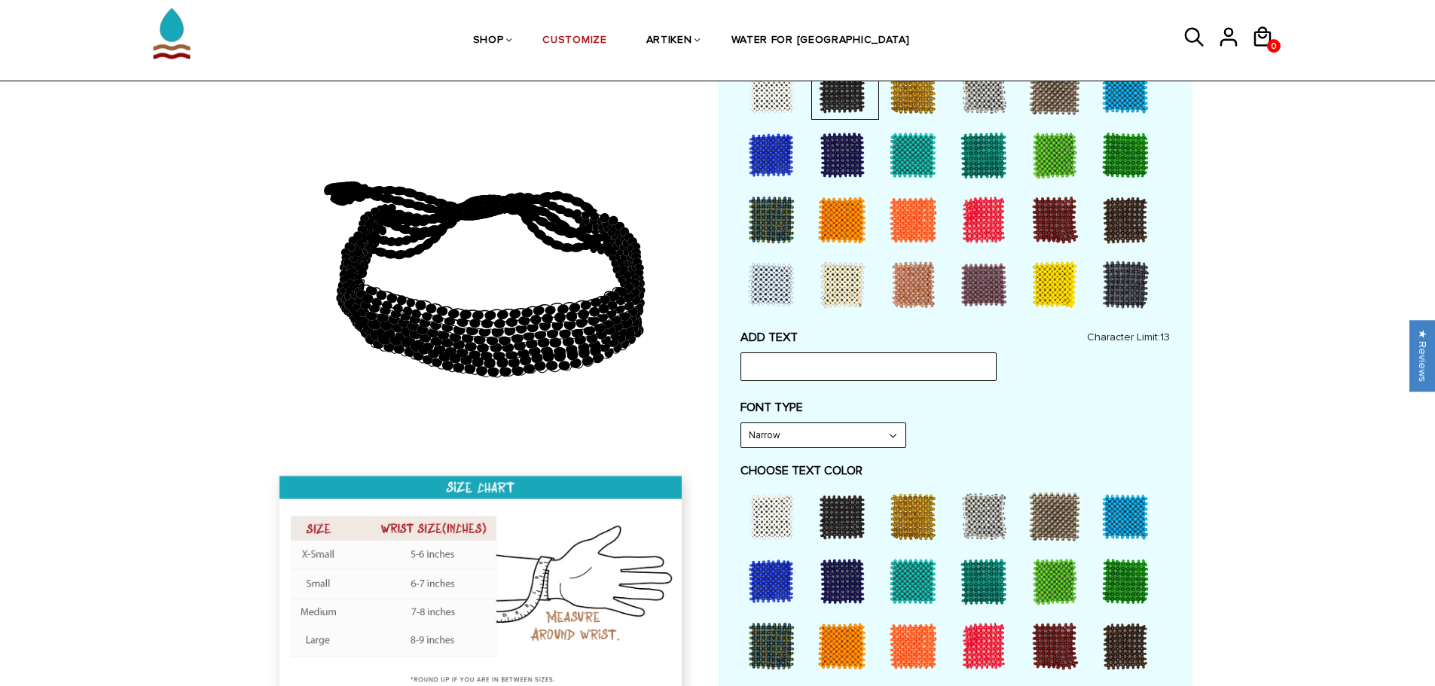
scroll to position [452, 0]
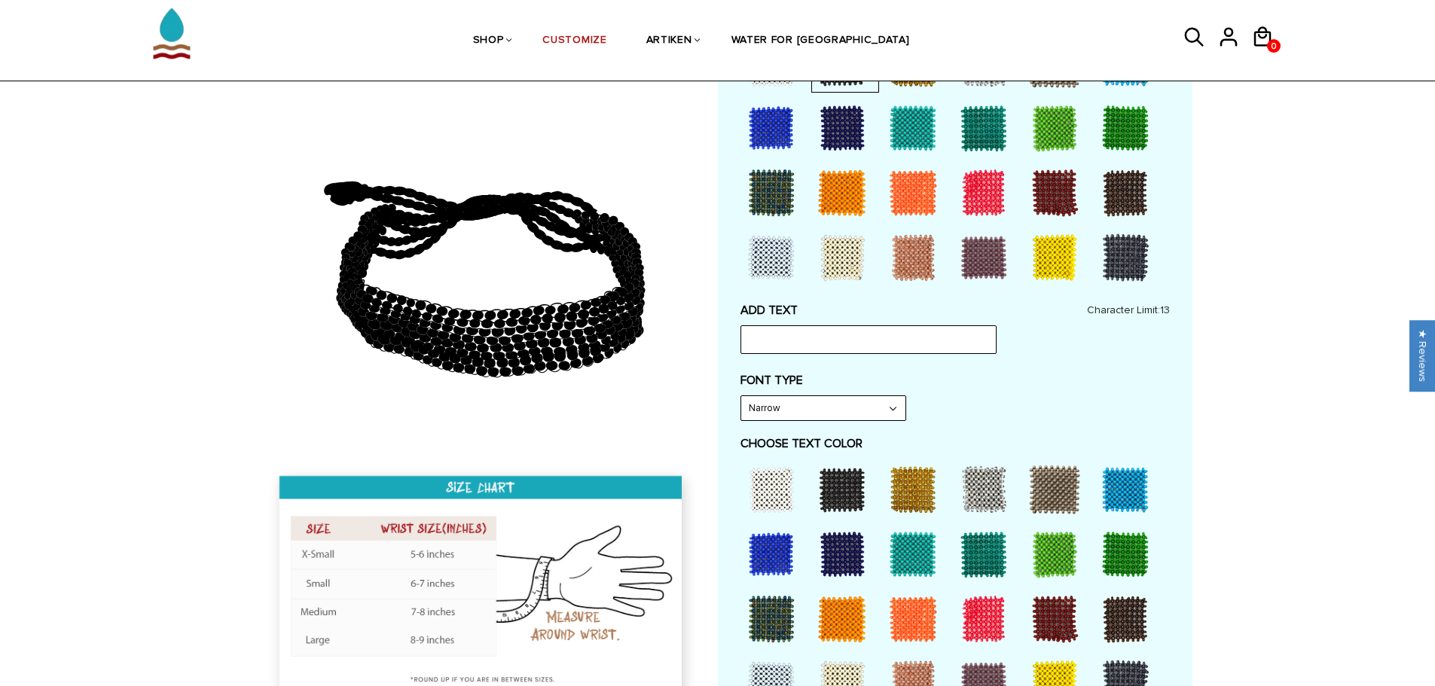
click at [887, 406] on select "Narrow Bold" at bounding box center [823, 408] width 164 height 24
click at [1057, 382] on label "FONT TYPE" at bounding box center [954, 380] width 429 height 15
click at [916, 558] on div at bounding box center [913, 554] width 60 height 60
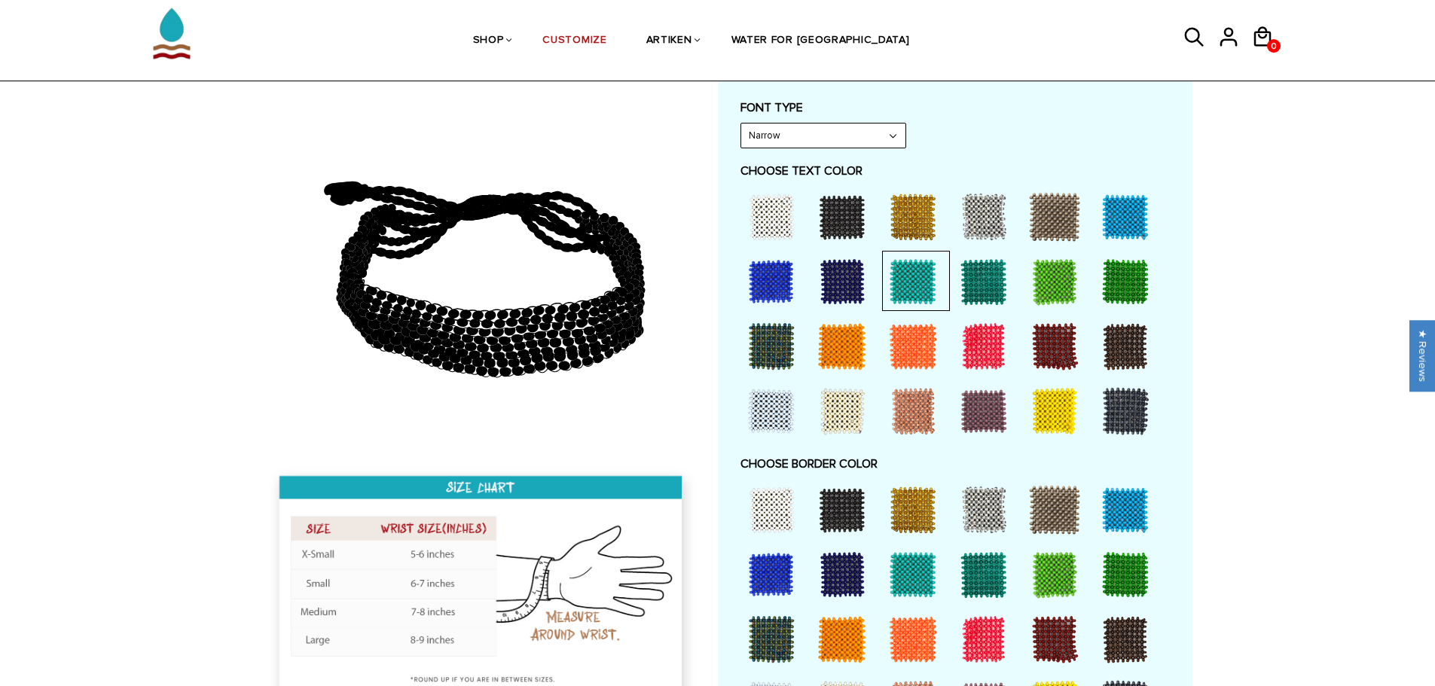
scroll to position [828, 0]
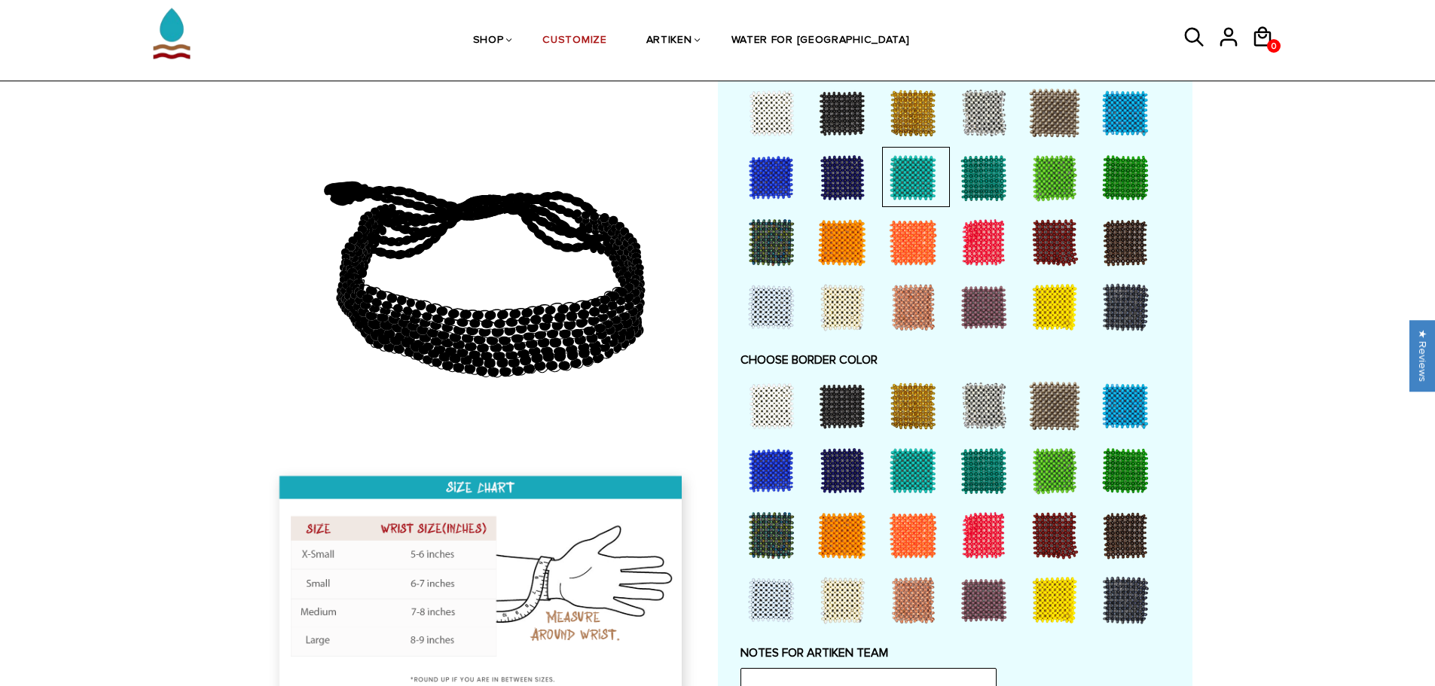
click at [777, 412] on div at bounding box center [771, 406] width 60 height 60
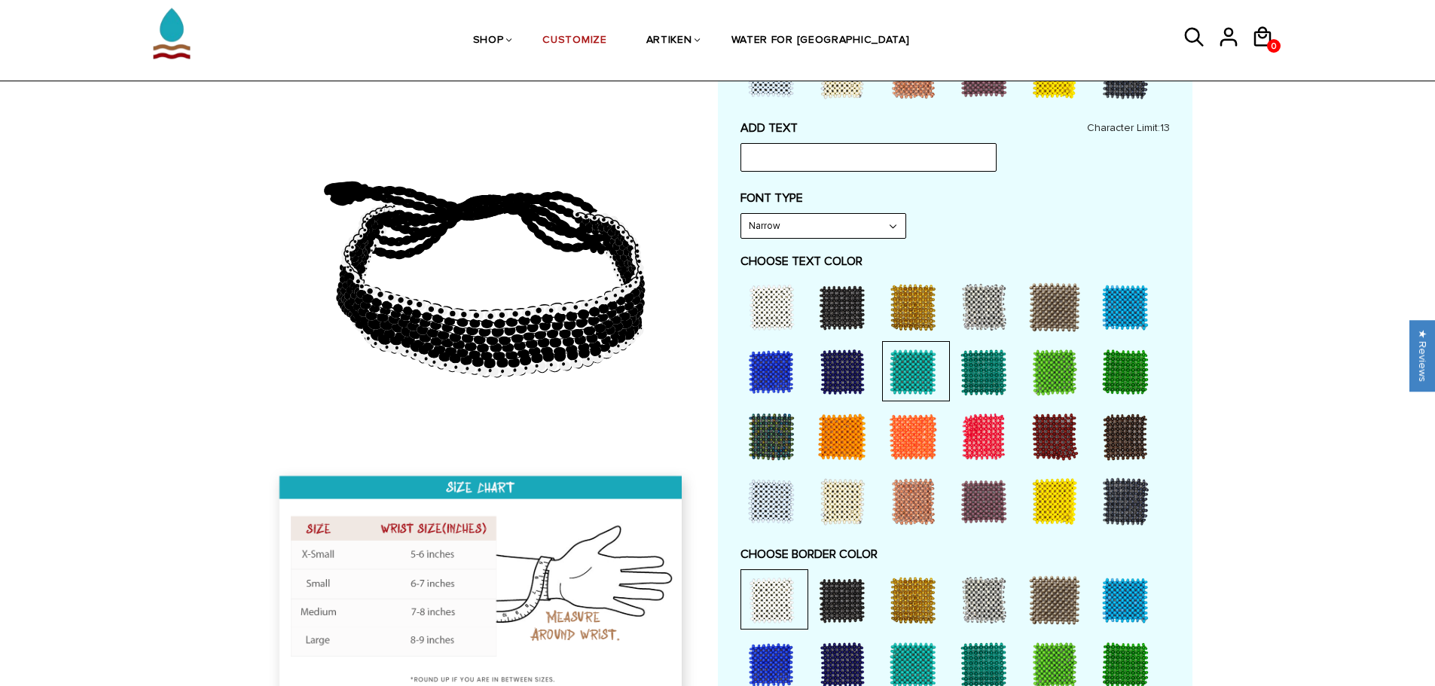
scroll to position [603, 0]
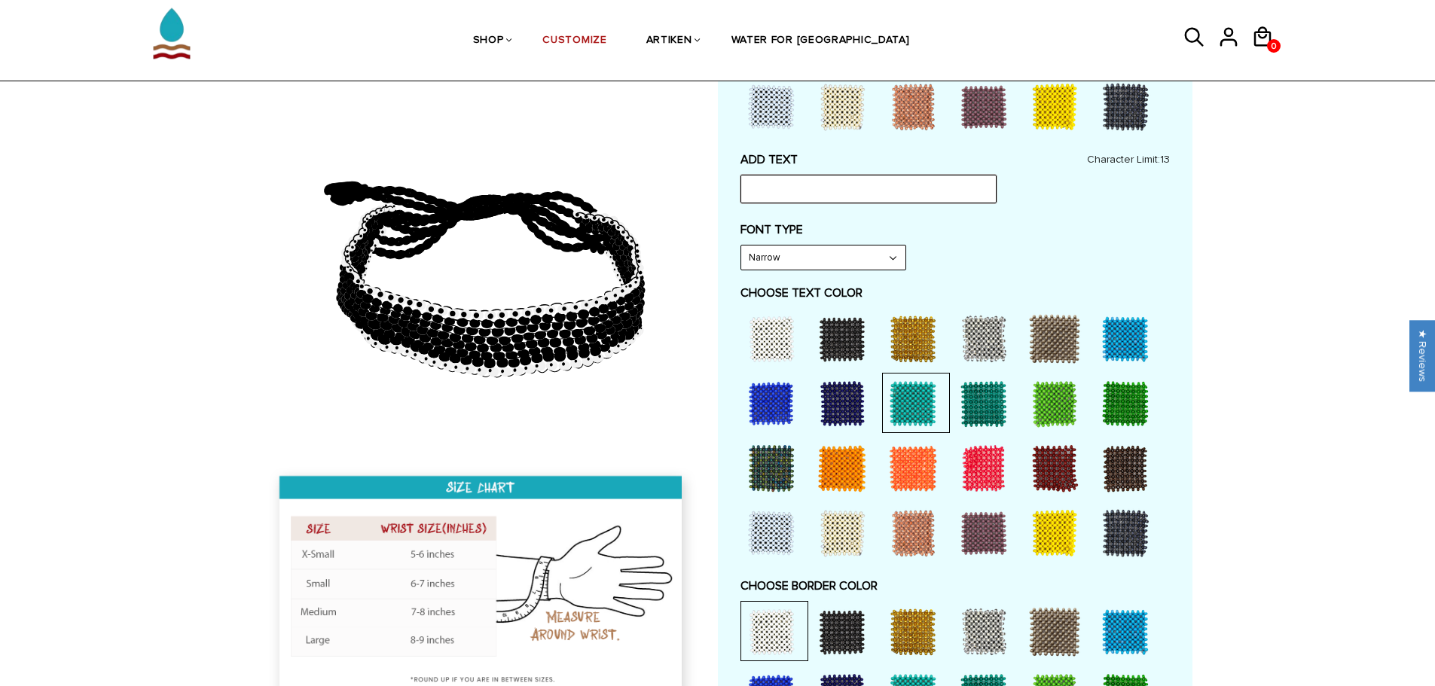
click at [835, 192] on input "text" at bounding box center [868, 189] width 256 height 29
type input "LTG"
click at [968, 239] on div "FONT TYPE Narrow Narrow Bold" at bounding box center [954, 246] width 429 height 48
click at [929, 191] on input "LTG" at bounding box center [868, 189] width 256 height 29
click at [877, 256] on select "Narrow Bold" at bounding box center [823, 258] width 164 height 24
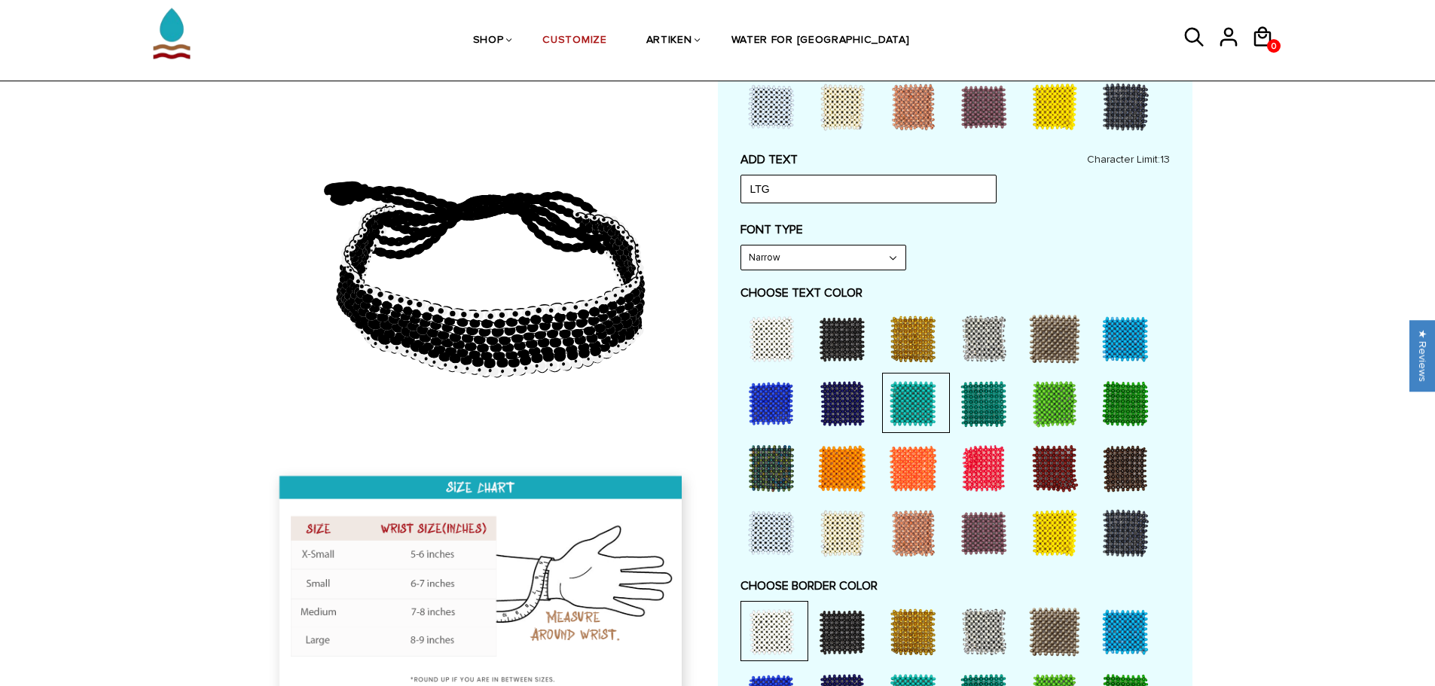
select select "Bold"
click at [741, 246] on select "Narrow Bold" at bounding box center [823, 258] width 164 height 24
click at [1133, 343] on div at bounding box center [1125, 339] width 60 height 60
click at [980, 478] on div at bounding box center [983, 468] width 60 height 60
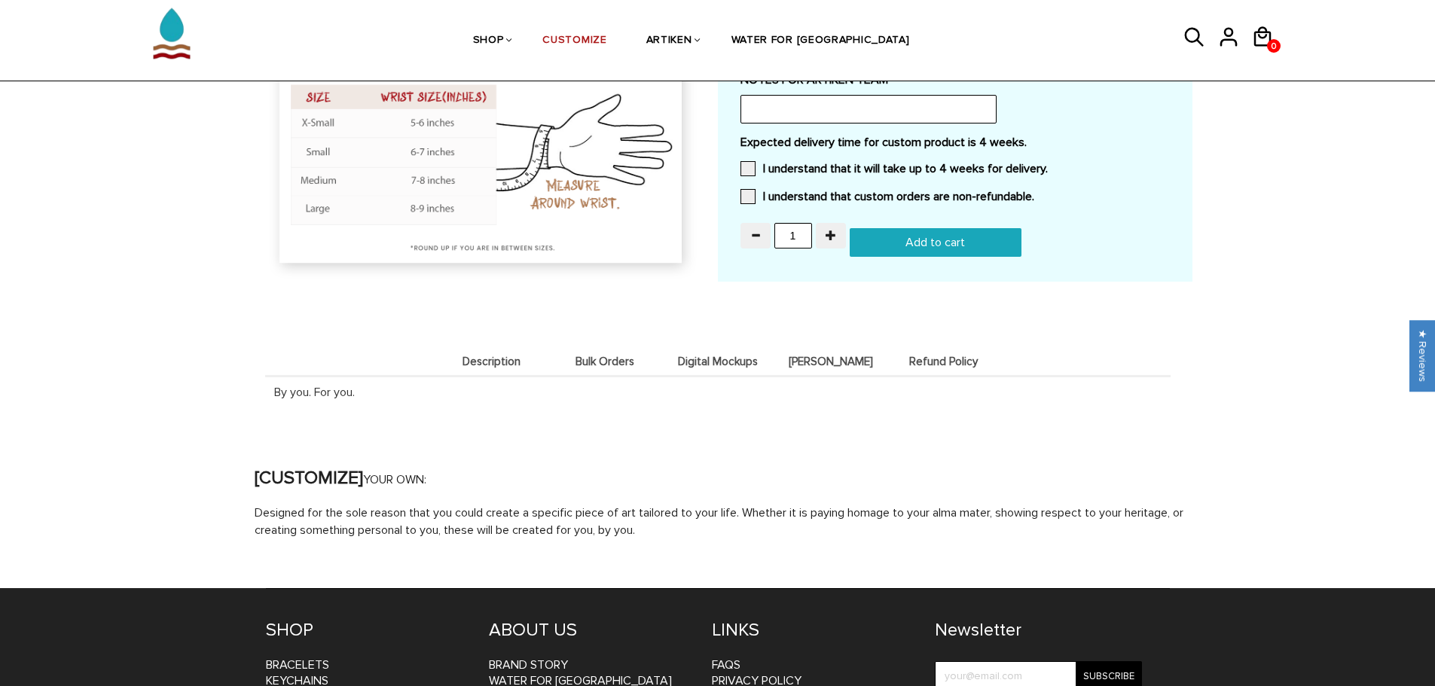
scroll to position [1431, 0]
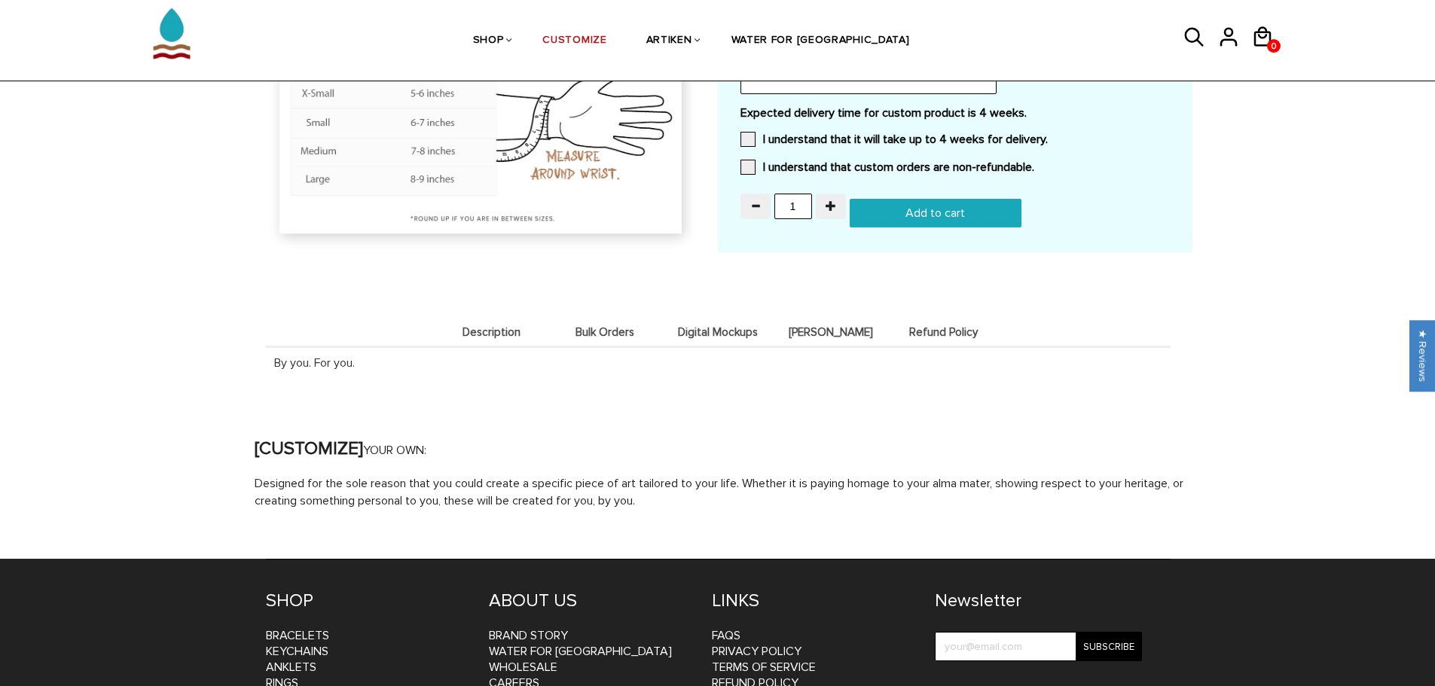
click at [722, 326] on li "Digital Mockups" at bounding box center [717, 331] width 113 height 29
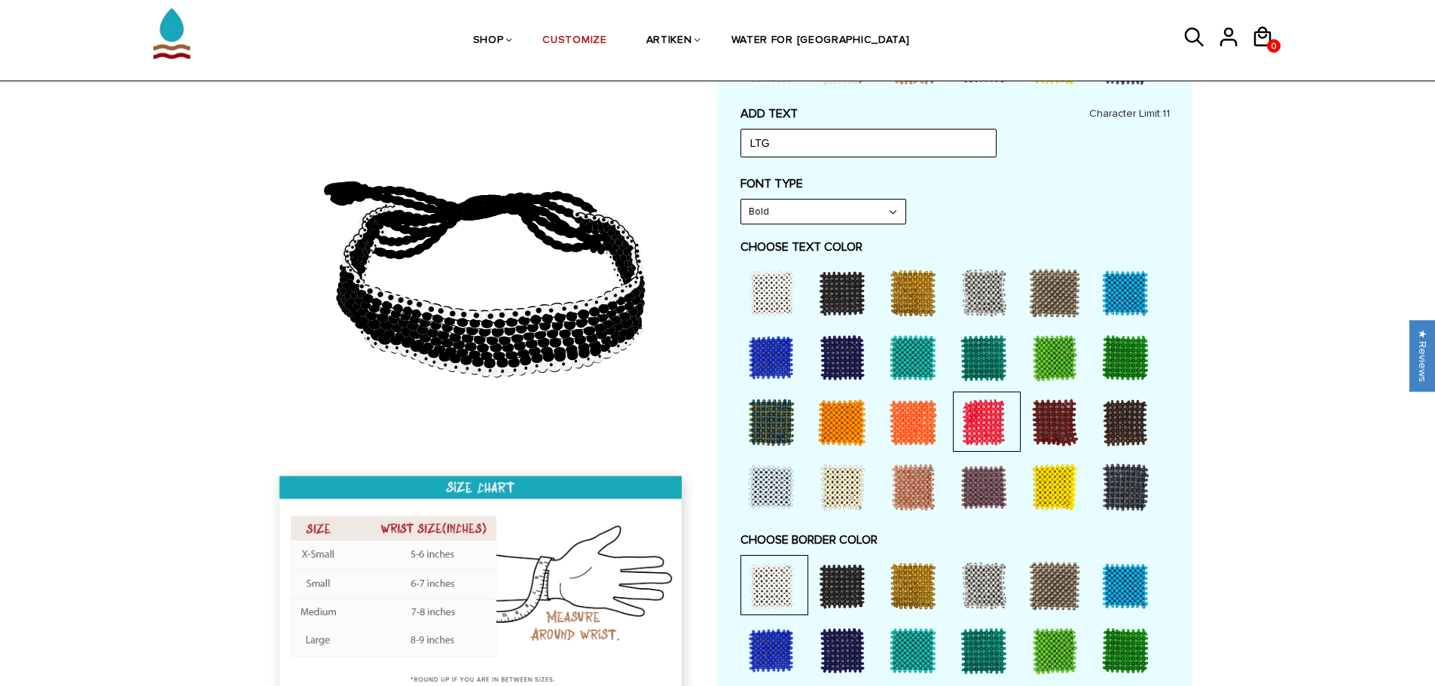
scroll to position [603, 0]
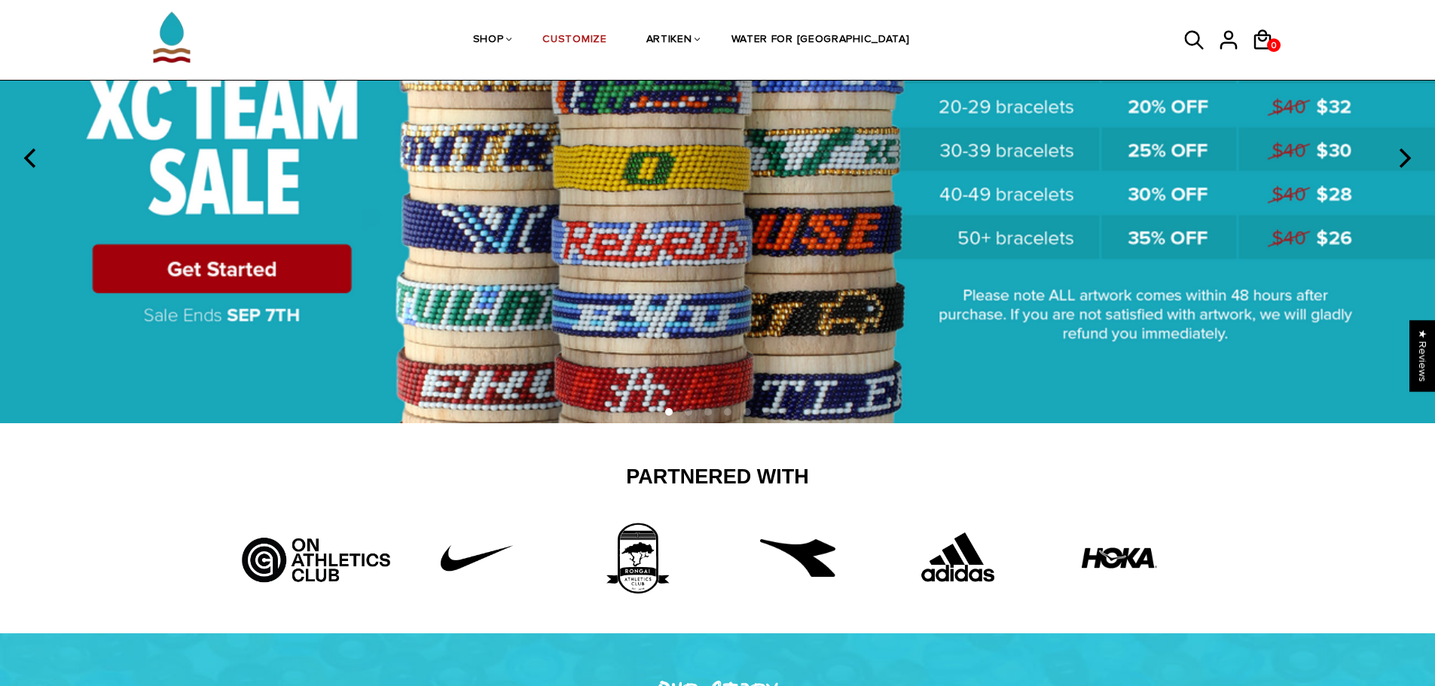
scroll to position [301, 0]
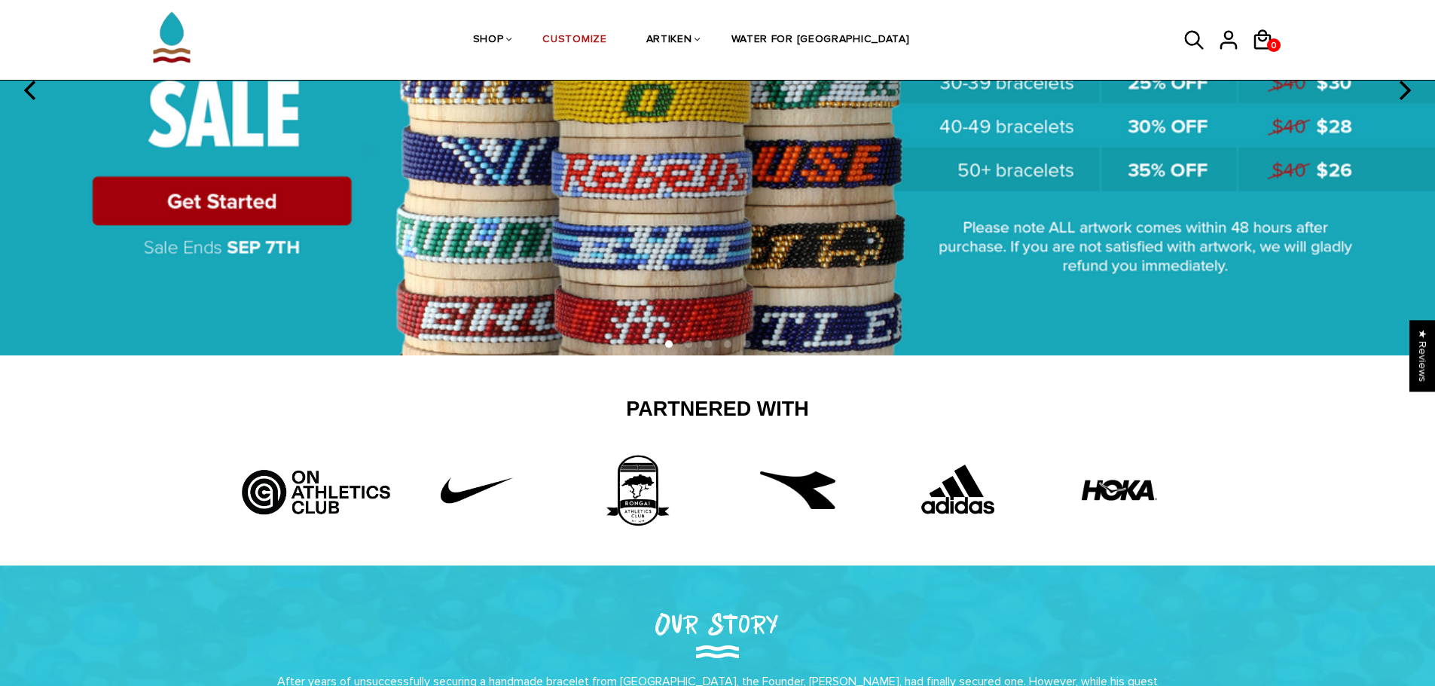
click at [769, 346] on li at bounding box center [767, 344] width 8 height 8
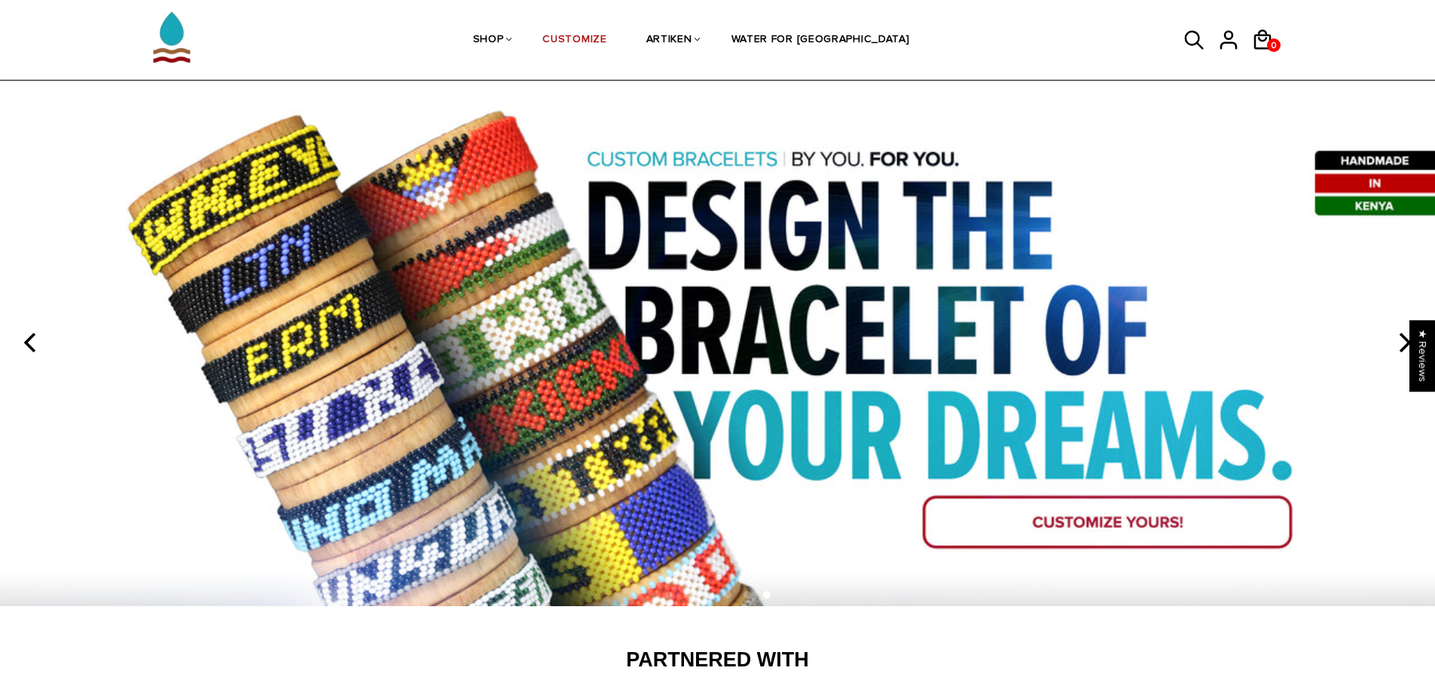
scroll to position [75, 0]
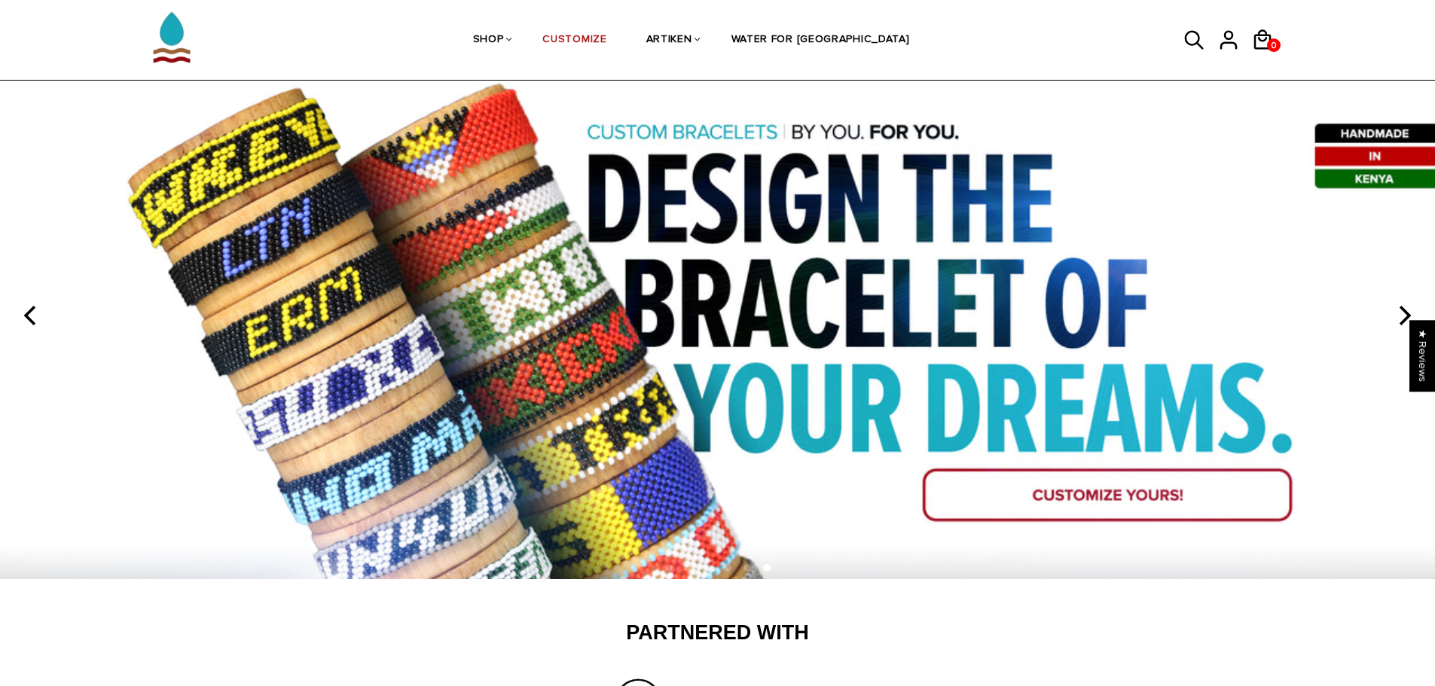
click at [47, 323] on img at bounding box center [717, 312] width 1435 height 531
click at [20, 328] on button "previous" at bounding box center [31, 315] width 33 height 33
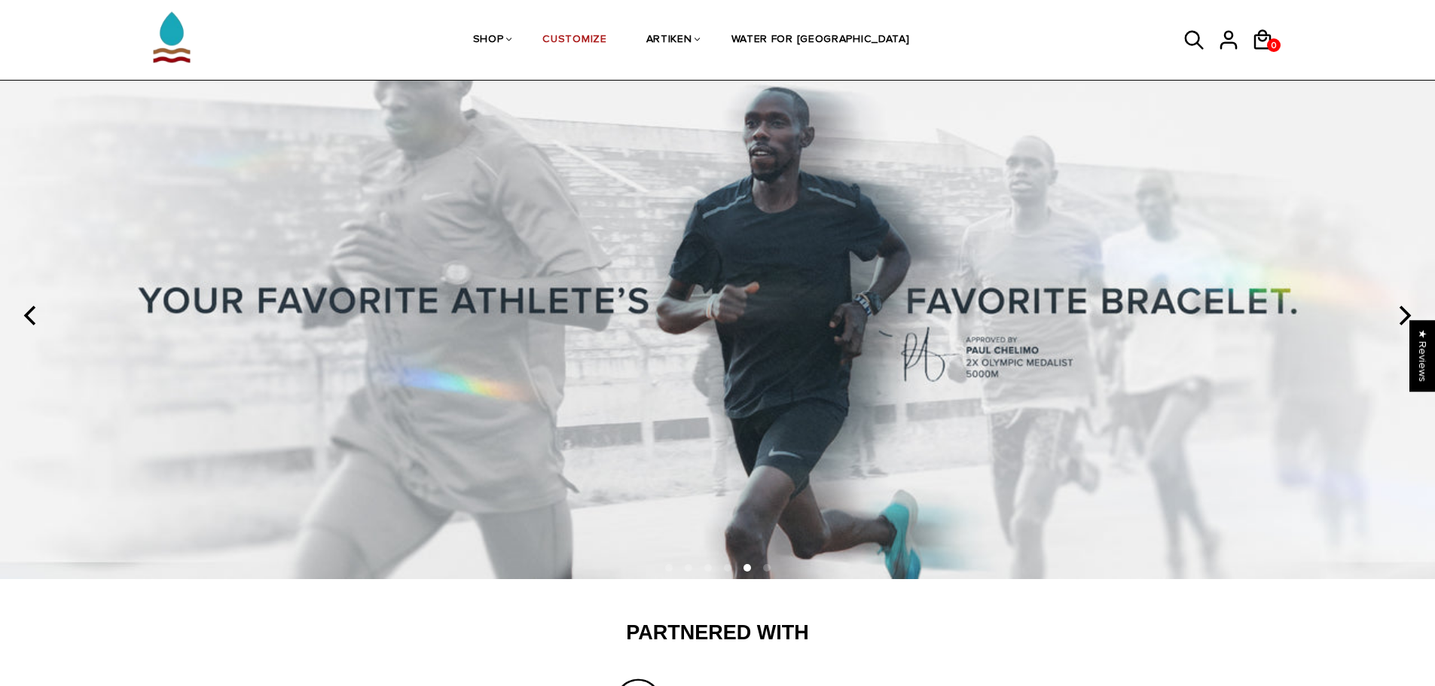
click at [26, 319] on icon "previous" at bounding box center [32, 316] width 20 height 20
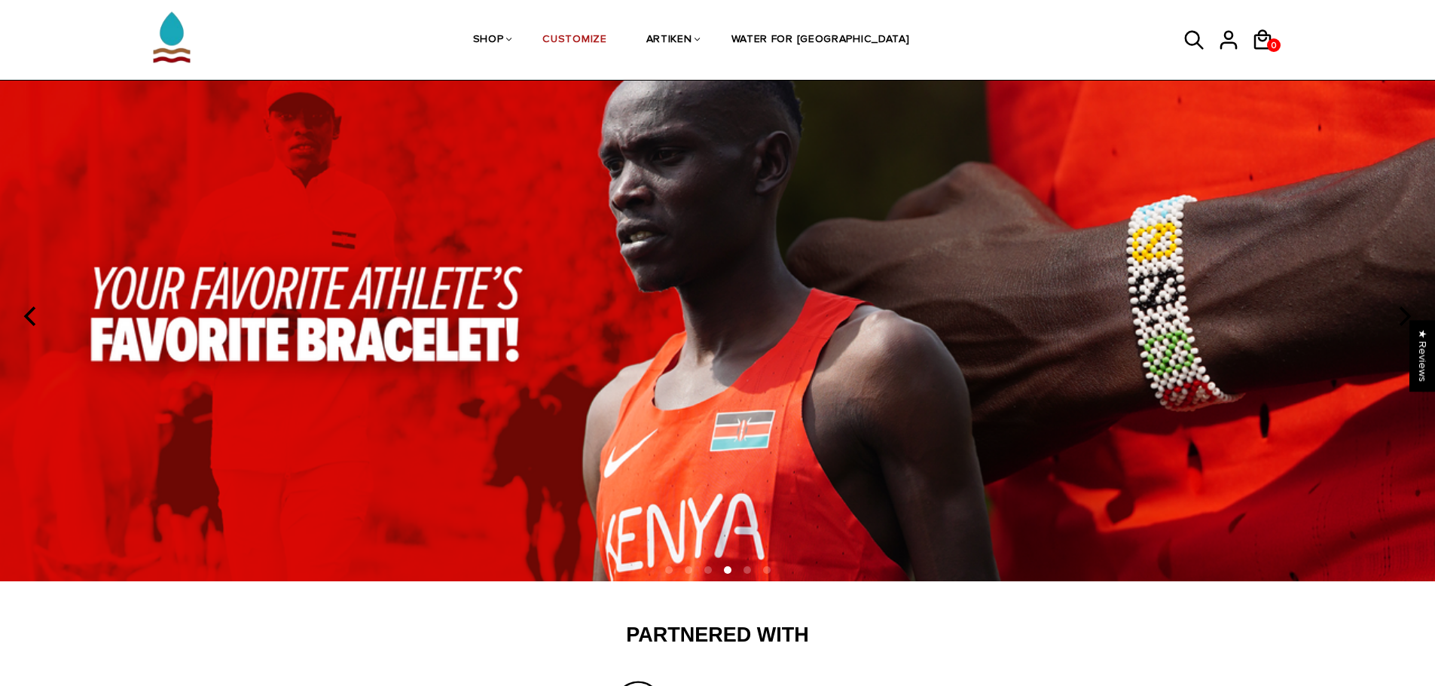
click at [26, 319] on icon "previous" at bounding box center [32, 317] width 20 height 20
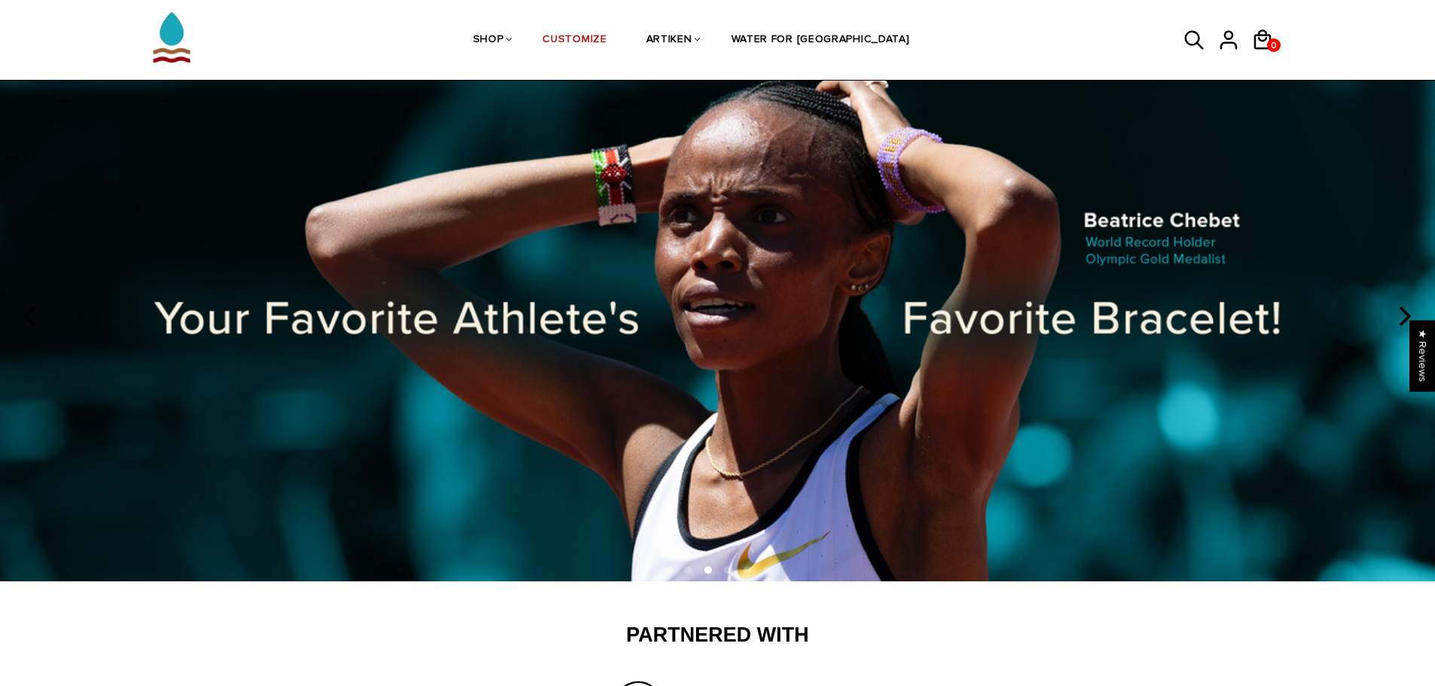
click at [26, 319] on icon "previous" at bounding box center [32, 317] width 20 height 20
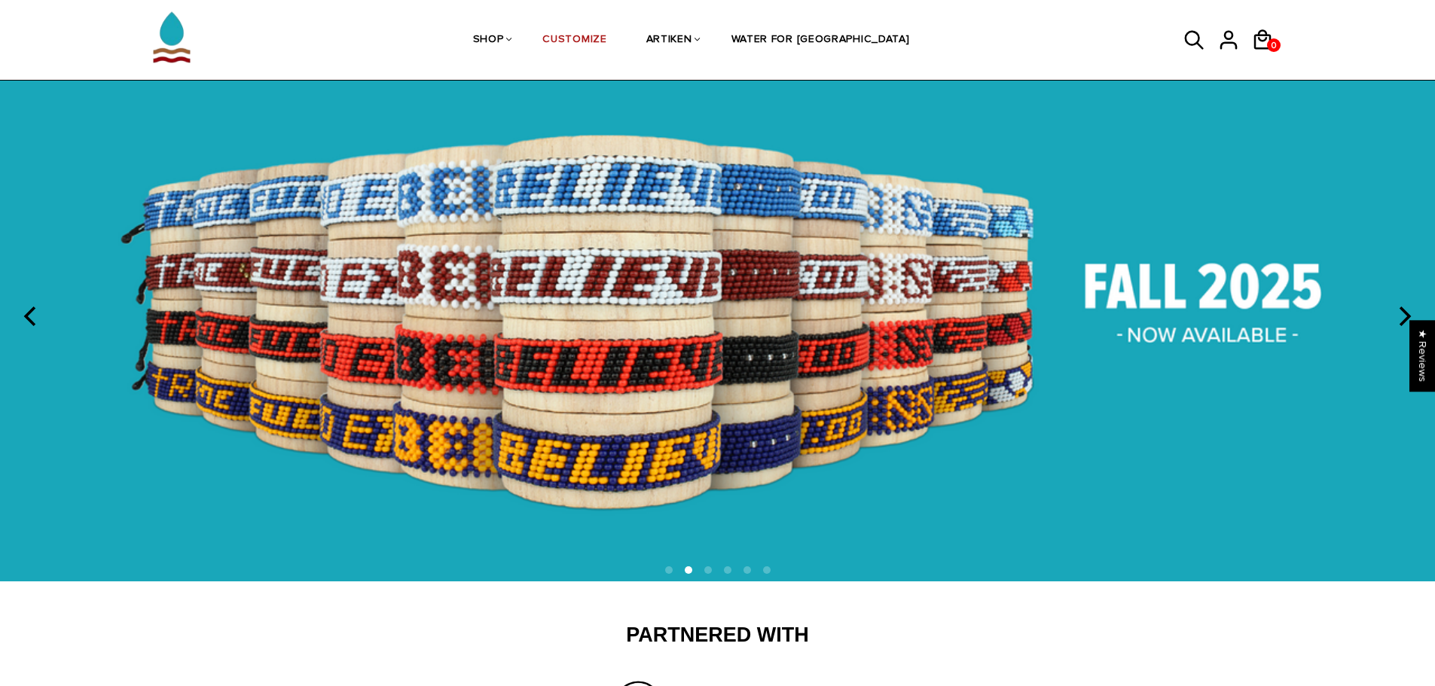
click at [26, 319] on icon "previous" at bounding box center [32, 317] width 20 height 20
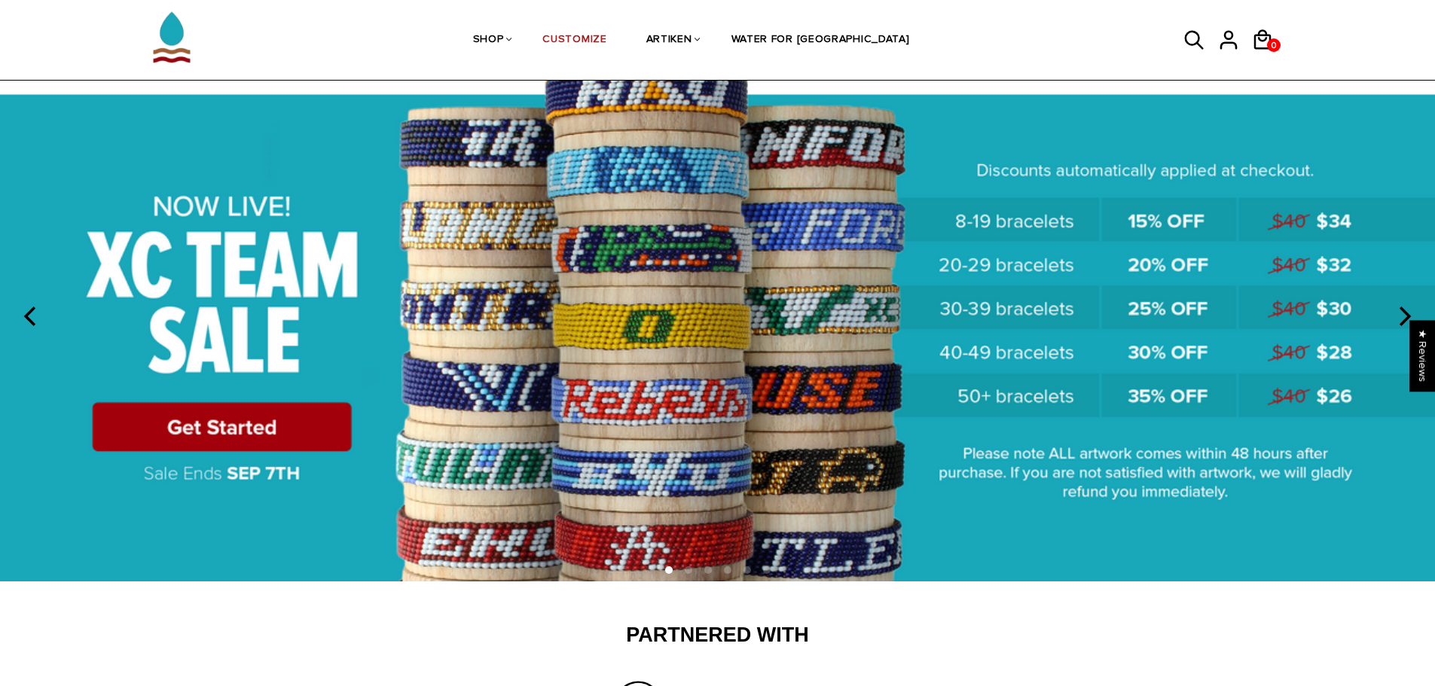
click at [26, 319] on icon "previous" at bounding box center [32, 317] width 20 height 20
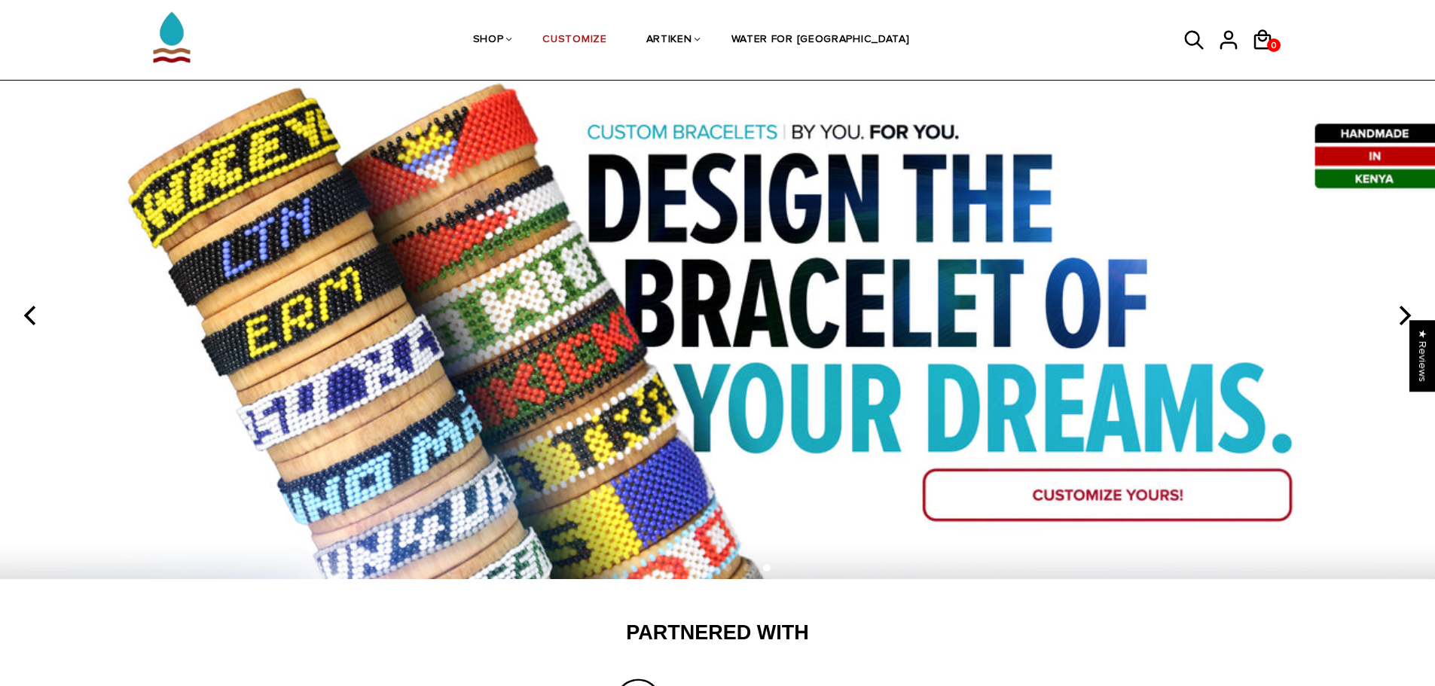
click at [26, 319] on icon "previous" at bounding box center [32, 316] width 20 height 20
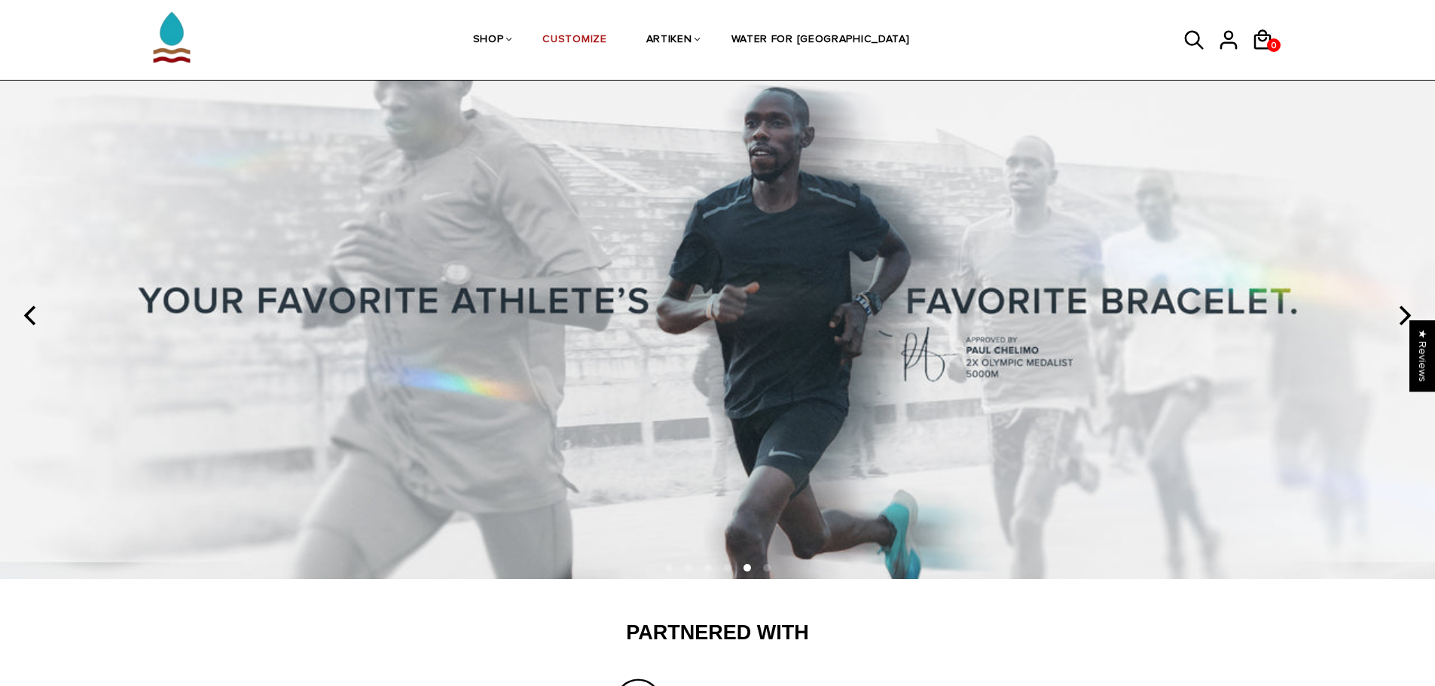
click at [26, 319] on icon "previous" at bounding box center [32, 316] width 20 height 20
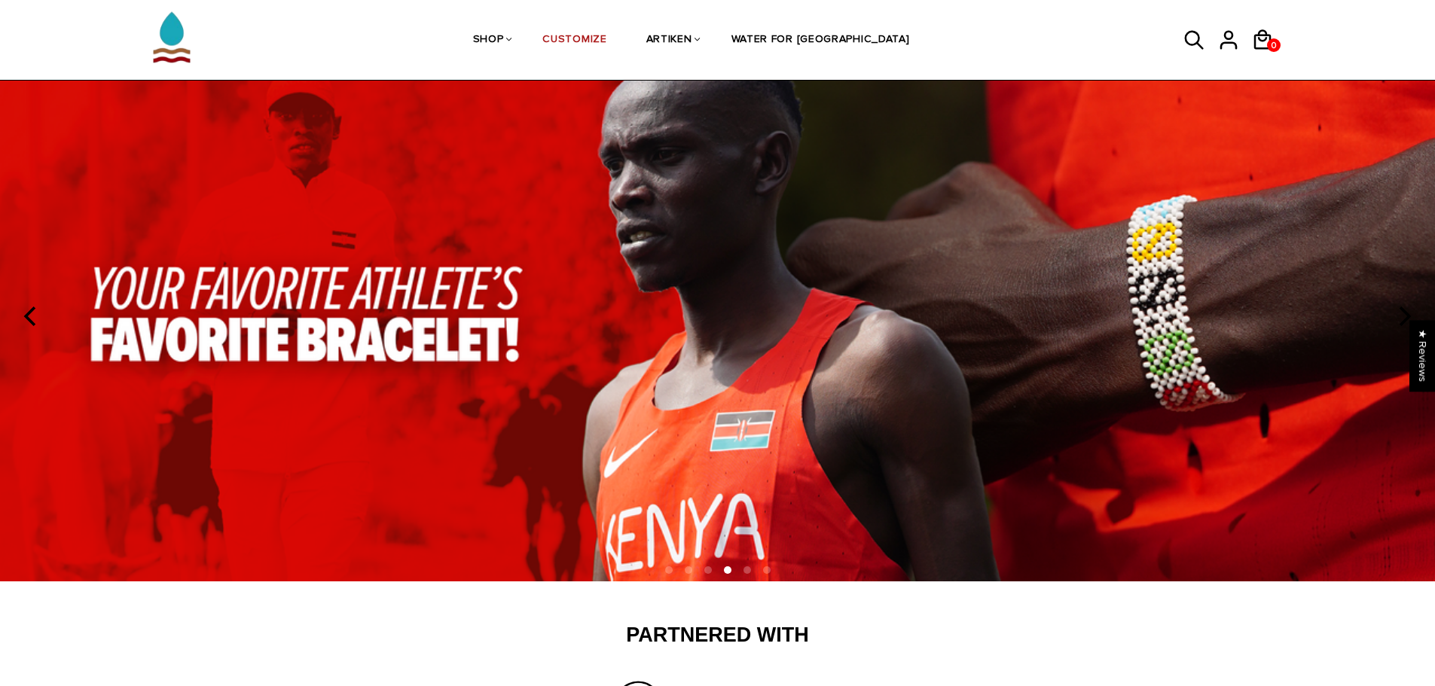
click at [739, 322] on img at bounding box center [717, 313] width 1435 height 533
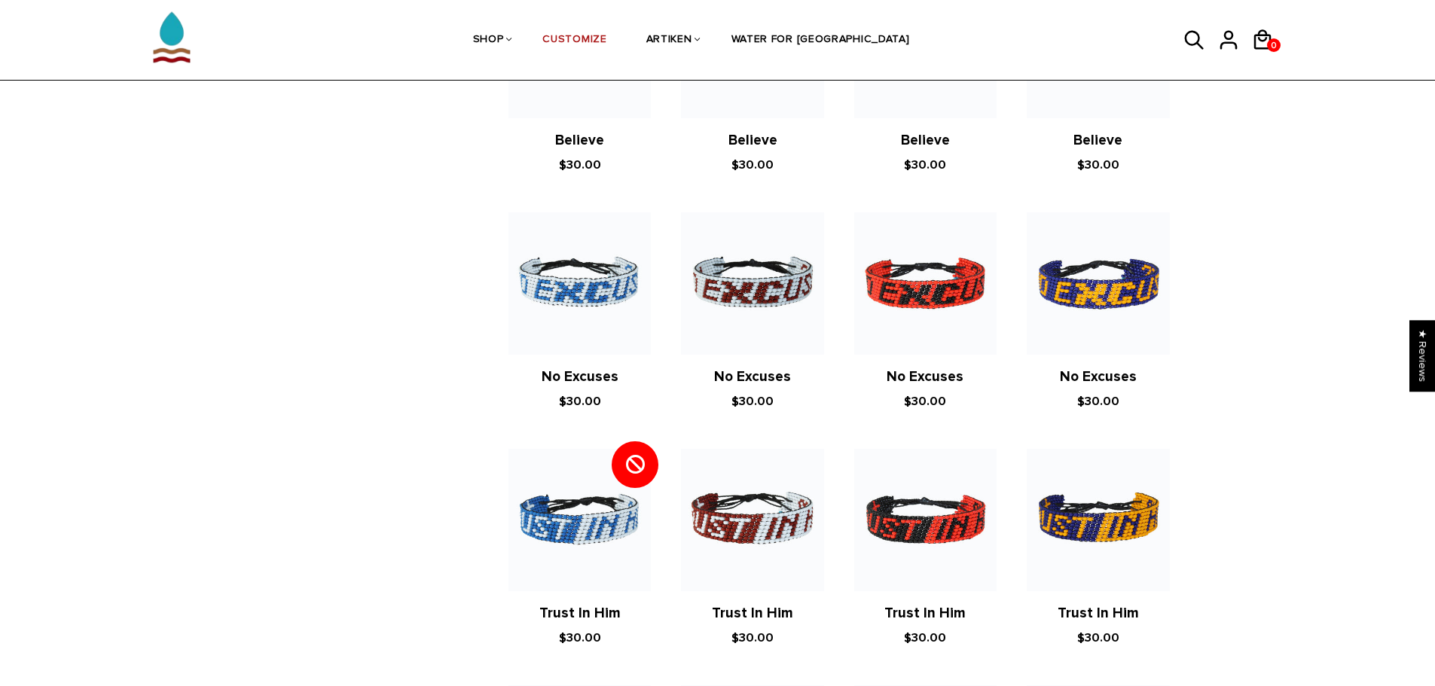
scroll to position [301, 0]
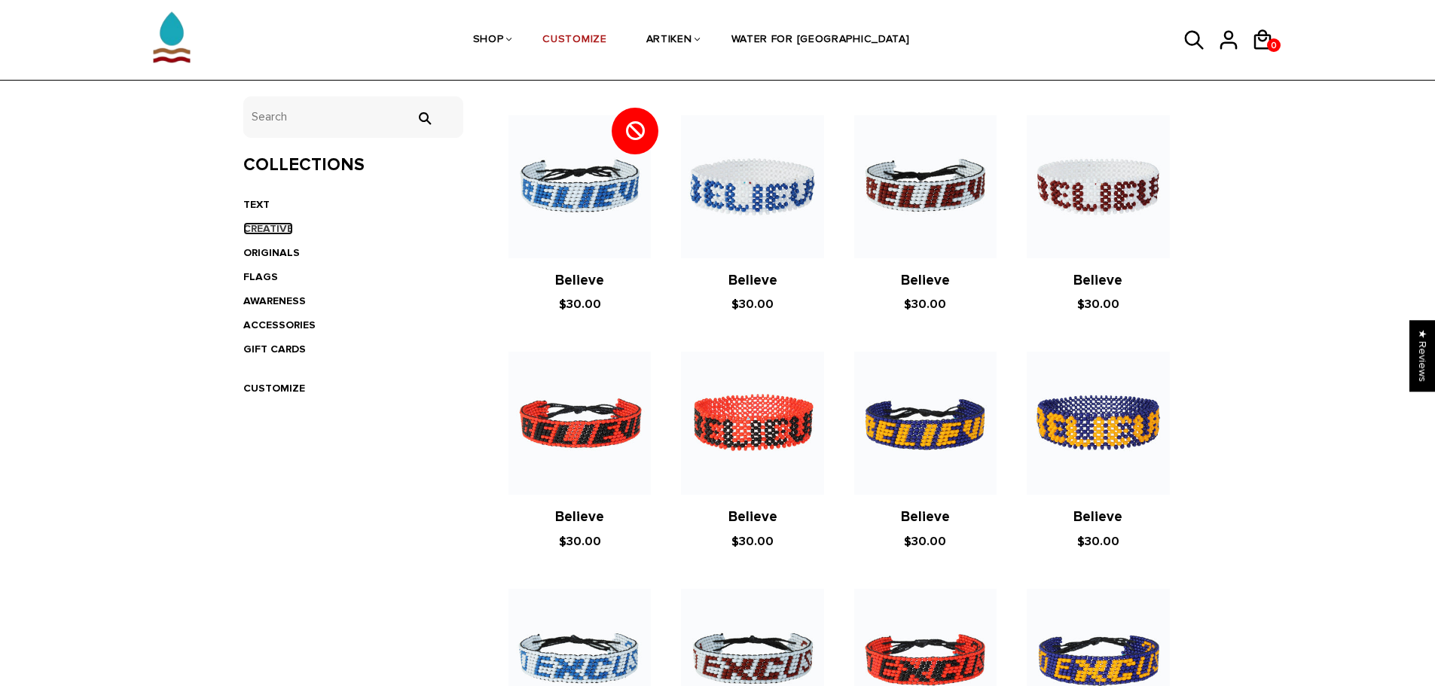
click at [275, 229] on link "CREATIVE" at bounding box center [268, 228] width 50 height 13
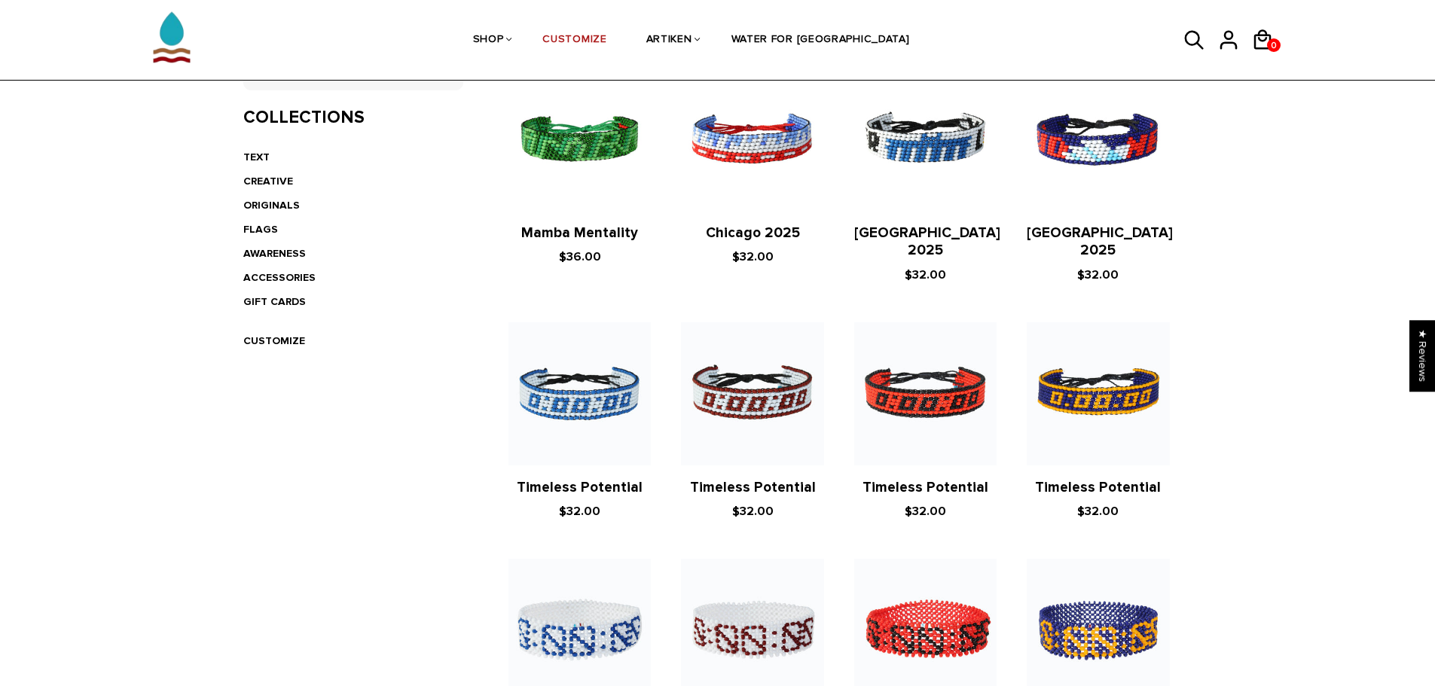
scroll to position [301, 0]
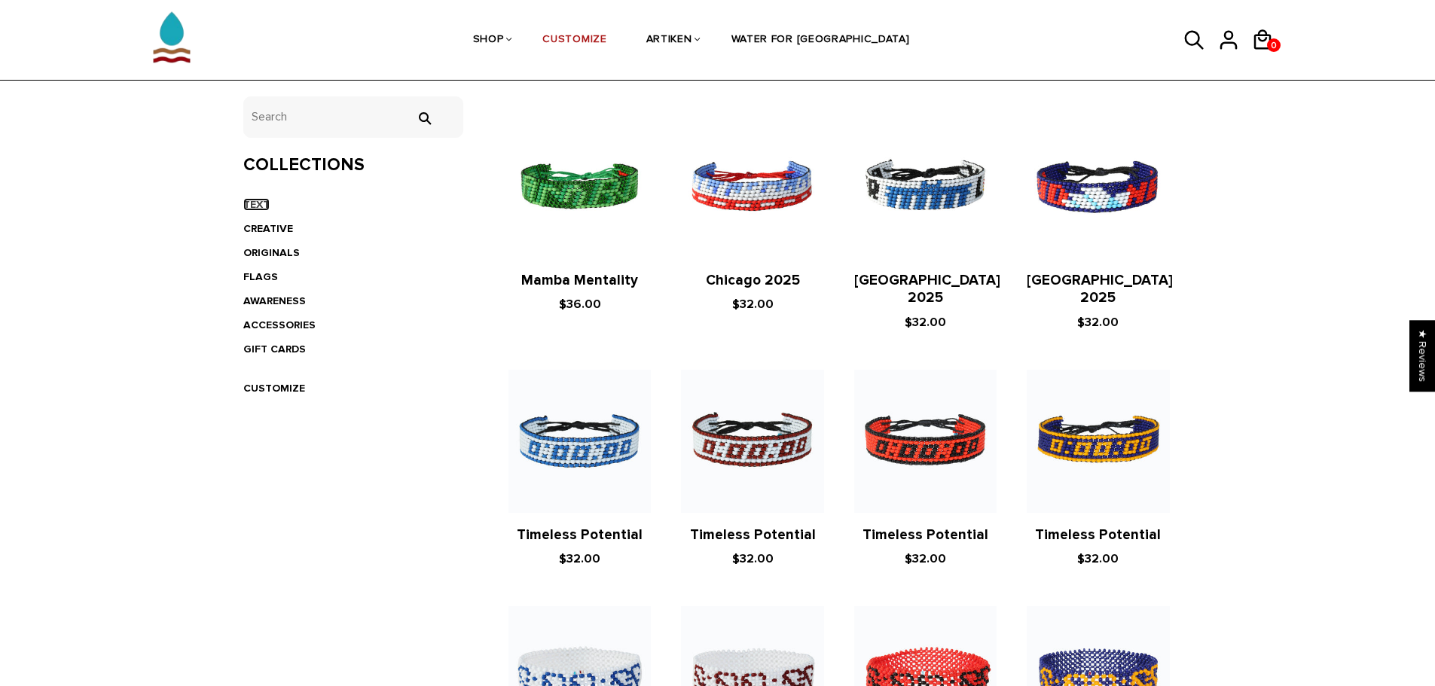
click at [262, 204] on link "TEXT" at bounding box center [256, 204] width 26 height 13
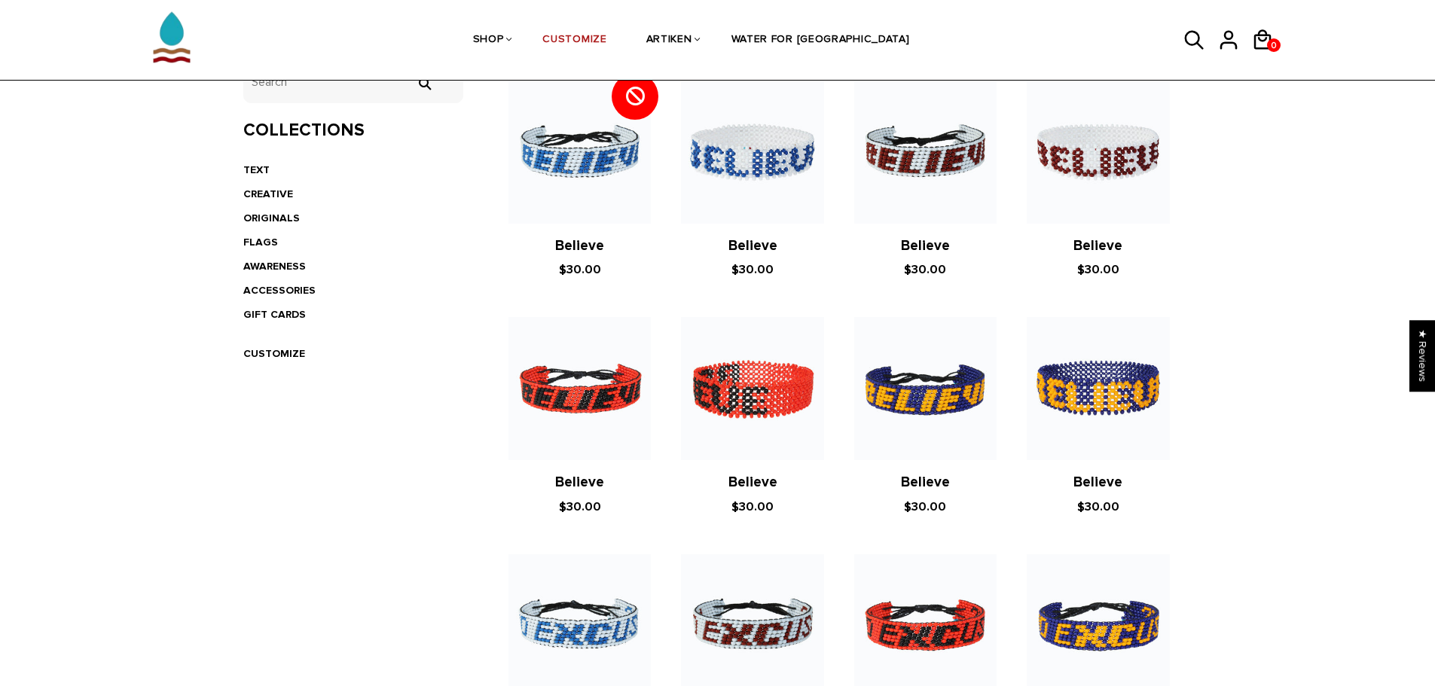
scroll to position [377, 0]
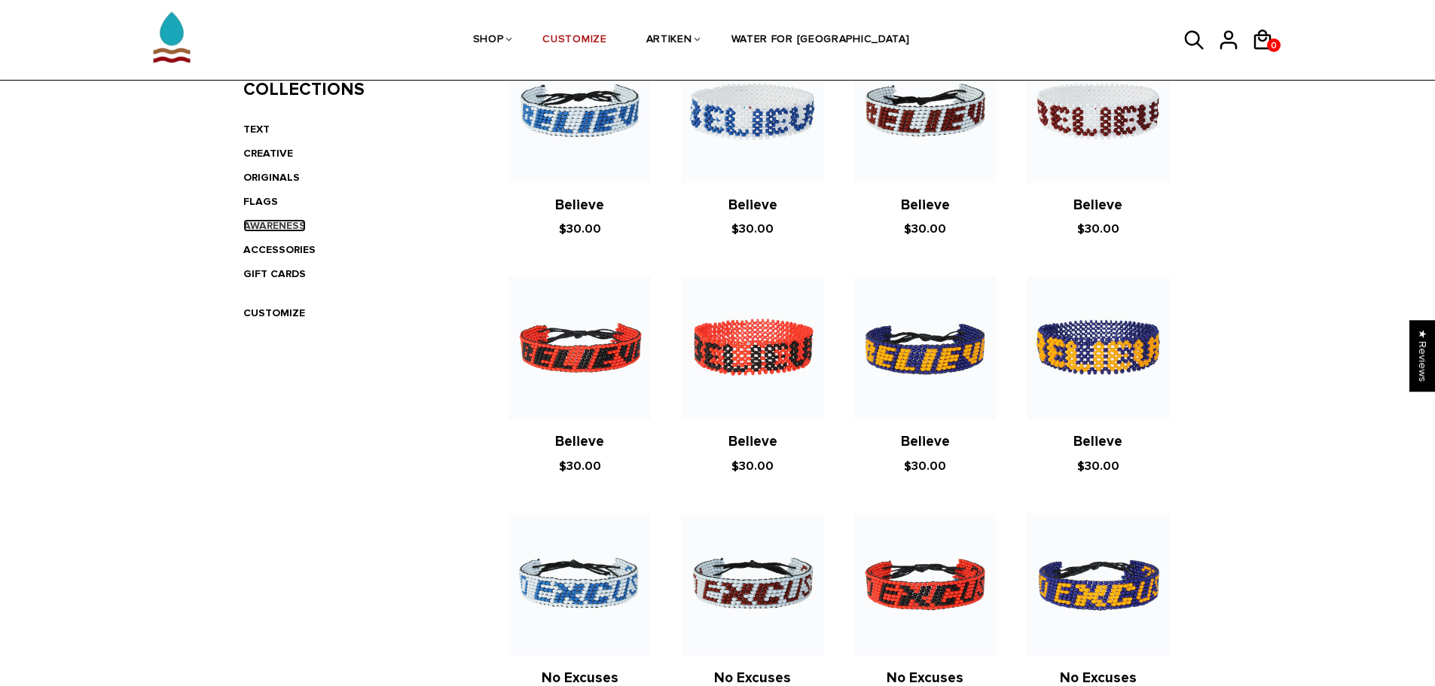
click at [270, 230] on link "AWARENESS" at bounding box center [274, 225] width 63 height 13
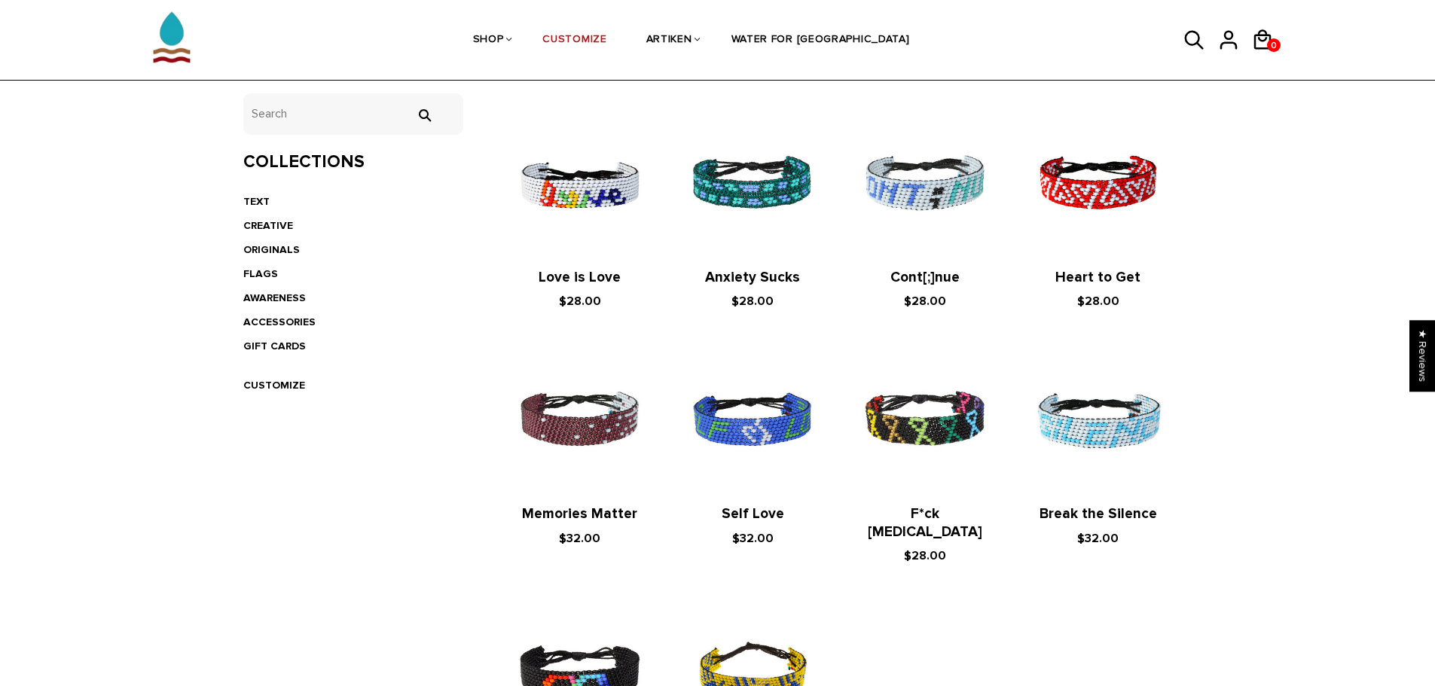
scroll to position [301, 0]
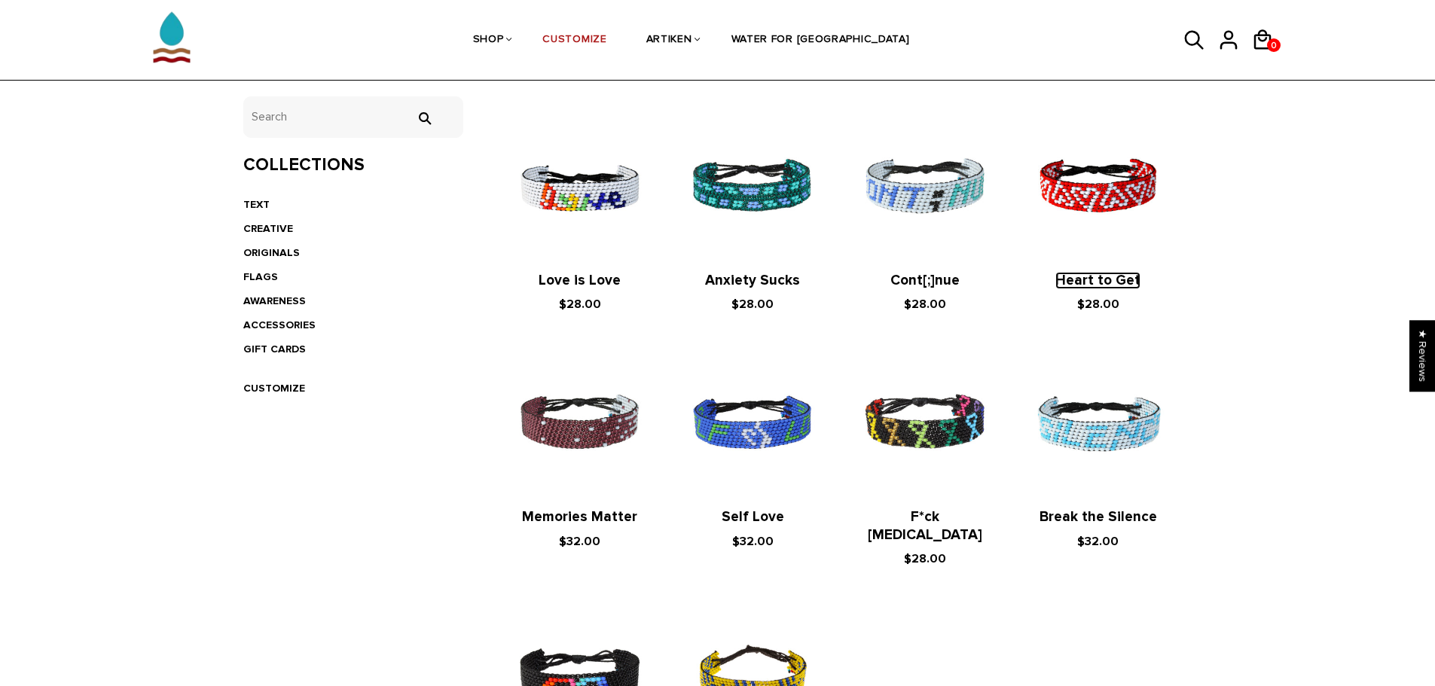
click at [1099, 278] on link "Heart to Get" at bounding box center [1097, 280] width 85 height 17
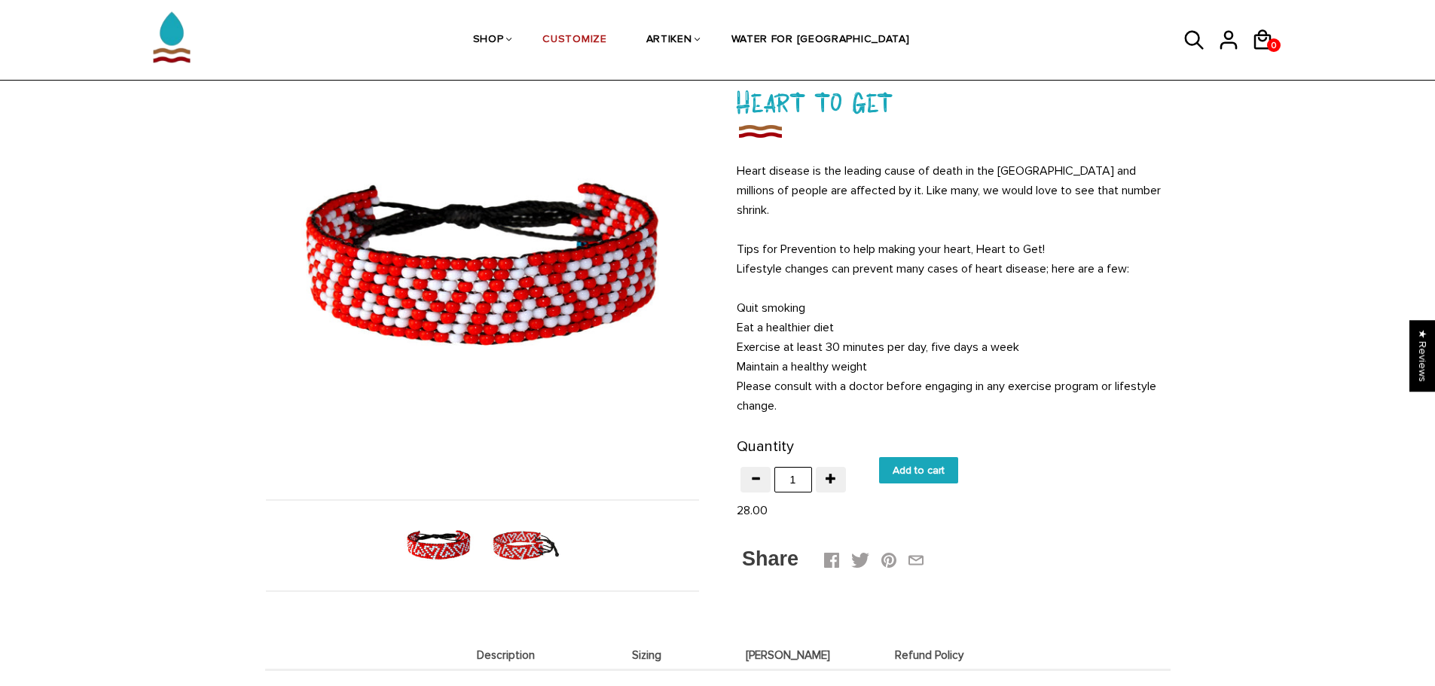
scroll to position [75, 0]
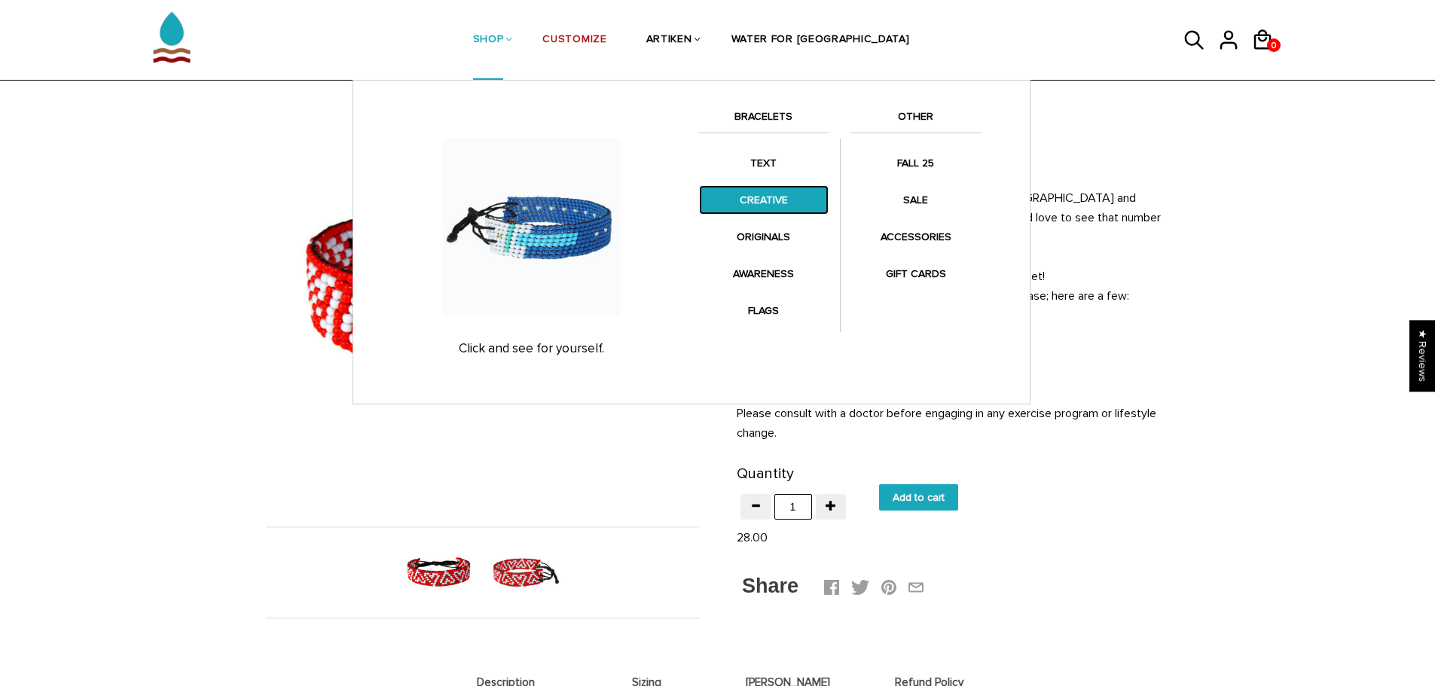
click at [769, 200] on link "CREATIVE" at bounding box center [764, 199] width 130 height 29
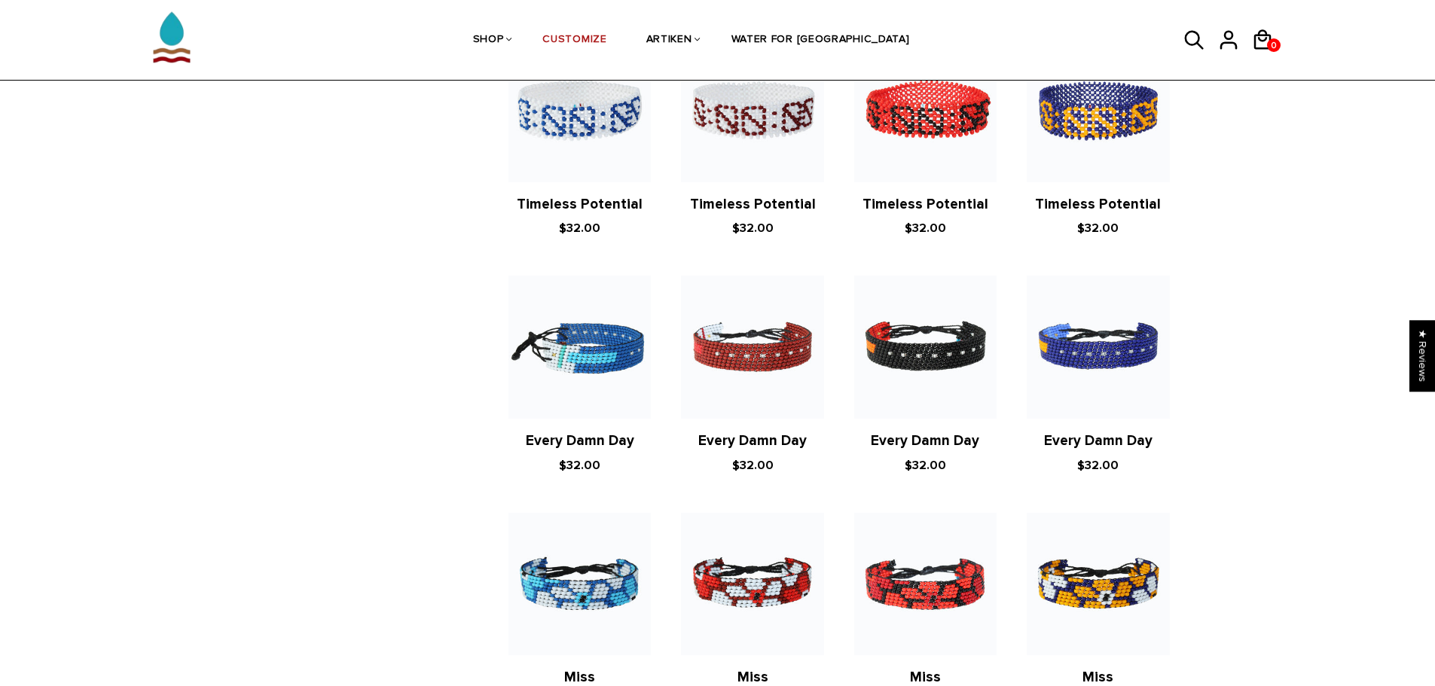
scroll to position [904, 0]
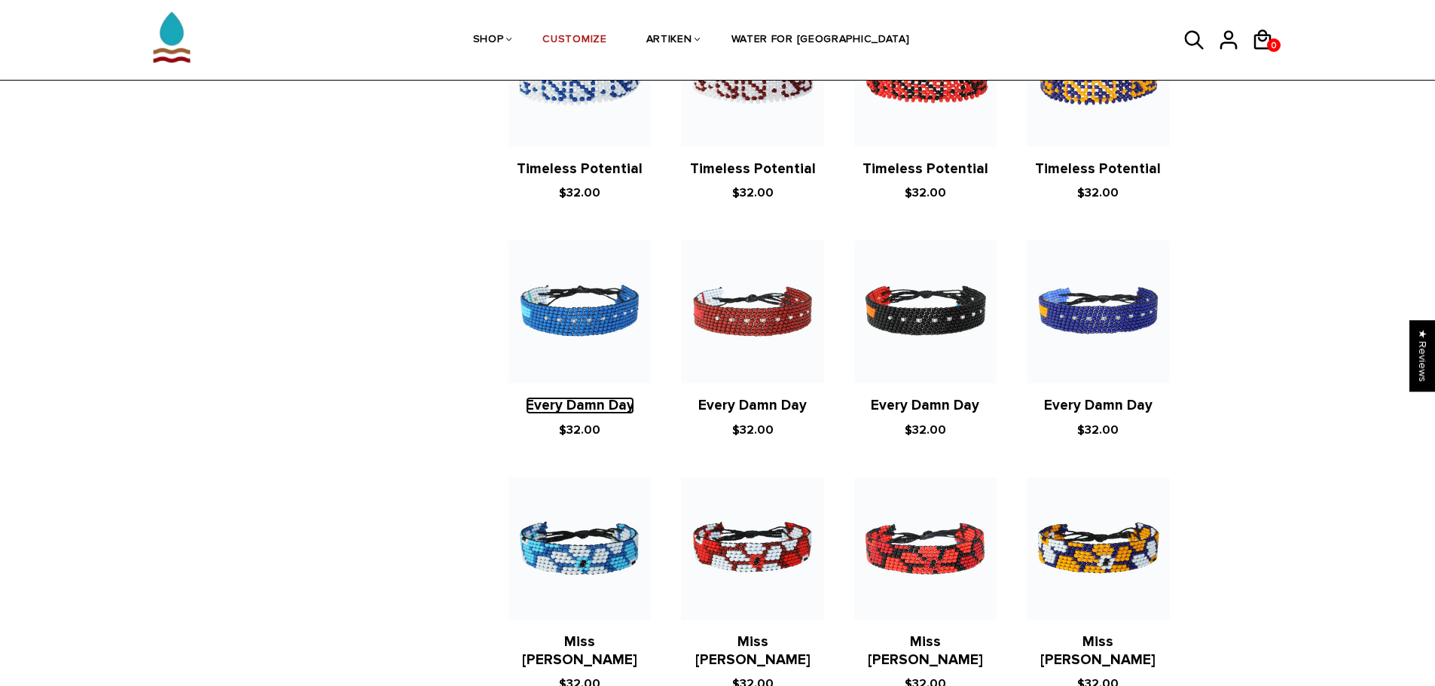
click at [609, 397] on link "Every Damn Day" at bounding box center [580, 405] width 108 height 17
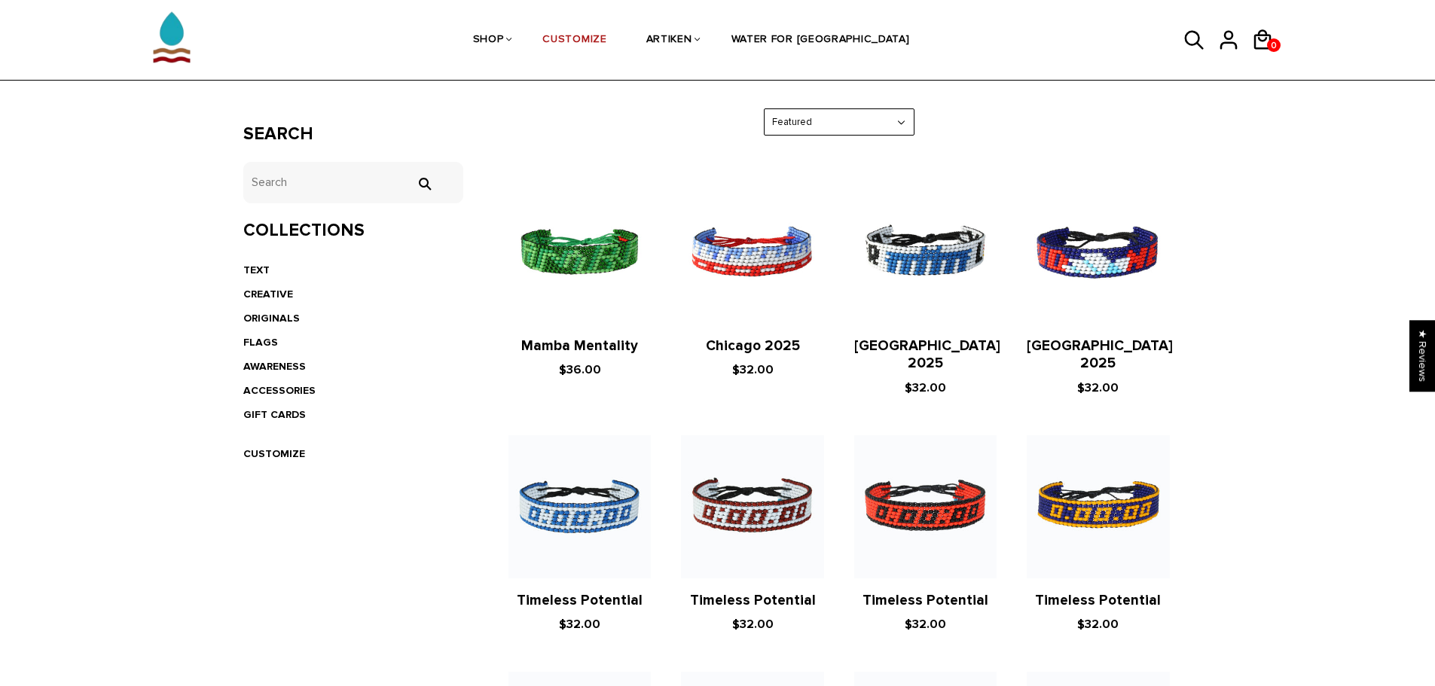
scroll to position [151, 0]
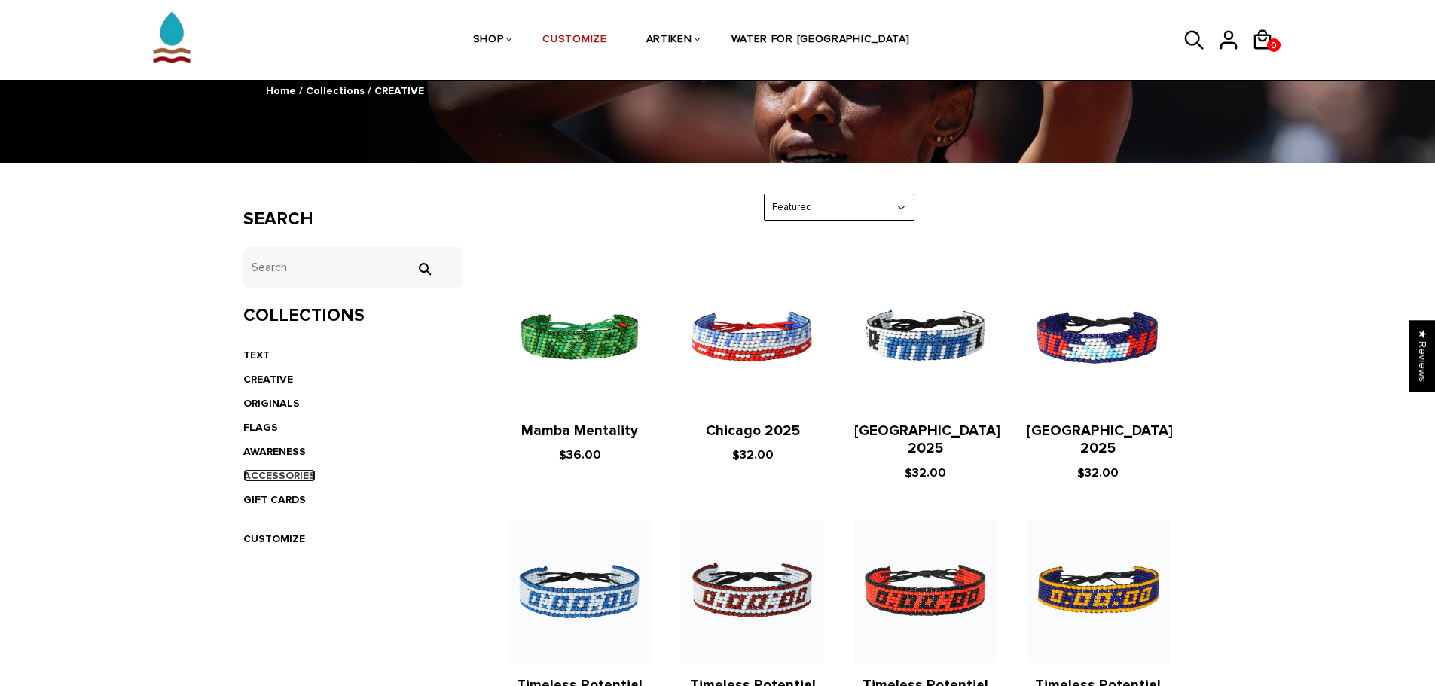
click at [282, 478] on link "ACCESSORIES" at bounding box center [279, 475] width 72 height 13
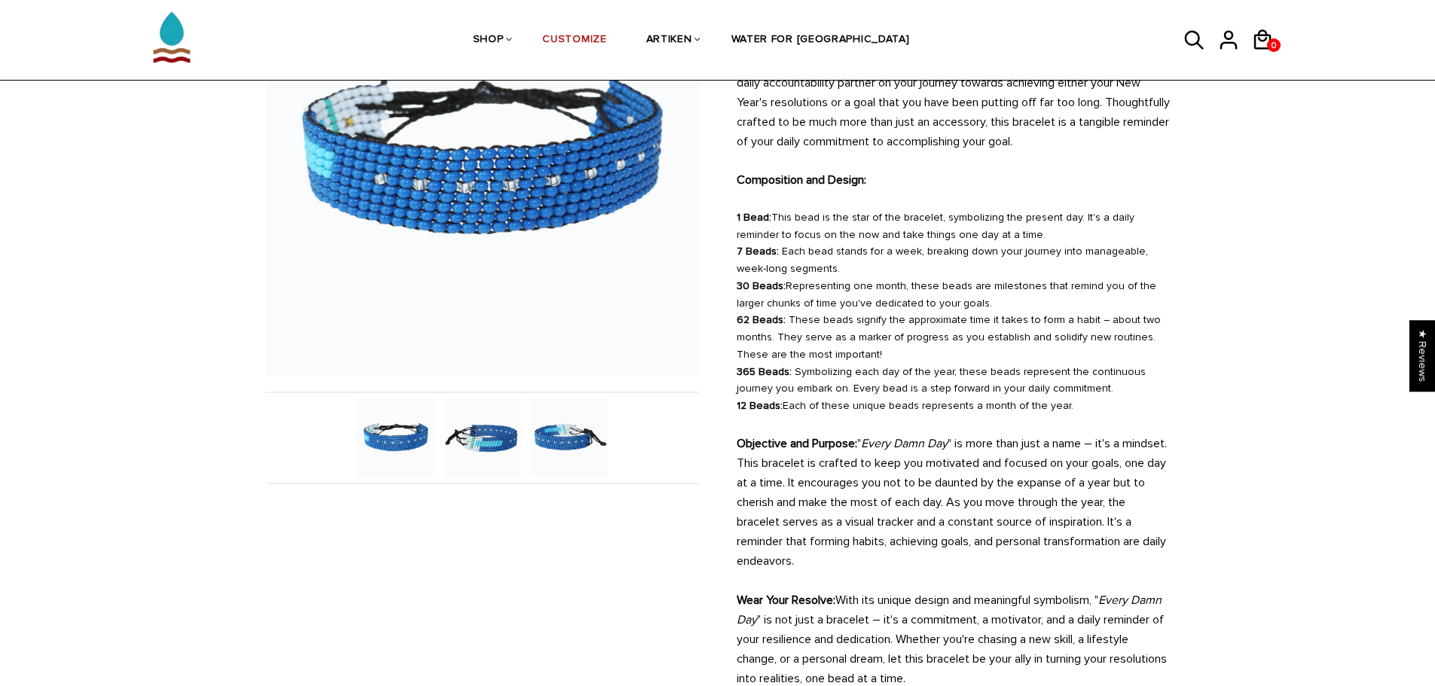
scroll to position [226, 0]
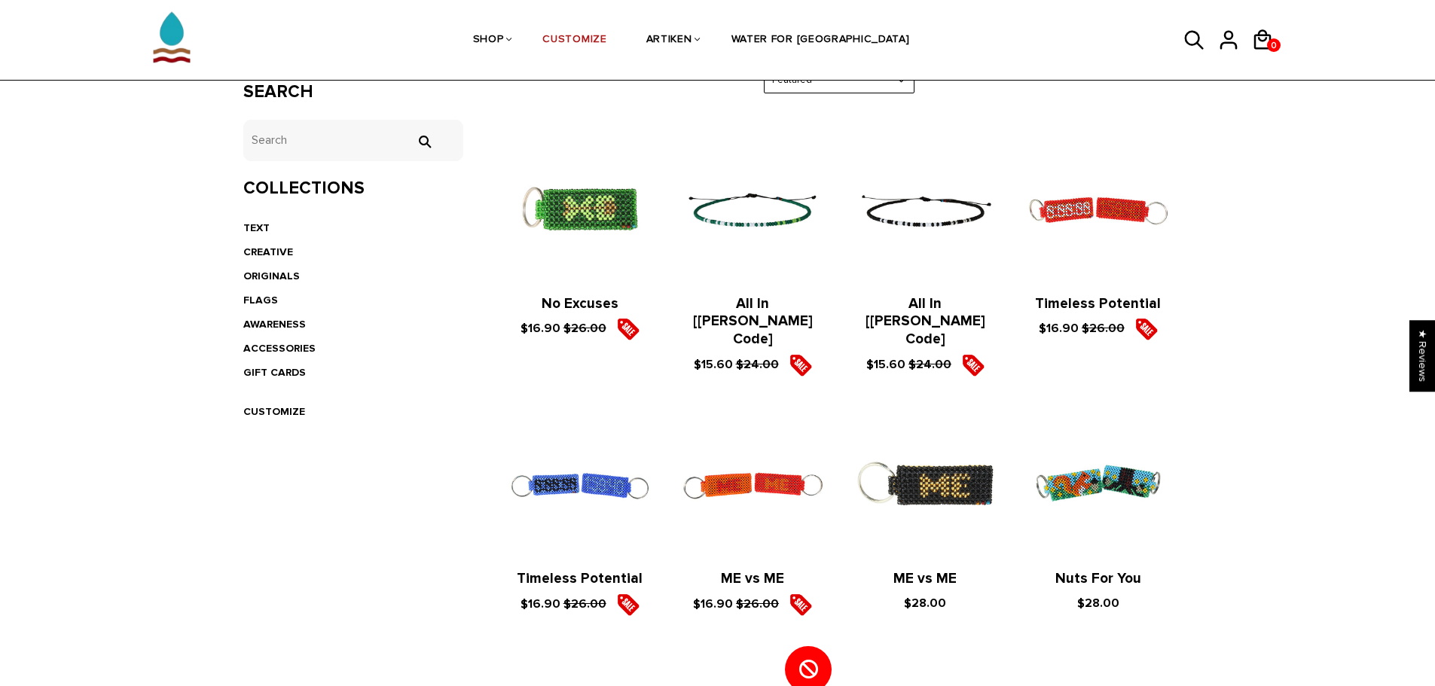
scroll to position [377, 0]
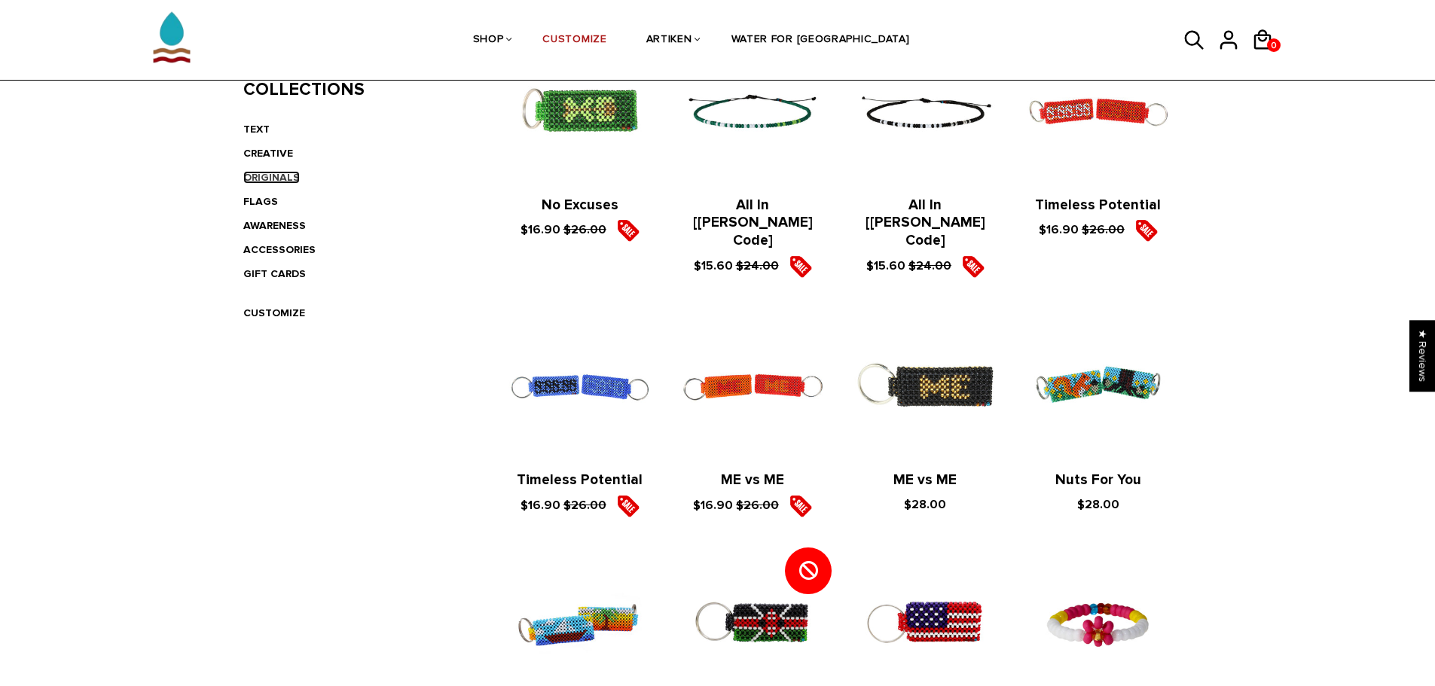
click at [269, 177] on link "ORIGINALS" at bounding box center [271, 177] width 56 height 13
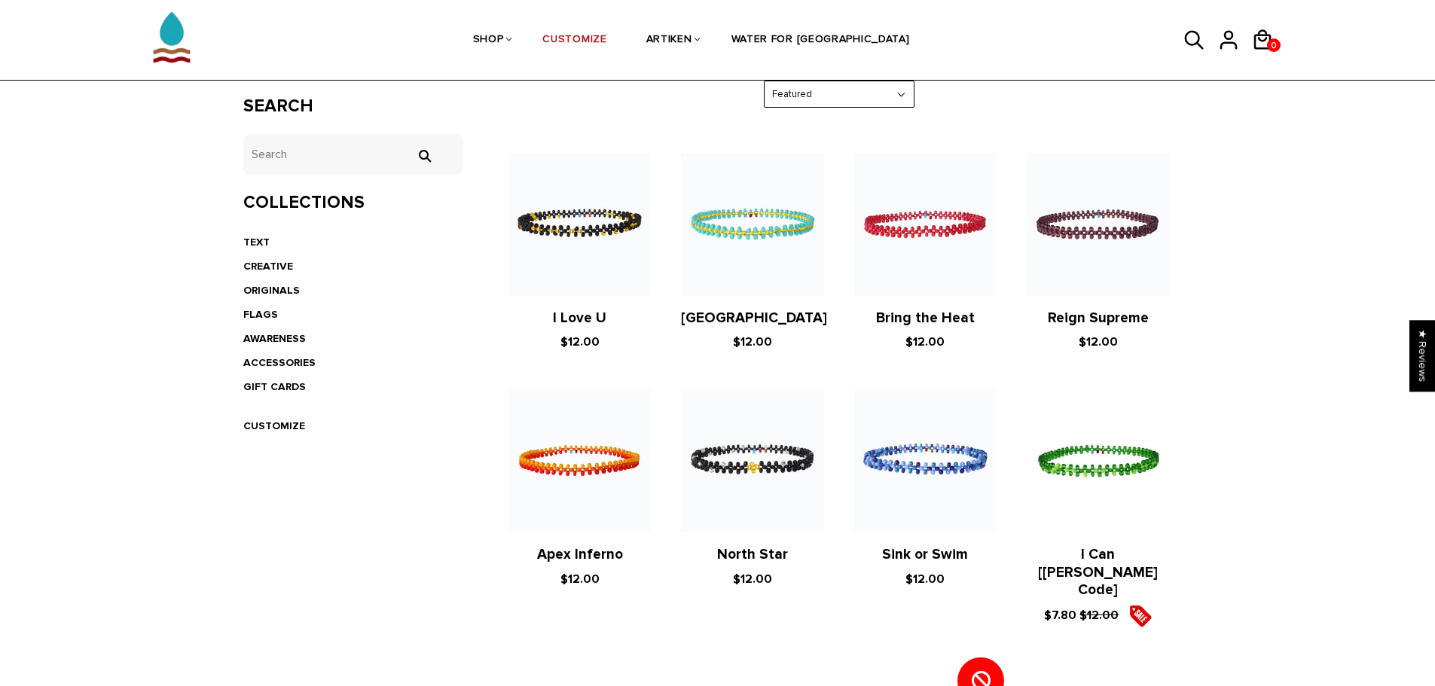
scroll to position [226, 0]
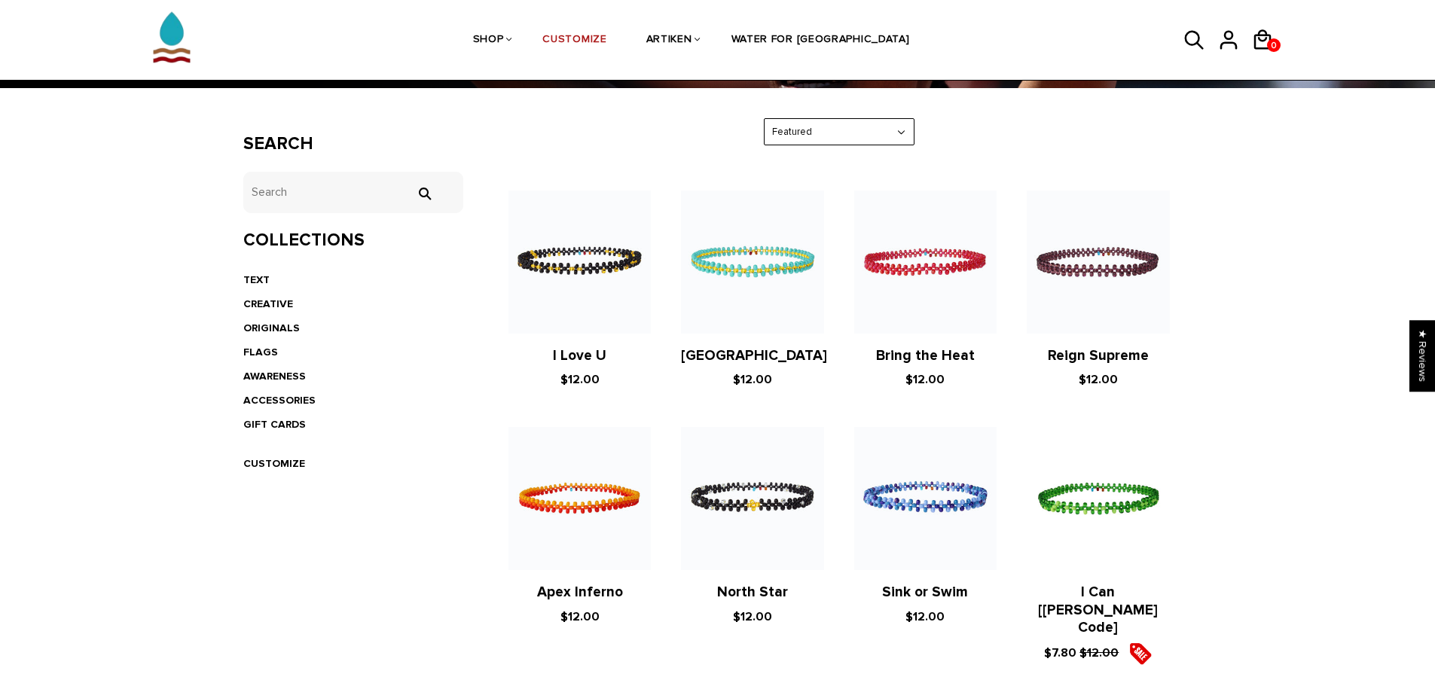
click at [598, 274] on figure at bounding box center [579, 262] width 142 height 142
